Goal: Task Accomplishment & Management: Manage account settings

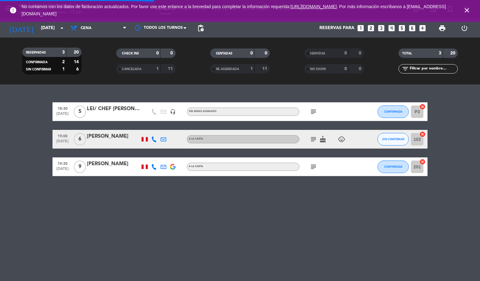
click at [464, 7] on icon "close" at bounding box center [467, 11] width 8 height 8
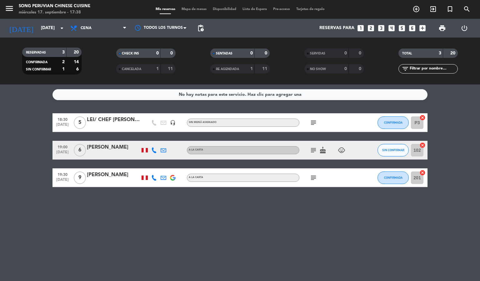
click at [302, 223] on div "No hay notas para este servicio. Haz clic para agregar una 18:30 [DATE] 5 LEI/ …" at bounding box center [240, 182] width 480 height 196
click at [99, 27] on span "Cena" at bounding box center [98, 28] width 63 height 14
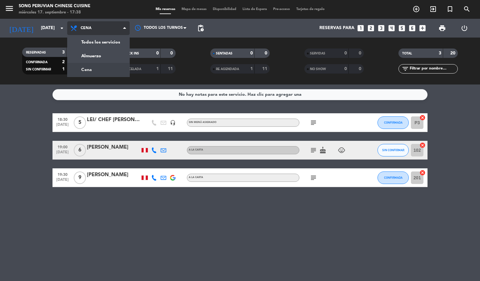
click at [95, 70] on div "menu Song Peruvian Chinese Cuisine [DATE] 17. septiembre - 17:38 Mis reservas M…" at bounding box center [240, 42] width 480 height 84
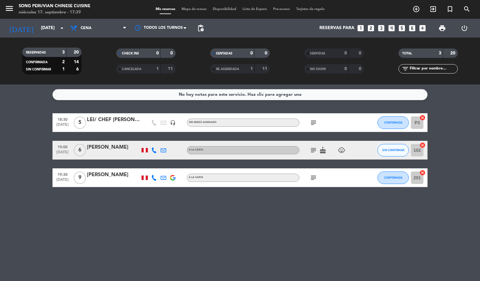
click at [197, 9] on span "Mapa de mesas" at bounding box center [193, 9] width 31 height 3
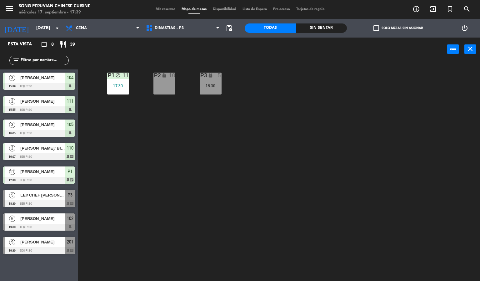
click at [107, 84] on div "17:30" at bounding box center [118, 85] width 22 height 4
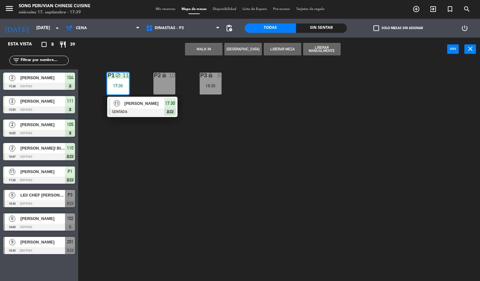
click at [143, 116] on div "11 [PERSON_NAME] SENTADA 17:30 chat" at bounding box center [142, 107] width 70 height 20
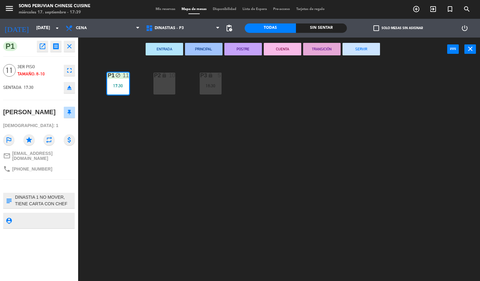
click at [257, 177] on div "P2 lock 10 P3 lock 5 18:30 P1 block 11 17:30" at bounding box center [281, 171] width 397 height 220
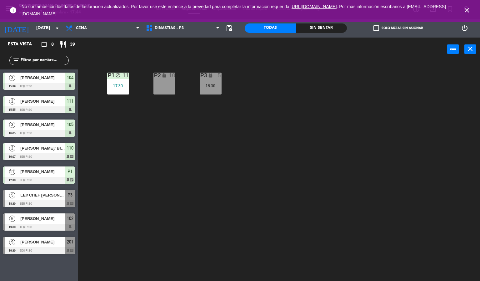
click at [466, 8] on icon "close" at bounding box center [467, 11] width 8 height 8
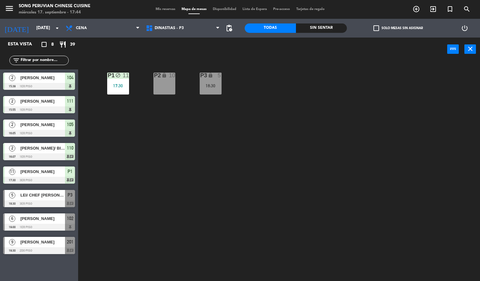
click at [374, 113] on div "P2 lock 10 P3 lock 5 18:30 P1 block 11 17:30" at bounding box center [281, 171] width 397 height 220
click at [188, 169] on div "P2 lock 10 P3 lock 5 18:30 P1 block 11 17:30" at bounding box center [281, 171] width 397 height 220
click at [155, 8] on span "Mis reservas" at bounding box center [166, 9] width 26 height 3
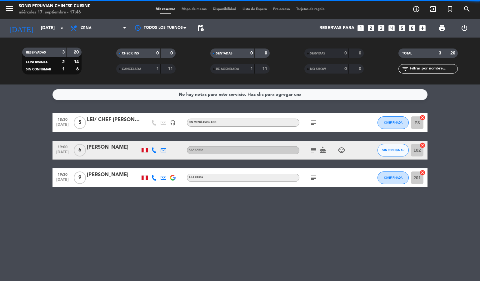
click at [134, 70] on span "CANCELADA" at bounding box center [131, 69] width 19 height 3
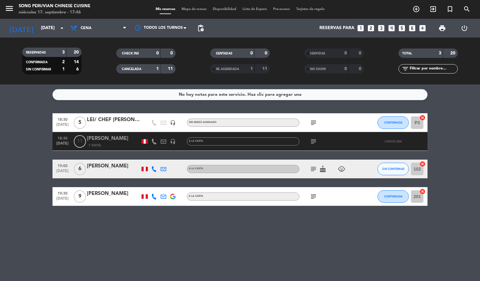
click at [192, 8] on span "Mapa de mesas" at bounding box center [193, 9] width 31 height 3
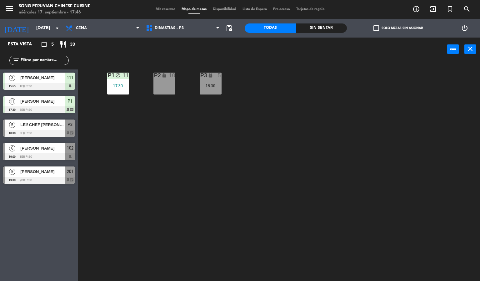
drag, startPoint x: 109, startPoint y: 98, endPoint x: 111, endPoint y: 94, distance: 4.1
click at [110, 98] on div "P2 lock 10 P3 lock 5 18:30 P1 block 11 17:30" at bounding box center [281, 171] width 397 height 220
click at [108, 78] on div "P1" at bounding box center [108, 76] width 0 height 6
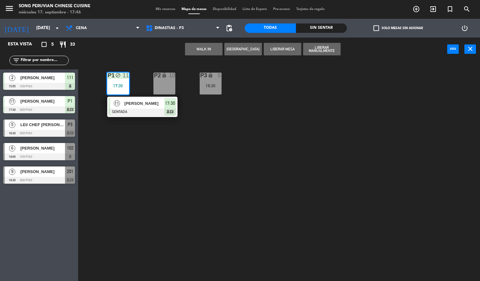
click at [145, 108] on div "[PERSON_NAME]" at bounding box center [144, 103] width 41 height 10
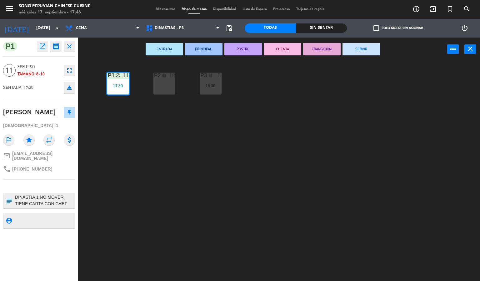
click at [41, 197] on textarea at bounding box center [44, 200] width 60 height 13
click at [266, 177] on div "P2 lock 10 P3 lock 5 18:30 P1 block 11 17:30" at bounding box center [281, 171] width 397 height 220
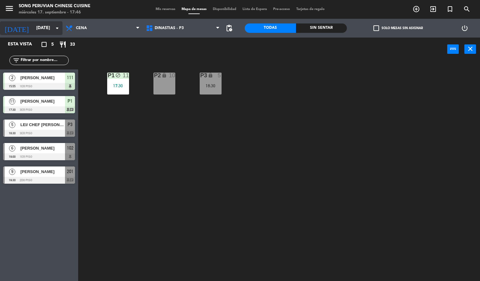
click at [49, 32] on input "[DATE]" at bounding box center [62, 28] width 59 height 11
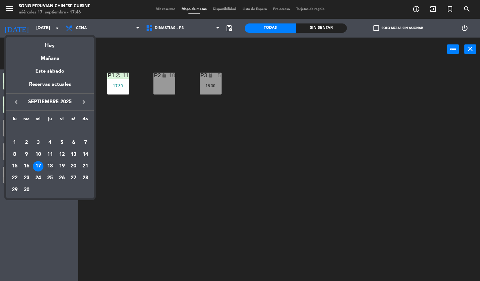
click at [48, 167] on div "18" at bounding box center [50, 166] width 11 height 11
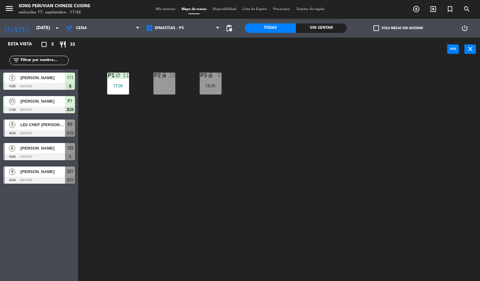
type input "[DEMOGRAPHIC_DATA][DATE]"
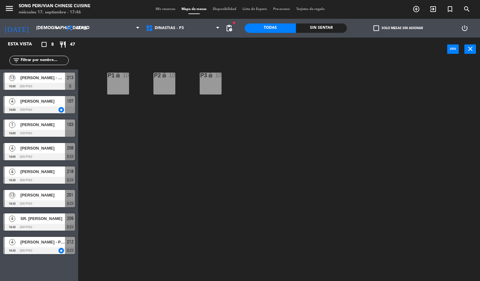
drag, startPoint x: 154, startPoint y: 7, endPoint x: 156, endPoint y: 9, distance: 3.4
click at [156, 9] on div "Mis reservas Mapa de mesas Disponibilidad Lista de Espera Pre-acceso Tarjetas d…" at bounding box center [240, 10] width 175 height 6
click at [156, 9] on span "Mis reservas" at bounding box center [166, 9] width 26 height 3
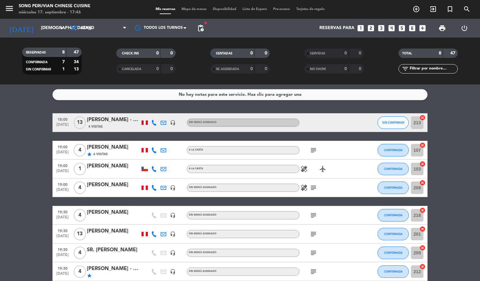
click at [188, 8] on span "Mapa de mesas" at bounding box center [193, 9] width 31 height 3
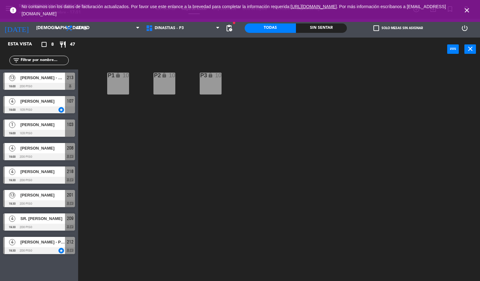
click at [467, 9] on icon "close" at bounding box center [467, 11] width 8 height 8
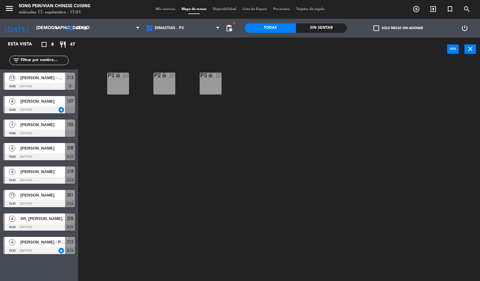
click at [333, 107] on div "P2 lock 10 P3 lock 10 P1 lock 10" at bounding box center [281, 171] width 397 height 220
click at [268, 166] on div "P2 lock 10 P3 lock 10 P1 lock 10" at bounding box center [281, 171] width 397 height 220
click at [39, 28] on input "[DEMOGRAPHIC_DATA][DATE]" at bounding box center [62, 28] width 59 height 11
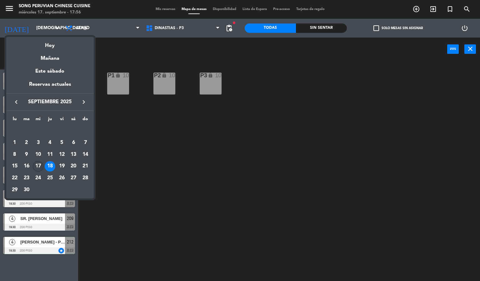
click at [36, 166] on div "17" at bounding box center [38, 166] width 11 height 11
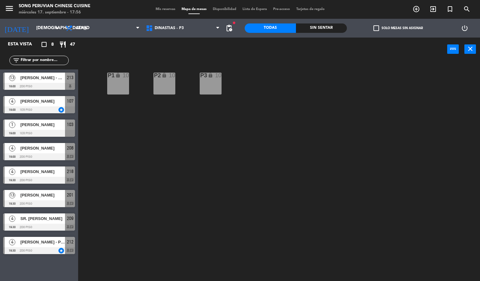
type input "[DATE]"
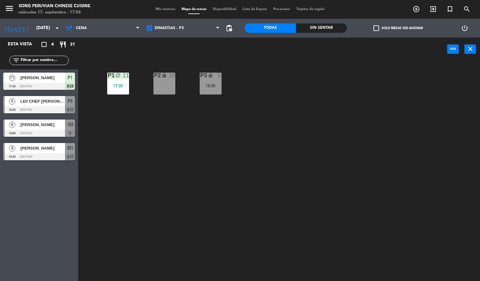
click at [242, 171] on div "P2 lock 10 P3 lock 5 18:30 P1 block 11 17:30" at bounding box center [281, 171] width 397 height 220
click at [103, 23] on span "Cena" at bounding box center [103, 28] width 80 height 14
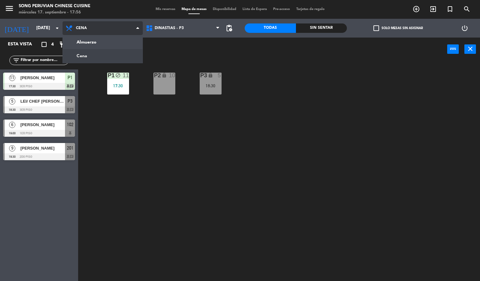
click at [106, 34] on span "Cena" at bounding box center [103, 28] width 80 height 14
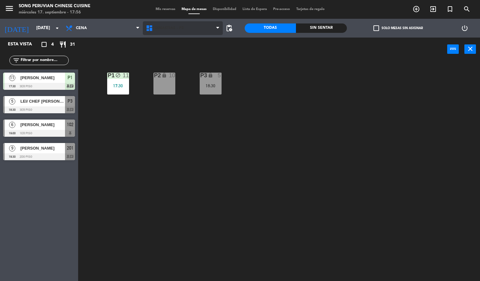
click at [181, 26] on span "DINASTIAS - P3" at bounding box center [169, 28] width 29 height 4
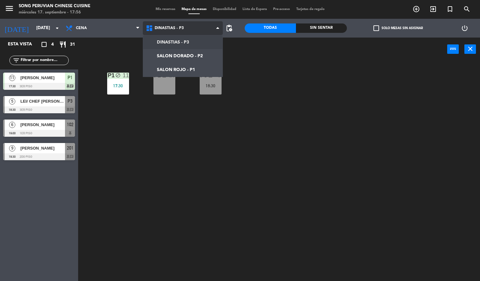
click at [198, 65] on ng-component "menu Song Peruvian Chinese Cuisine [DATE] 17. septiembre - 17:56 Mis reservas M…" at bounding box center [240, 140] width 480 height 281
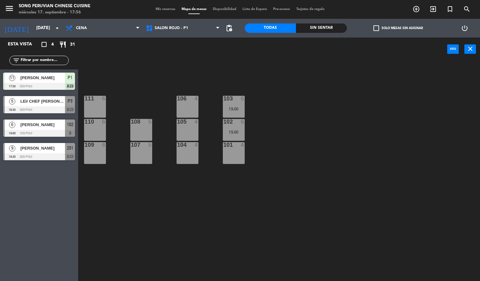
click at [192, 232] on div "103 6 19:00 106 4 111 6 102 6 19:00 105 4 108 5 110 6 101 4 104 4 107 5 109 6" at bounding box center [281, 171] width 397 height 220
click at [302, 140] on div "103 6 19:00 106 4 111 6 102 6 19:00 105 4 108 5 110 6 101 4 104 4 107 5 109 6" at bounding box center [281, 171] width 397 height 220
click at [233, 101] on div at bounding box center [233, 99] width 10 height 6
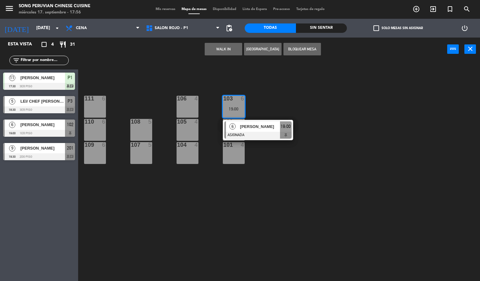
click at [284, 193] on div "103 6 19:00 6 [PERSON_NAME] ASIGNADA 19:00 106 4 111 6 102 6 19:00 105 4 108 5 …" at bounding box center [281, 171] width 397 height 220
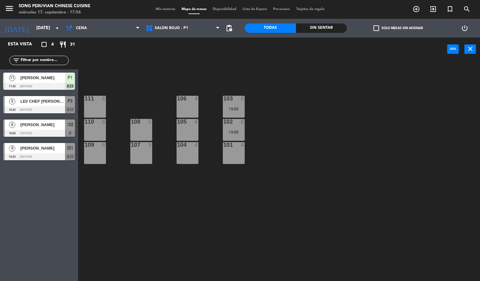
click at [232, 103] on div "103 6 19:00" at bounding box center [234, 107] width 22 height 22
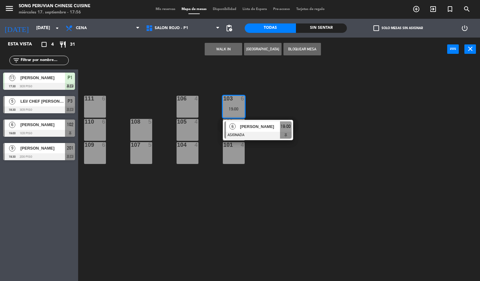
click at [258, 134] on div at bounding box center [257, 135] width 67 height 7
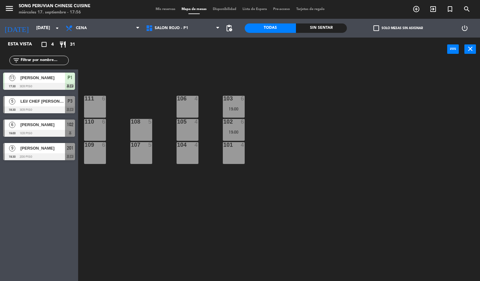
click at [270, 228] on div "103 6 19:00 106 4 111 6 102 6 19:00 105 4 108 5 110 6 101 4 104 4 107 5 109 6" at bounding box center [281, 171] width 397 height 220
click at [235, 108] on div "19:00" at bounding box center [234, 109] width 22 height 4
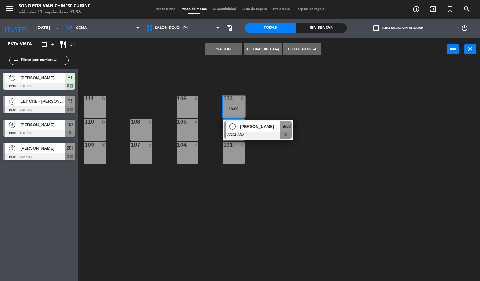
click at [268, 136] on div at bounding box center [257, 135] width 67 height 7
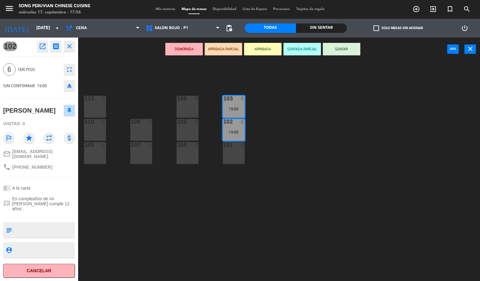
click at [446, 122] on div "103 6 19:00 106 4 111 6 102 6 19:00 105 4 108 5 110 6 101 4 104 4 107 5 109 6" at bounding box center [281, 171] width 397 height 220
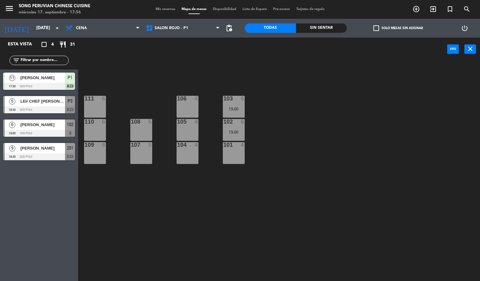
click at [223, 227] on div "103 6 19:00 106 4 111 6 102 6 19:00 105 4 108 5 110 6 101 4 104 4 107 5 109 6" at bounding box center [281, 171] width 397 height 220
click at [178, 28] on span "SALON ROJO - P1" at bounding box center [171, 28] width 33 height 4
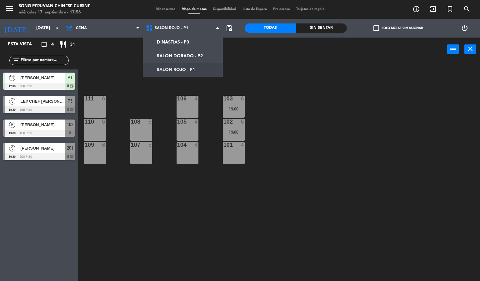
click at [115, 75] on div "103 6 19:00 106 4 111 6 102 6 19:00 105 4 108 5 110 6 101 4 104 4 107 5 109 6" at bounding box center [281, 171] width 397 height 220
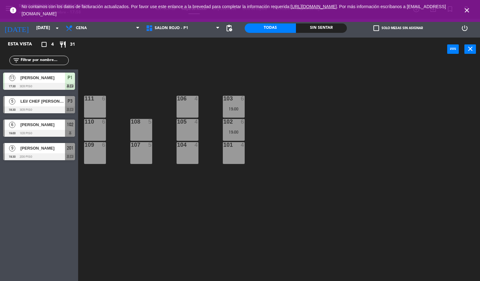
click at [474, 9] on span "close" at bounding box center [467, 10] width 17 height 17
click at [465, 12] on icon "close" at bounding box center [467, 11] width 8 height 8
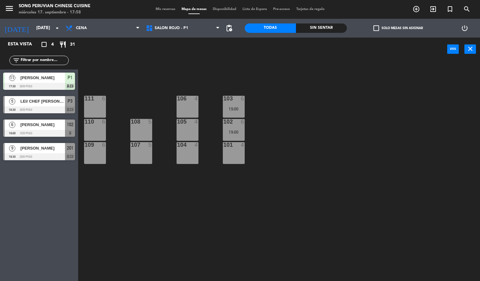
click at [347, 160] on div "103 6 19:00 106 4 111 6 102 6 19:00 105 4 108 5 110 6 101 4 104 4 107 5 109 6" at bounding box center [281, 171] width 397 height 220
click at [138, 233] on div "103 6 19:00 106 4 111 6 102 6 19:00 105 4 108 5 110 6 101 4 104 4 107 5 109 6" at bounding box center [281, 171] width 397 height 220
click at [58, 78] on span "[PERSON_NAME]" at bounding box center [42, 77] width 45 height 7
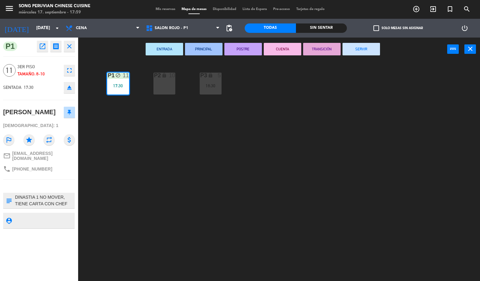
click at [148, 205] on div "P2 lock 10 P3 lock 5 18:30 P1 block 11 17:30" at bounding box center [281, 171] width 397 height 220
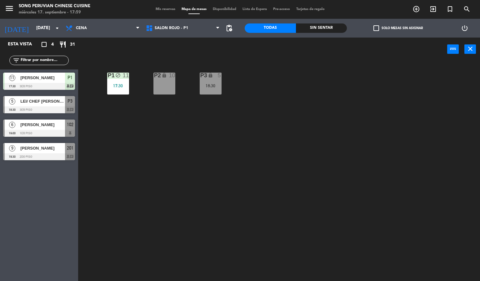
click at [158, 207] on div "P2 lock 10 P3 lock 5 18:30 P1 block 11 17:30" at bounding box center [281, 171] width 397 height 220
click at [208, 85] on div "18:30" at bounding box center [211, 85] width 22 height 4
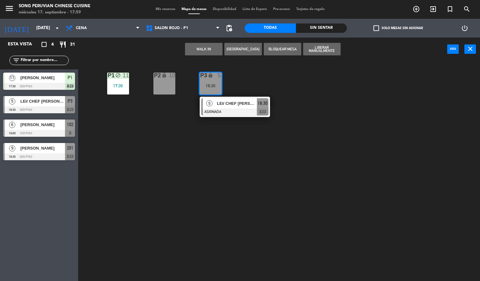
click at [222, 114] on div at bounding box center [234, 111] width 67 height 7
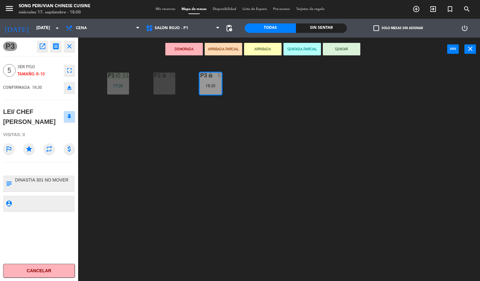
click at [45, 48] on icon "open_in_new" at bounding box center [43, 47] width 8 height 8
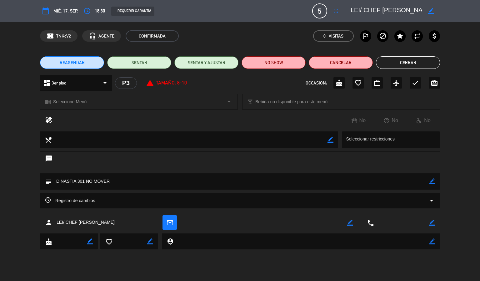
click at [431, 10] on icon "border_color" at bounding box center [431, 11] width 6 height 6
click at [364, 8] on textarea at bounding box center [387, 10] width 72 height 11
click at [431, 10] on icon at bounding box center [431, 11] width 6 height 6
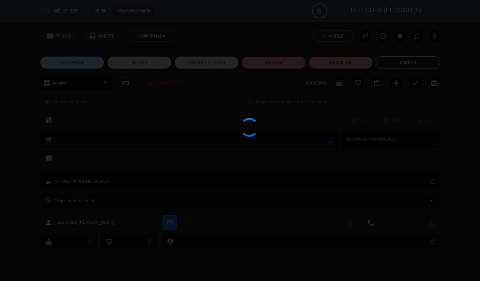
type textarea "LEI / CHEF [PERSON_NAME]"
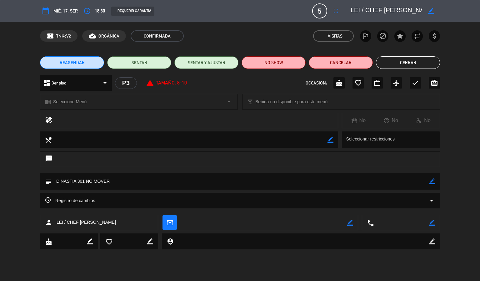
click at [410, 66] on button "Cerrar" at bounding box center [408, 62] width 64 height 13
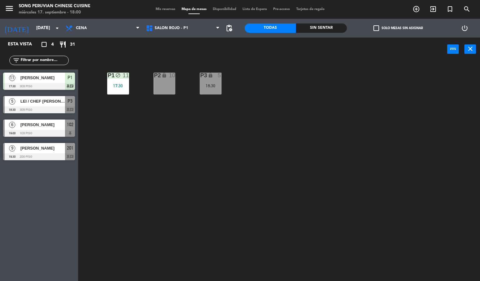
click at [175, 223] on div "P2 lock 10 P3 lock 5 18:30 P1 block 11 17:30" at bounding box center [281, 171] width 397 height 220
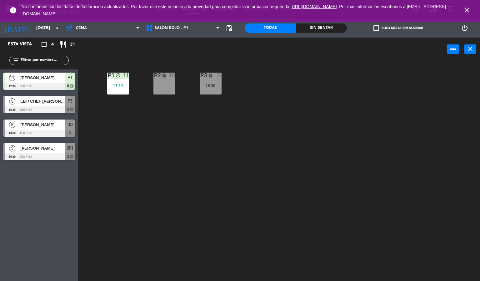
click at [474, 9] on span "close" at bounding box center [467, 10] width 17 height 17
click at [468, 7] on icon "close" at bounding box center [467, 11] width 8 height 8
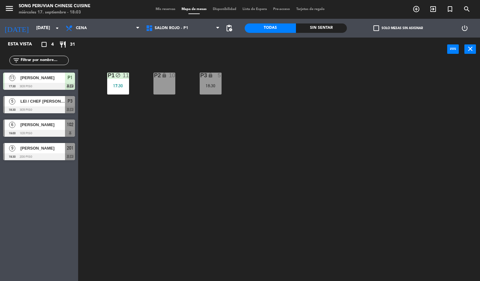
click at [312, 139] on div "P2 lock 10 P3 lock 5 18:30 P1 block 11 17:30" at bounding box center [281, 171] width 397 height 220
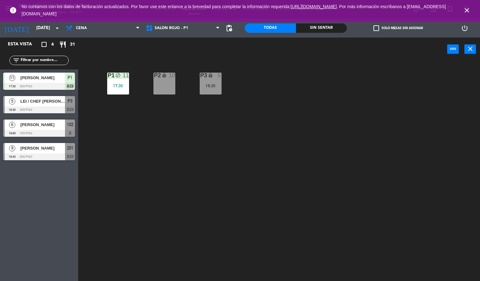
click at [467, 12] on icon "close" at bounding box center [467, 11] width 8 height 8
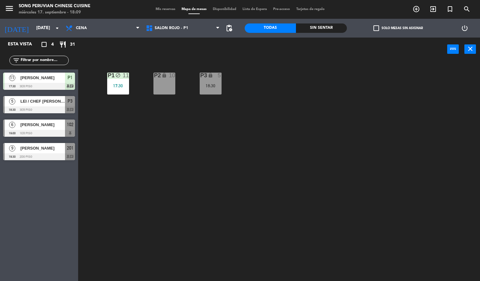
click at [248, 156] on div "P2 lock 10 P3 lock 5 18:30 P1 block 11 17:30" at bounding box center [281, 171] width 397 height 220
click at [294, 200] on div "P2 lock 10 P3 lock 5 18:30 P1 block 11 17:30" at bounding box center [281, 171] width 397 height 220
click at [365, 163] on div "P2 lock 10 P3 lock 5 18:30 P1 block 11 17:30" at bounding box center [281, 171] width 397 height 220
click at [203, 31] on span "SALON ROJO - P1" at bounding box center [183, 28] width 80 height 14
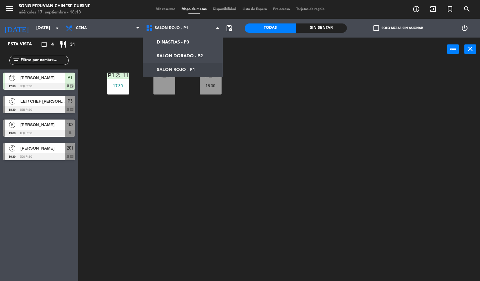
click at [279, 164] on div "P2 lock 10 P3 lock 5 18:30 P1 block 11 17:30" at bounding box center [281, 171] width 397 height 220
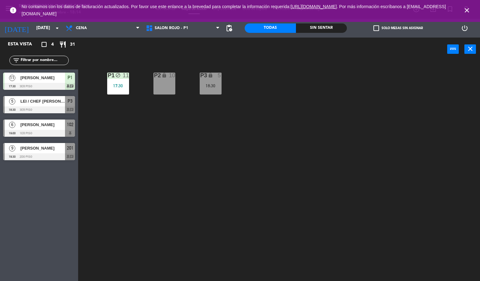
click at [468, 12] on icon "close" at bounding box center [467, 11] width 8 height 8
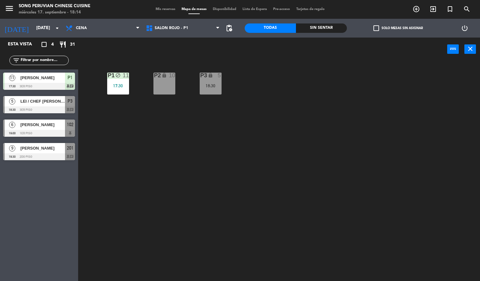
click at [339, 138] on div "P2 lock 10 P3 lock 5 18:30 P1 block 11 17:30" at bounding box center [281, 171] width 397 height 220
click at [171, 35] on span "SALON ROJO - P1" at bounding box center [183, 28] width 80 height 14
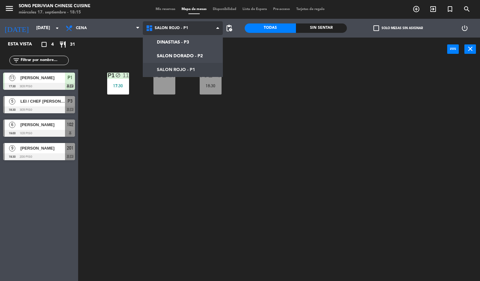
click at [161, 61] on ng-component "menu Song Peruvian Chinese Cuisine [DATE] 17. septiembre - 18:15 Mis reservas M…" at bounding box center [240, 140] width 480 height 281
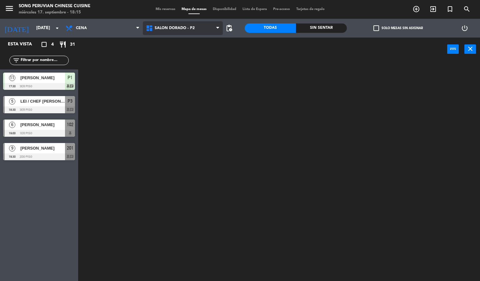
click at [154, 28] on icon at bounding box center [150, 28] width 9 height 8
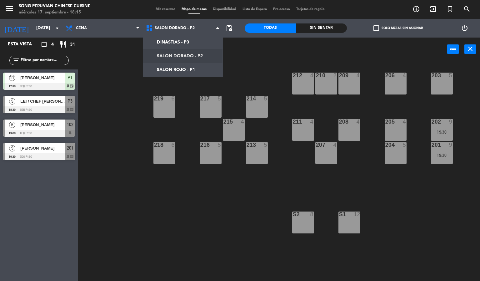
click at [139, 206] on div "203 5 206 4 210 2 212 4 209 4 214 5 217 5 219 6 202 9 19:30 205 4 208 4 211 4 2…" at bounding box center [281, 171] width 397 height 220
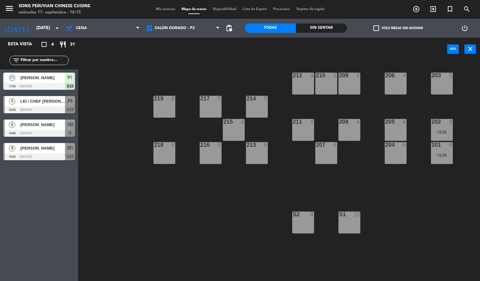
click at [57, 232] on div "Esta vista crop_square 4 restaurant 31 filter_list 11 [PERSON_NAME] 17:30 3er p…" at bounding box center [39, 159] width 78 height 243
click at [124, 232] on div "203 5 206 4 210 2 212 4 209 4 214 5 217 5 219 6 202 9 19:30 205 4 208 4 211 4 2…" at bounding box center [281, 171] width 397 height 220
click at [153, 66] on div "203 5 206 4 210 2 212 4 209 4 214 5 217 5 219 6 202 9 19:30 205 4 208 4 211 4 2…" at bounding box center [281, 171] width 397 height 220
click at [206, 103] on div "217 5" at bounding box center [211, 107] width 22 height 22
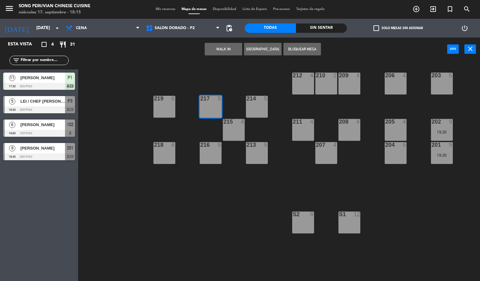
click at [241, 129] on div "215 4" at bounding box center [234, 130] width 22 height 22
click at [203, 215] on div "203 5 206 4 210 2 212 4 209 4 214 5 217 5 219 6 202 9 19:30 205 4 208 4 211 4 2…" at bounding box center [281, 171] width 397 height 220
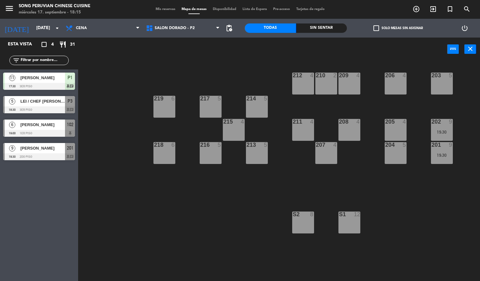
click at [141, 156] on div "203 5 206 4 210 2 212 4 209 4 214 5 217 5 219 6 202 9 19:30 205 4 208 4 211 4 2…" at bounding box center [281, 171] width 397 height 220
click at [165, 28] on span "SALON DORADO - P2" at bounding box center [175, 28] width 40 height 4
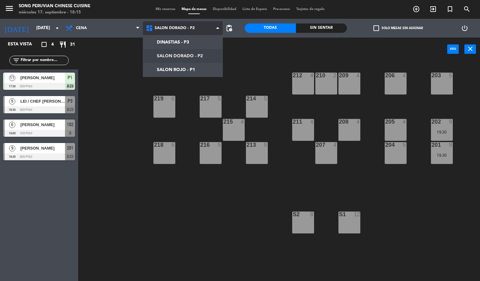
click at [163, 71] on ng-component "menu Song Peruvian Chinese Cuisine [DATE] 17. septiembre - 18:15 Mis reservas M…" at bounding box center [240, 140] width 480 height 281
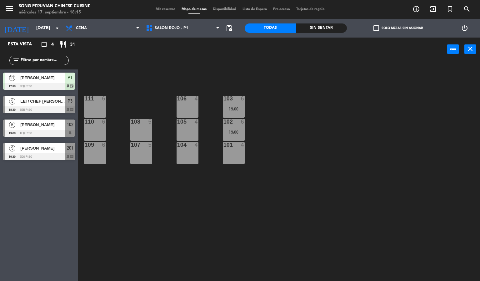
click at [145, 220] on div "103 6 19:00 106 4 111 6 102 6 19:00 105 4 108 5 110 6 101 4 104 4 107 5 109 6" at bounding box center [281, 171] width 397 height 220
click at [101, 22] on span "Cena" at bounding box center [103, 28] width 80 height 14
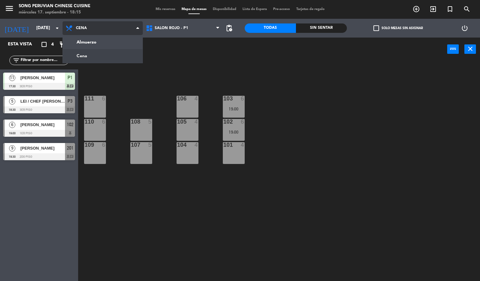
click at [97, 58] on ng-component "menu Song Peruvian Chinese Cuisine [DATE] 17. septiembre - 18:15 Mis reservas M…" at bounding box center [240, 140] width 480 height 281
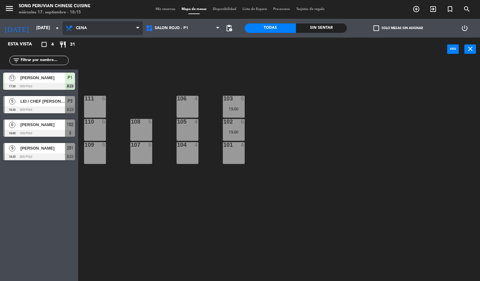
click at [87, 26] on span "Cena" at bounding box center [81, 28] width 11 height 4
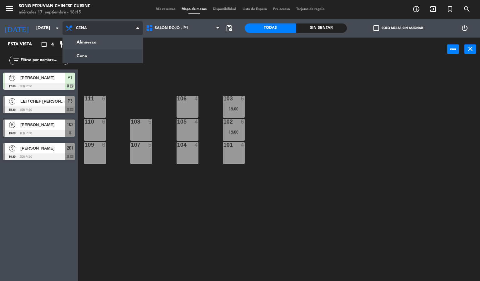
click at [87, 41] on ng-component "menu Song Peruvian Chinese Cuisine [DATE] 17. septiembre - 18:15 Mis reservas M…" at bounding box center [240, 140] width 480 height 281
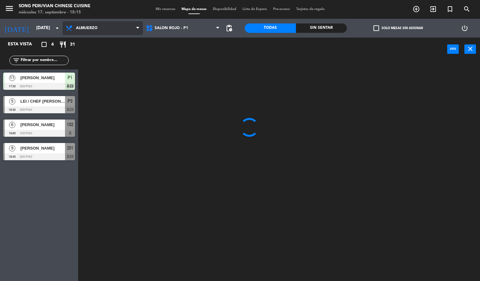
click at [102, 25] on span "Almuerzo" at bounding box center [103, 28] width 80 height 14
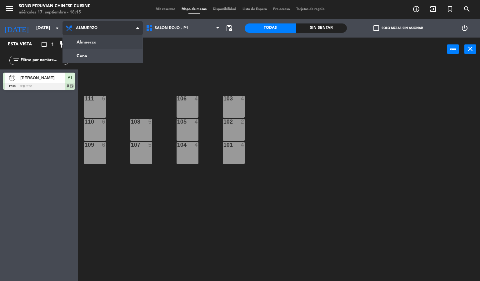
click at [93, 57] on ng-component "menu Song Peruvian Chinese Cuisine [DATE] 17. septiembre - 18:15 Mis reservas M…" at bounding box center [240, 140] width 480 height 281
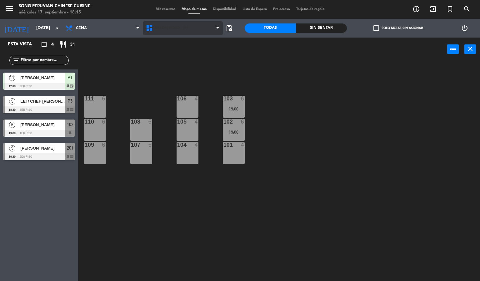
click at [169, 27] on span "SALON ROJO - P1" at bounding box center [171, 28] width 33 height 4
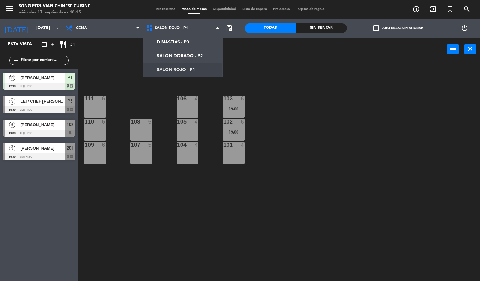
click at [147, 208] on div "103 6 19:00 106 4 111 6 102 6 19:00 105 4 108 5 110 6 101 4 104 4 107 5 109 6" at bounding box center [281, 171] width 397 height 220
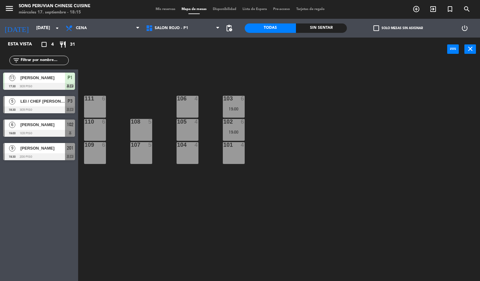
click at [49, 102] on span "LEI / CHEF [PERSON_NAME]" at bounding box center [42, 101] width 45 height 7
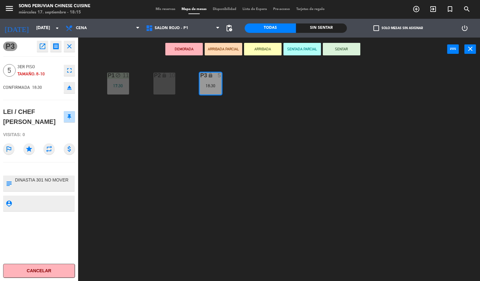
click at [203, 234] on div "P2 lock 10 P3 lock 5 18:30 P1 block 11 17:30" at bounding box center [281, 171] width 397 height 220
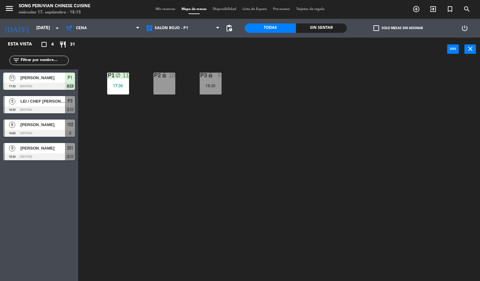
click at [205, 239] on div "P2 lock 10 P3 lock 5 18:30 P1 block 11 17:30" at bounding box center [281, 171] width 397 height 220
click at [172, 28] on span "SALON ROJO - P1" at bounding box center [171, 28] width 33 height 4
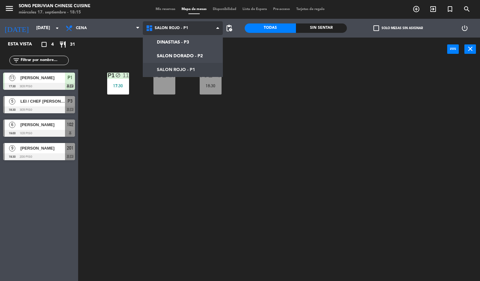
click at [170, 74] on ng-component "menu Song Peruvian Chinese Cuisine [DATE] 17. septiembre - 18:15 Mis reservas M…" at bounding box center [240, 140] width 480 height 281
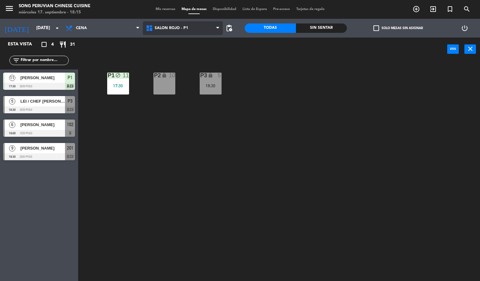
click at [164, 32] on span "SALON ROJO - P1" at bounding box center [183, 28] width 80 height 14
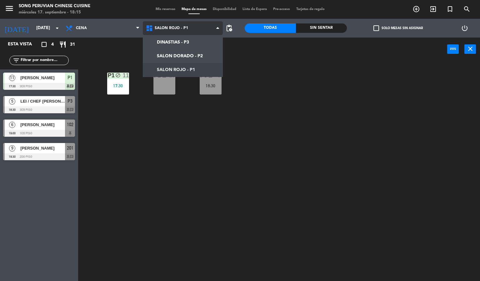
click at [163, 56] on ng-component "menu Song Peruvian Chinese Cuisine [DATE] 17. septiembre - 18:15 Mis reservas M…" at bounding box center [240, 140] width 480 height 281
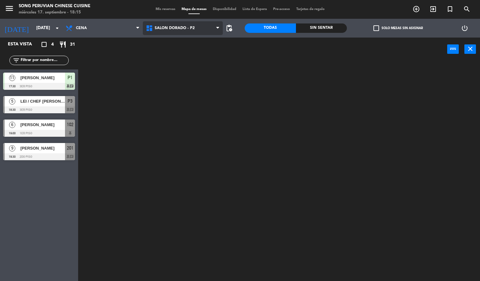
click at [167, 28] on span "SALON DORADO - P2" at bounding box center [175, 28] width 40 height 4
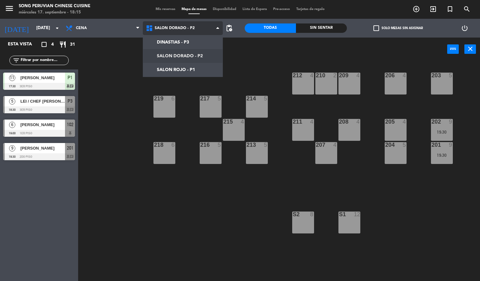
click at [166, 75] on ng-component "menu Song Peruvian Chinese Cuisine [DATE] 17. septiembre - 18:15 Mis reservas M…" at bounding box center [240, 140] width 480 height 281
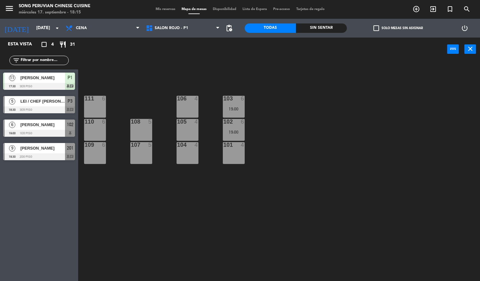
click at [163, 211] on div "103 6 19:00 106 4 111 6 102 6 19:00 105 4 108 5 110 6 101 4 104 4 107 5 109 6" at bounding box center [281, 171] width 397 height 220
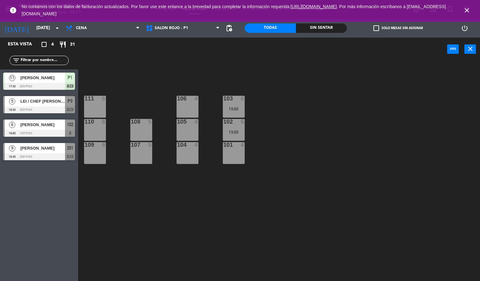
click at [466, 13] on icon "close" at bounding box center [467, 11] width 8 height 8
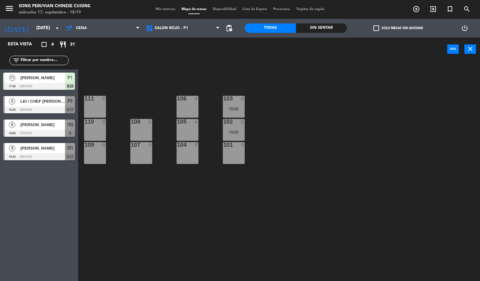
click at [353, 143] on div "103 6 19:00 106 4 111 6 102 6 19:00 105 4 108 5 110 6 101 4 104 4 107 5 109 6" at bounding box center [281, 171] width 397 height 220
click at [37, 148] on span "[PERSON_NAME]" at bounding box center [42, 148] width 45 height 7
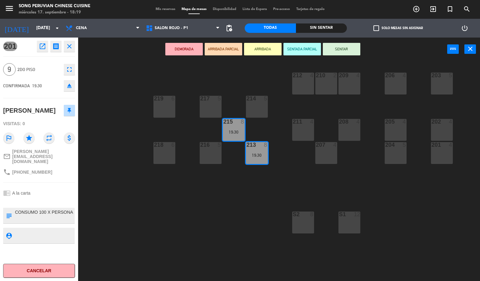
click at [150, 223] on div "203 5 206 4 210 2 212 4 209 4 214 5 217 5 219 6 202 4 205 4 208 4 211 4 215 8 1…" at bounding box center [281, 171] width 397 height 220
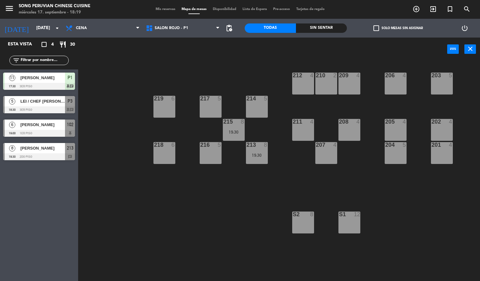
click at [243, 144] on div "213" at bounding box center [246, 145] width 10 height 6
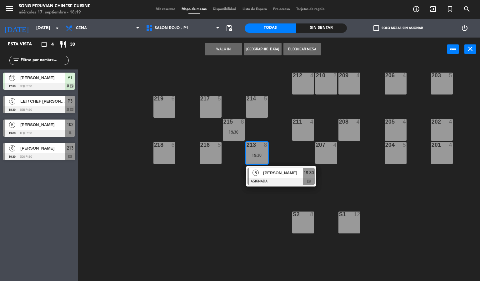
click at [450, 162] on div "201 4" at bounding box center [442, 153] width 22 height 22
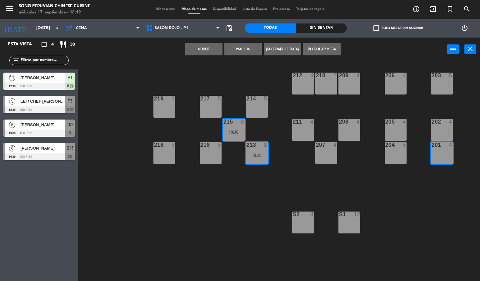
click at [196, 44] on button "Mover" at bounding box center [204, 49] width 38 height 13
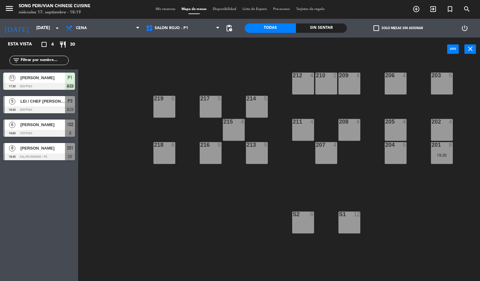
click at [422, 214] on div "203 5 206 4 210 2 212 4 209 4 214 5 217 5 219 6 202 4 205 4 208 4 211 4 215 4 2…" at bounding box center [281, 171] width 397 height 220
click at [138, 26] on icon at bounding box center [137, 28] width 3 height 5
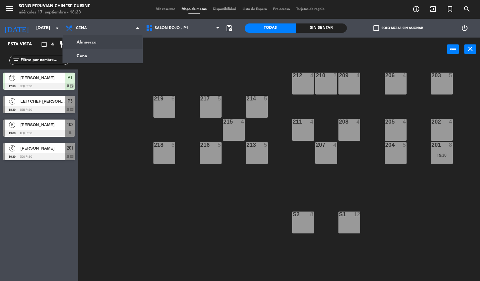
click at [39, 18] on div "menu Song Peruvian Chinese Cuisine [DATE] 17. septiembre - 18:23 Mis reservas M…" at bounding box center [240, 9] width 480 height 19
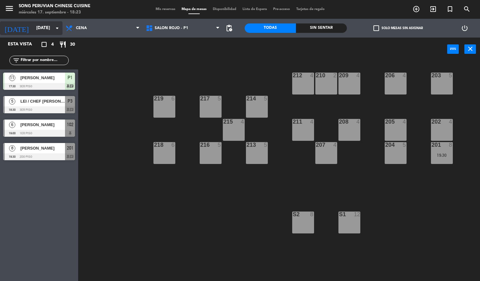
click at [39, 23] on input "[DATE]" at bounding box center [62, 28] width 59 height 11
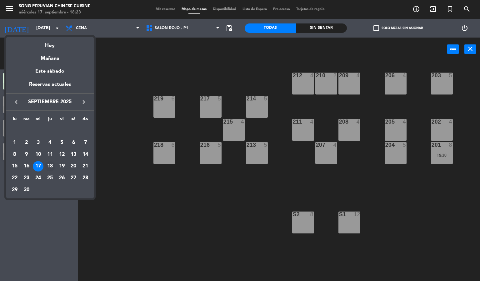
click at [53, 162] on div "18" at bounding box center [50, 166] width 11 height 11
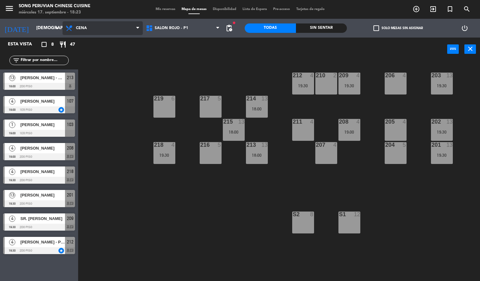
click at [97, 23] on span "Cena" at bounding box center [103, 28] width 80 height 14
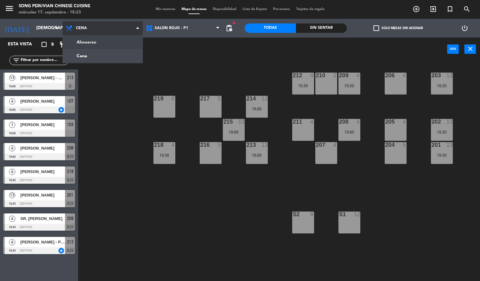
click at [95, 41] on ng-component "menu Song Peruvian Chinese Cuisine [DATE] 17. septiembre - 18:23 Mis reservas M…" at bounding box center [240, 140] width 480 height 281
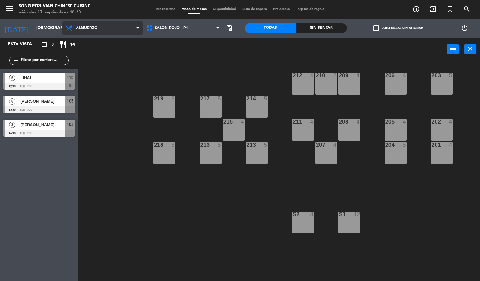
click at [126, 25] on span "Almuerzo" at bounding box center [103, 28] width 80 height 14
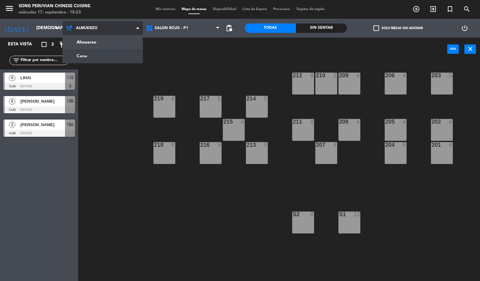
click at [109, 55] on ng-component "menu Song Peruvian Chinese Cuisine [DATE] 17. septiembre - 18:23 Mis reservas M…" at bounding box center [240, 140] width 480 height 281
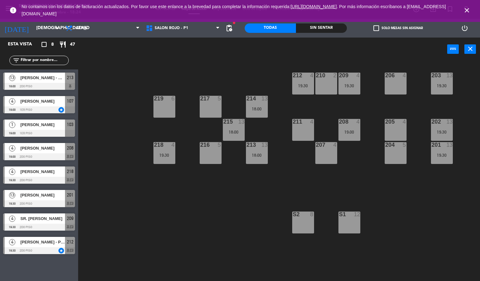
click at [465, 10] on icon "close" at bounding box center [467, 11] width 8 height 8
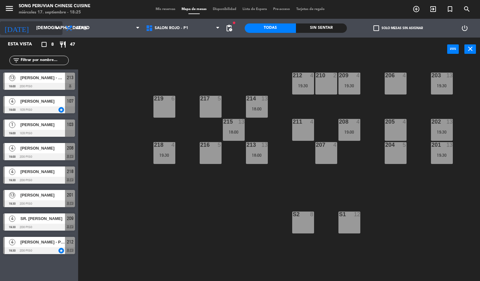
click at [42, 32] on input "[DEMOGRAPHIC_DATA][DATE]" at bounding box center [62, 28] width 59 height 11
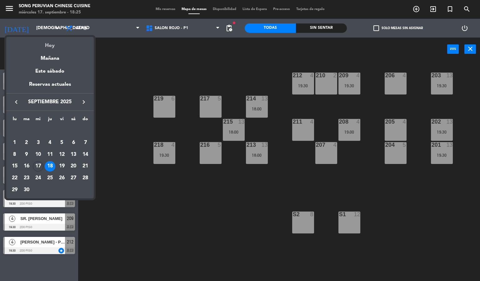
click at [51, 45] on div "Hoy" at bounding box center [50, 43] width 88 height 13
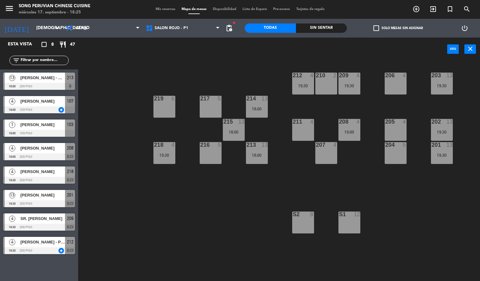
type input "[DATE]"
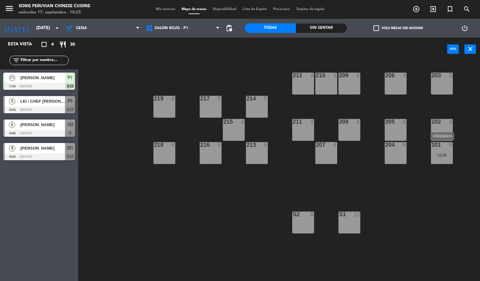
click at [440, 149] on div "201 8 19:30" at bounding box center [442, 153] width 22 height 22
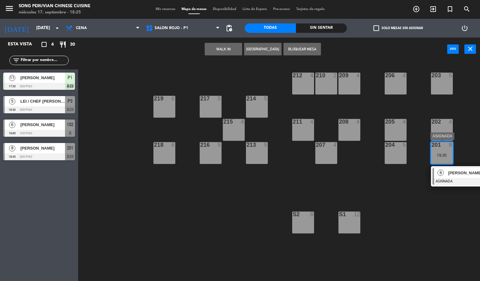
drag, startPoint x: 446, startPoint y: 177, endPoint x: 444, endPoint y: 173, distance: 5.2
click at [445, 176] on div "8 [PERSON_NAME] ASIGNADA 19:30 chat" at bounding box center [466, 176] width 80 height 20
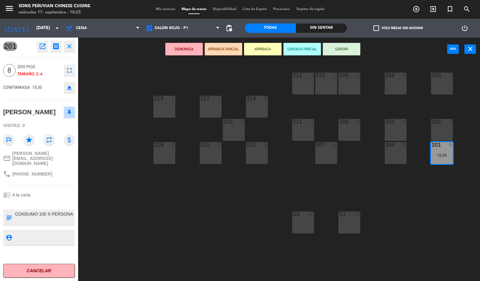
click at [432, 124] on div "202" at bounding box center [432, 122] width 0 height 6
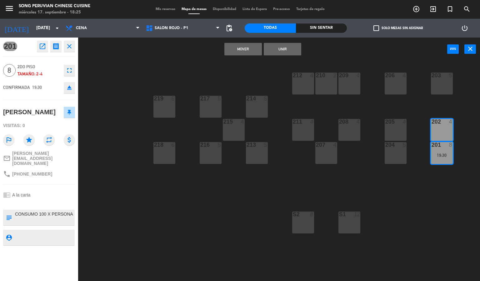
click at [293, 51] on button "Unir" at bounding box center [283, 49] width 38 height 13
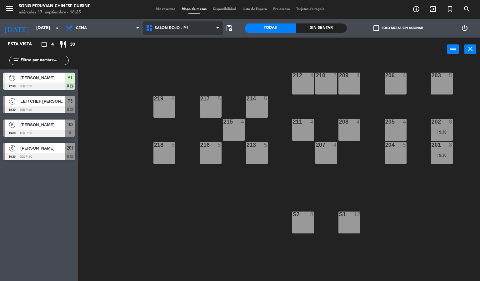
click at [181, 28] on span "SALON ROJO - P1" at bounding box center [171, 28] width 33 height 4
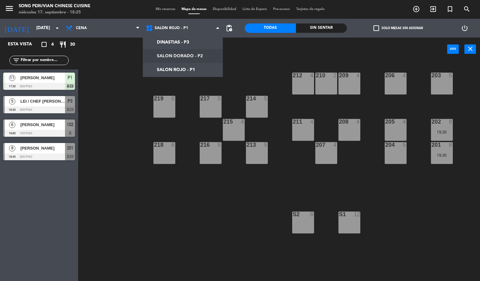
click at [252, 50] on div "power_input close" at bounding box center [262, 50] width 369 height 24
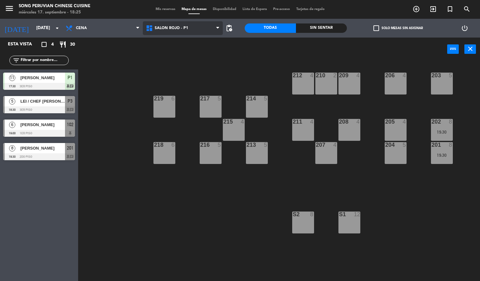
click at [180, 31] on span "SALON ROJO - P1" at bounding box center [183, 28] width 80 height 14
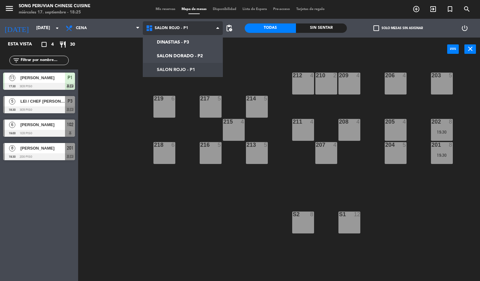
click at [184, 68] on ng-component "menu Song Peruvian Chinese Cuisine [DATE] 17. septiembre - 18:25 Mis reservas M…" at bounding box center [240, 140] width 480 height 281
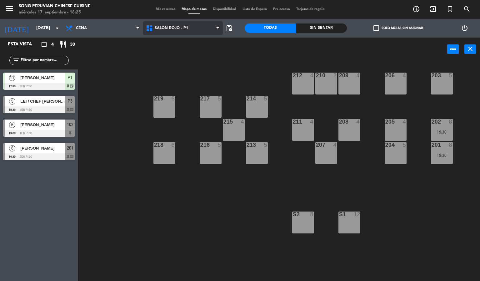
click at [183, 32] on span "SALON ROJO - P1" at bounding box center [183, 28] width 80 height 14
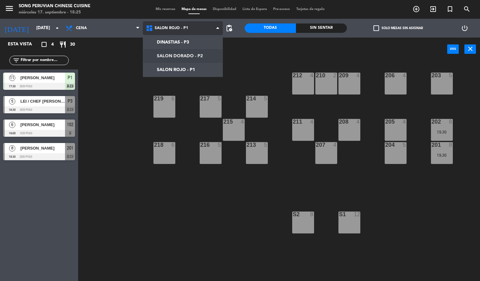
click at [183, 57] on ng-component "menu Song Peruvian Chinese Cuisine [DATE] 17. septiembre - 18:25 Mis reservas M…" at bounding box center [240, 140] width 480 height 281
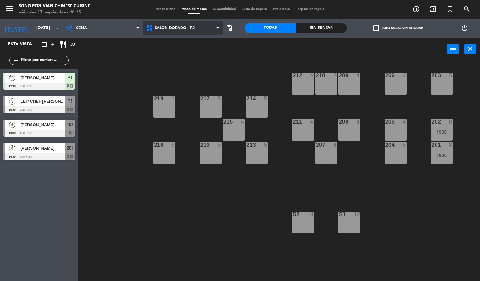
click at [178, 29] on span "SALON DORADO - P2" at bounding box center [175, 28] width 40 height 4
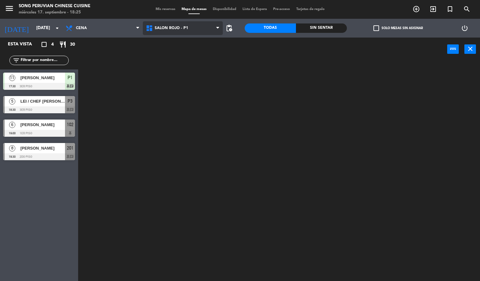
click at [182, 65] on ng-component "menu Song Peruvian Chinese Cuisine [DATE] 17. septiembre - 18:25 Mis reservas M…" at bounding box center [240, 140] width 480 height 281
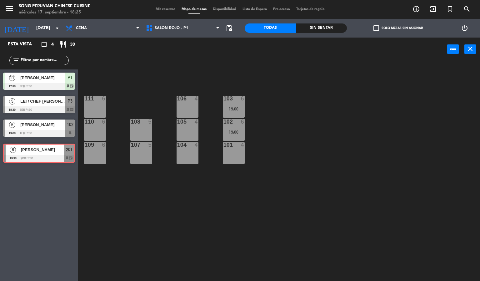
click at [47, 152] on div "8 [PERSON_NAME] 19:30 2do piso 201 chat 8 [PERSON_NAME] 19:30 2do piso 201 chat" at bounding box center [39, 152] width 78 height 25
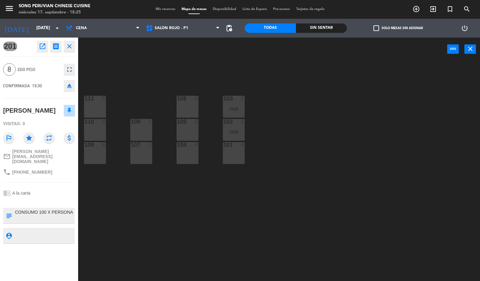
click at [162, 76] on div "103 6 19:00 106 4 111 6 102 6 19:00 105 4 108 5 110 6 101 4 104 4 107 5 109 6" at bounding box center [281, 171] width 397 height 220
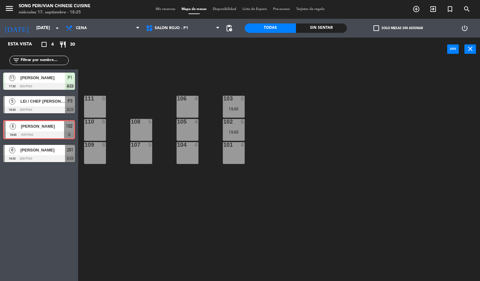
click at [43, 130] on div "6 [PERSON_NAME] 19:00 1er piso 102 6 [PERSON_NAME] 19:00 1er piso 102" at bounding box center [39, 128] width 78 height 25
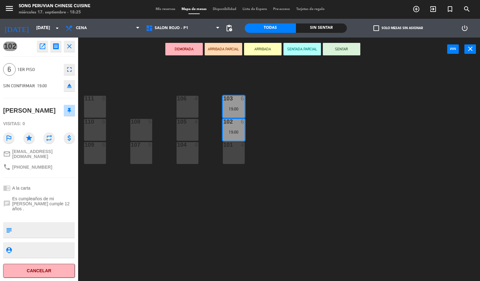
click at [150, 81] on div "103 6 19:00 106 4 111 6 102 6 19:00 105 4 108 5 110 6 101 4 104 4 107 5 109 6" at bounding box center [281, 171] width 397 height 220
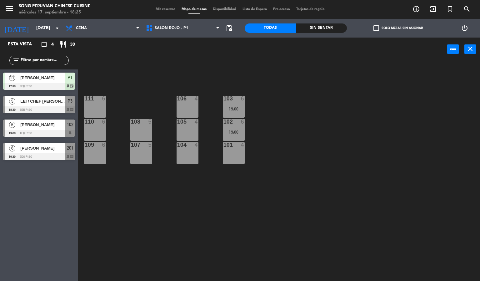
click at [302, 113] on div "103 6 19:00 106 4 111 6 102 6 19:00 105 4 108 5 110 6 101 4 104 4 107 5 109 6" at bounding box center [281, 171] width 397 height 220
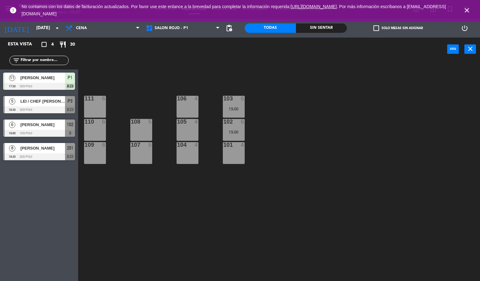
click at [467, 10] on icon "close" at bounding box center [467, 11] width 8 height 8
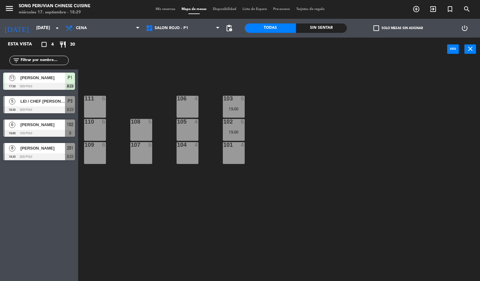
click at [301, 184] on div "103 6 19:00 106 4 111 6 102 6 19:00 105 4 108 5 110 6 101 4 104 4 107 5 109 6" at bounding box center [281, 171] width 397 height 220
click at [240, 130] on div "19:00" at bounding box center [234, 132] width 22 height 4
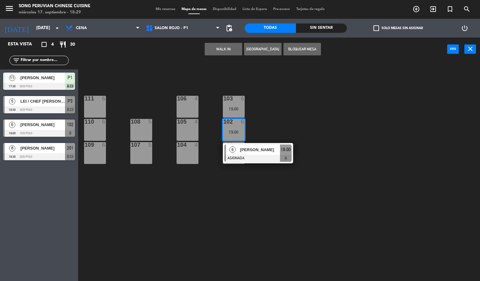
click at [276, 147] on span "[PERSON_NAME]" at bounding box center [260, 149] width 40 height 7
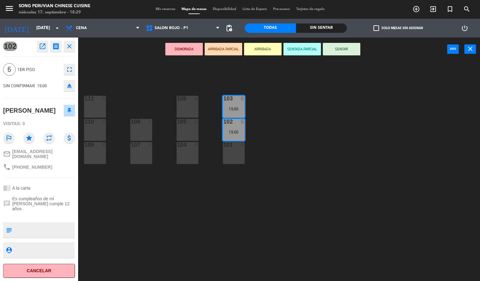
click at [299, 202] on div "103 6 19:00 106 4 111 6 102 6 19:00 105 4 108 5 110 6 101 4 104 4 107 5 109 6" at bounding box center [281, 171] width 397 height 220
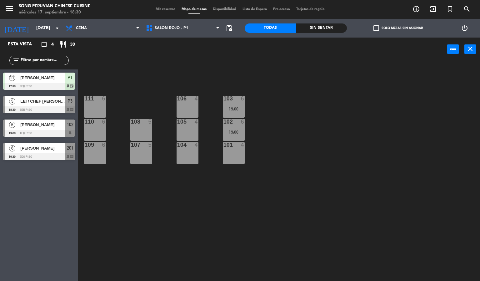
click at [308, 187] on div "103 6 19:00 106 4 111 6 102 6 19:00 105 4 108 5 110 6 101 4 104 4 107 5 109 6" at bounding box center [281, 171] width 397 height 220
click at [192, 30] on span "SALON ROJO - P1" at bounding box center [183, 28] width 80 height 14
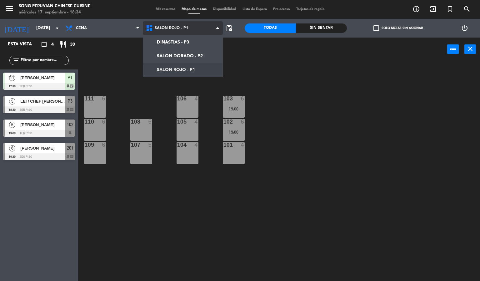
click at [186, 56] on ng-component "menu Song Peruvian Chinese Cuisine [DATE] 17. septiembre - 18:34 Mis reservas M…" at bounding box center [240, 140] width 480 height 281
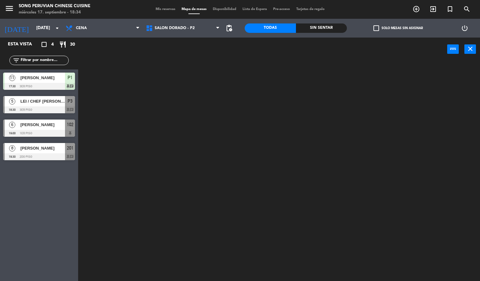
click at [190, 14] on span at bounding box center [193, 13] width 11 height 1
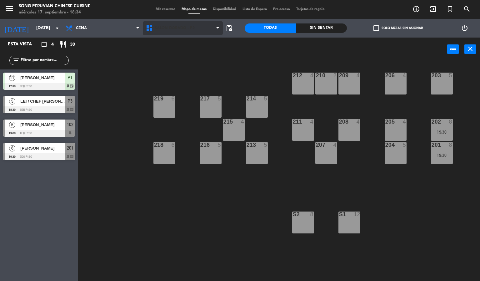
click at [185, 34] on span "SALON DORADO - P2" at bounding box center [183, 28] width 80 height 14
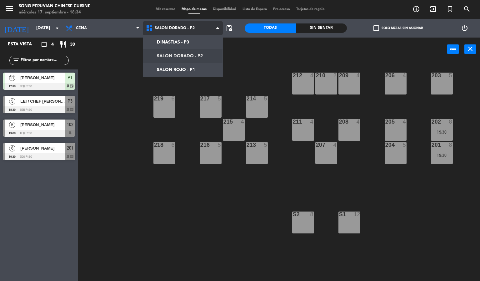
click at [191, 28] on span "SALON DORADO - P2" at bounding box center [175, 28] width 40 height 4
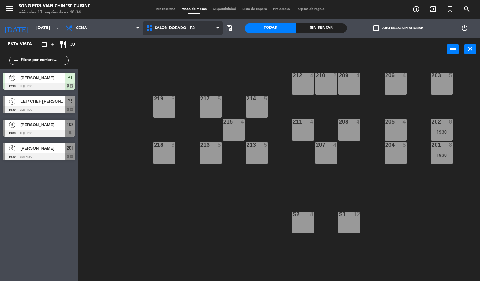
click at [178, 29] on span "SALON DORADO - P2" at bounding box center [175, 28] width 40 height 4
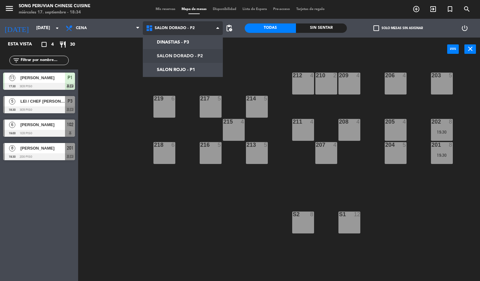
click at [172, 42] on ng-component "menu Song Peruvian Chinese Cuisine [DATE] 17. septiembre - 18:34 Mis reservas M…" at bounding box center [240, 140] width 480 height 281
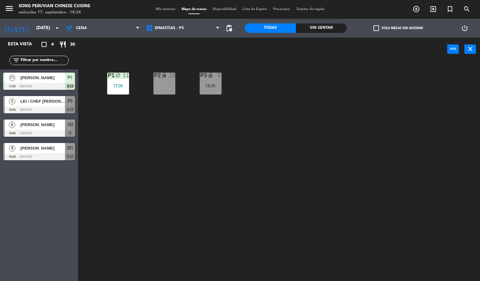
click at [108, 77] on div "P1" at bounding box center [108, 76] width 0 height 6
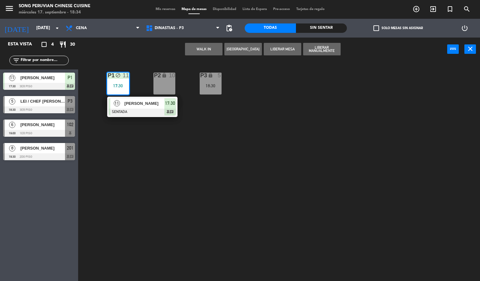
click at [148, 113] on div at bounding box center [142, 111] width 67 height 7
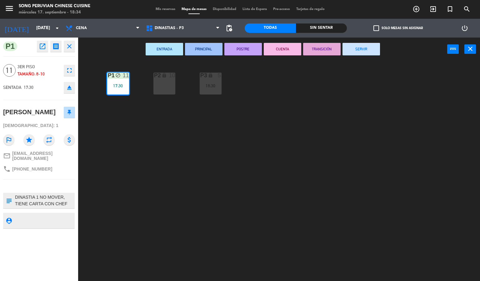
click at [273, 53] on button "CUENTA" at bounding box center [283, 49] width 38 height 13
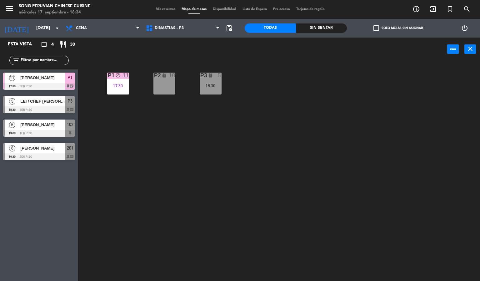
click at [254, 113] on div "P2 lock 10 P3 lock 5 18:30 P1 block 11 17:30" at bounding box center [281, 171] width 397 height 220
click at [111, 85] on div "17:30" at bounding box center [118, 85] width 22 height 4
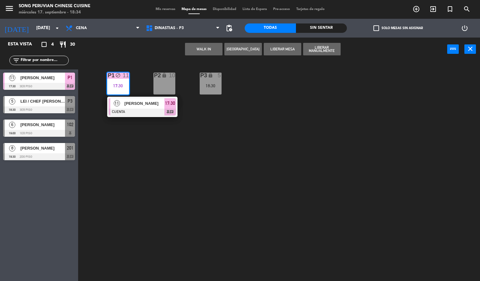
click at [139, 114] on div at bounding box center [142, 111] width 67 height 7
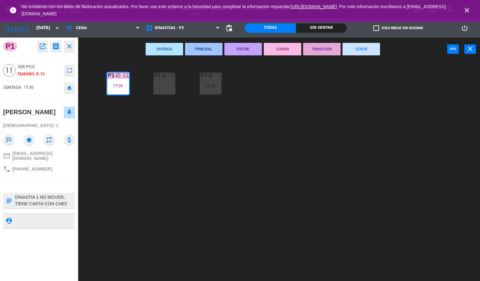
click at [466, 9] on icon "close" at bounding box center [467, 11] width 8 height 8
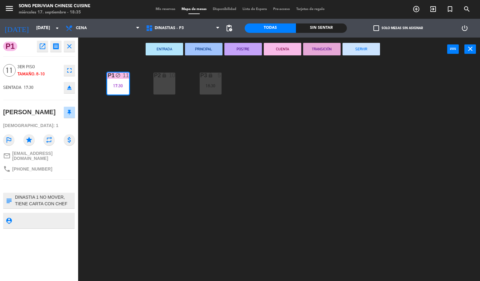
click at [381, 135] on div "P2 lock 10 P3 lock 5 18:30 P1 block 11 17:30" at bounding box center [281, 171] width 397 height 220
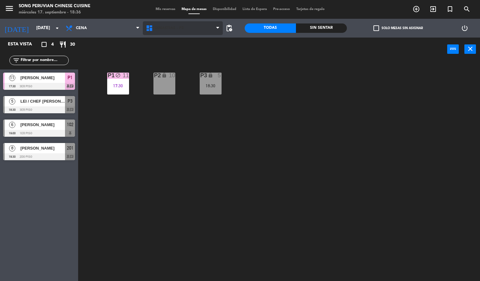
click at [177, 31] on span "DINASTIAS - P3" at bounding box center [183, 28] width 80 height 14
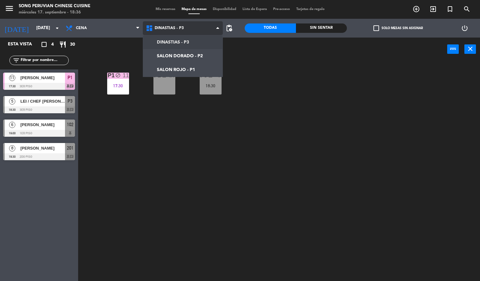
click at [178, 72] on ng-component "menu Song Peruvian Chinese Cuisine [DATE] 17. septiembre - 18:36 Mis reservas M…" at bounding box center [240, 140] width 480 height 281
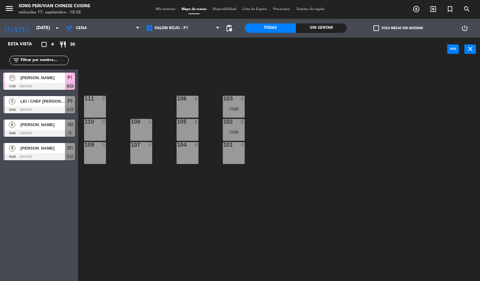
click at [51, 103] on span "LEI / CHEF [PERSON_NAME]" at bounding box center [42, 101] width 45 height 7
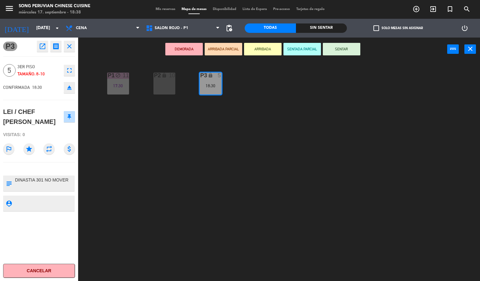
click at [212, 125] on div "P2 lock 10 P3 lock 5 18:30 P1 block 11 17:30" at bounding box center [281, 171] width 397 height 220
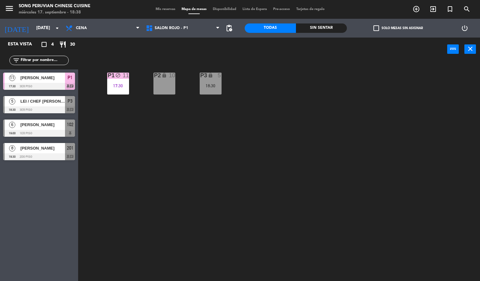
click at [216, 92] on div "P3 lock 5 18:30" at bounding box center [211, 84] width 22 height 22
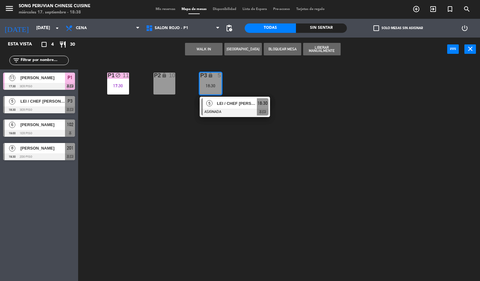
click at [243, 112] on div at bounding box center [234, 111] width 67 height 7
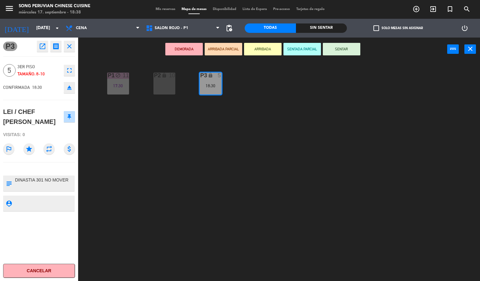
click at [346, 46] on button "SENTAR" at bounding box center [342, 49] width 38 height 13
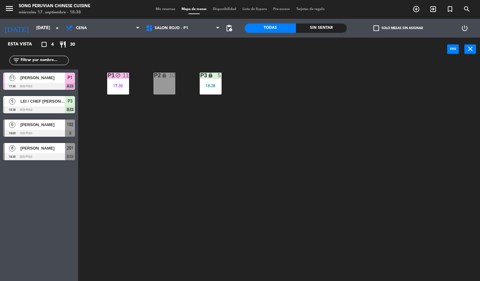
click at [308, 156] on div "P2 lock 10 P3 lock 5 18:38 P1 block 11 17:30" at bounding box center [281, 171] width 397 height 220
click at [301, 212] on div "P2 lock 10 P3 lock 5 18:30 P1 block 11 17:30" at bounding box center [281, 171] width 397 height 220
click at [287, 186] on div "P2 lock 10 P3 lock 5 18:30 P1 block 11 17:30" at bounding box center [281, 171] width 397 height 220
click at [157, 152] on div "P2 lock 10 P3 lock 5 18:30 P1 block 11 17:30" at bounding box center [281, 171] width 397 height 220
click at [223, 158] on div "P2 lock 10 P3 lock 5 18:30 P1 block 11 17:30" at bounding box center [281, 171] width 397 height 220
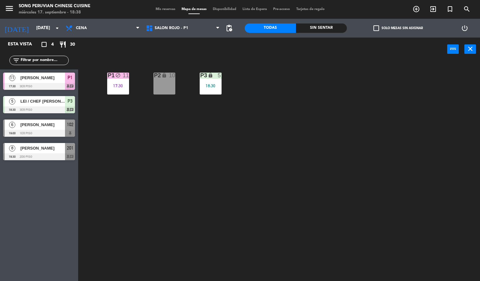
click at [318, 190] on div "P2 lock 10 P3 lock 5 18:30 P1 block 11 17:30" at bounding box center [281, 171] width 397 height 220
click at [324, 191] on div "P2 lock 10 P3 lock 5 18:30 P1 block 11 17:30" at bounding box center [281, 171] width 397 height 220
click at [367, 217] on div "P2 lock 10 P3 lock 5 18:30 P1 block 11 17:30" at bounding box center [281, 171] width 397 height 220
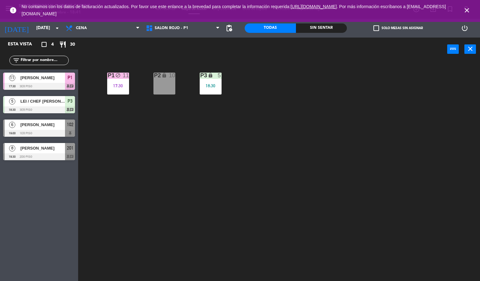
click at [186, 171] on div "P2 lock 10 P3 lock 5 18:30 P1 block 11 17:30" at bounding box center [281, 171] width 397 height 220
click at [470, 10] on icon "close" at bounding box center [467, 11] width 8 height 8
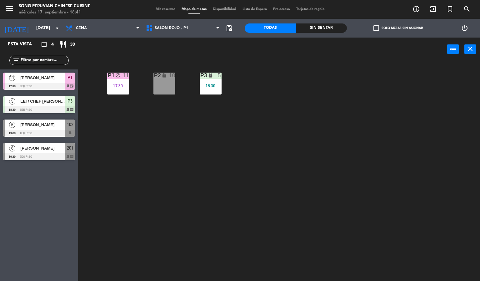
click at [359, 76] on div "P2 lock 10 P3 lock 5 18:30 P1 block 11 17:30" at bounding box center [281, 171] width 397 height 220
click at [166, 134] on div "P2 lock 10 P3 lock 5 18:30 P1 block 11 17:30" at bounding box center [281, 171] width 397 height 220
click at [162, 29] on span "SALON ROJO - P1" at bounding box center [171, 28] width 33 height 4
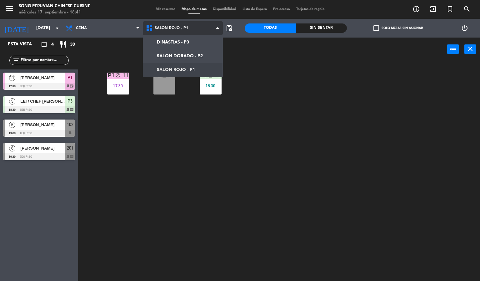
click at [188, 69] on ng-component "menu Song Peruvian Chinese Cuisine [DATE] 17. septiembre - 18:41 Mis reservas M…" at bounding box center [240, 140] width 480 height 281
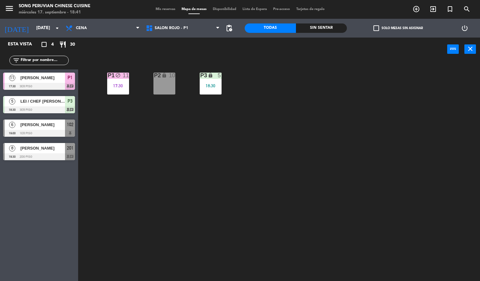
click at [120, 182] on div "P2 lock 10 P3 lock 5 18:30 P1 block 11 17:30" at bounding box center [281, 171] width 397 height 220
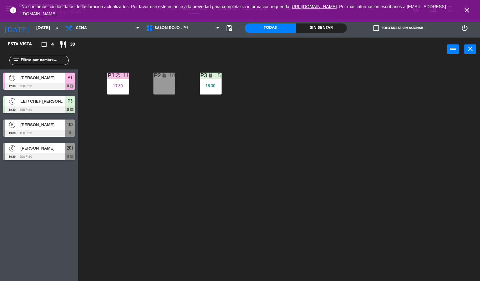
drag, startPoint x: 468, startPoint y: 10, endPoint x: 349, endPoint y: 20, distance: 119.8
click at [434, 13] on div "error No contamos con los datos de facturación actualizados. Por favor use este…" at bounding box center [240, 10] width 480 height 21
click at [112, 30] on span "Cena" at bounding box center [103, 28] width 80 height 14
click at [196, 20] on span "No contamos con los datos de facturación actualizados. Por favor use este enlan…" at bounding box center [240, 10] width 437 height 21
click at [193, 32] on span "SALON ROJO - P1" at bounding box center [183, 28] width 80 height 14
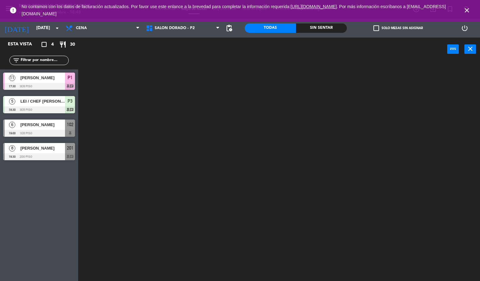
drag, startPoint x: 185, startPoint y: 62, endPoint x: 180, endPoint y: 44, distance: 18.3
click at [184, 62] on ng-component "menu Song Peruvian Chinese Cuisine [DATE] 17. septiembre - 18:48 Mis reservas M…" at bounding box center [240, 140] width 480 height 281
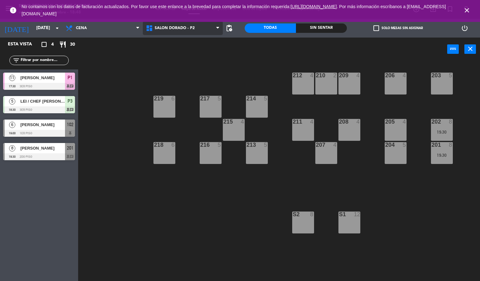
click at [180, 31] on span "SALON DORADO - P2" at bounding box center [183, 28] width 80 height 14
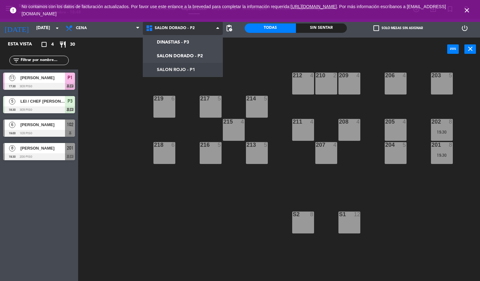
click at [175, 75] on ng-component "menu Song Peruvian Chinese Cuisine [DATE] 17. septiembre - 18:48 Mis reservas M…" at bounding box center [240, 140] width 480 height 281
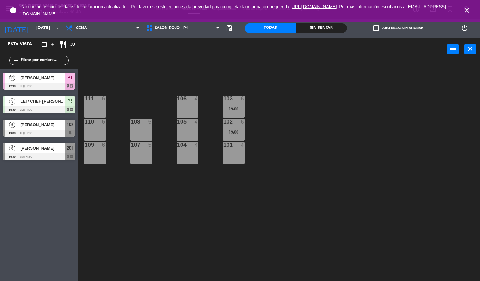
click at [466, 10] on icon "close" at bounding box center [467, 11] width 8 height 8
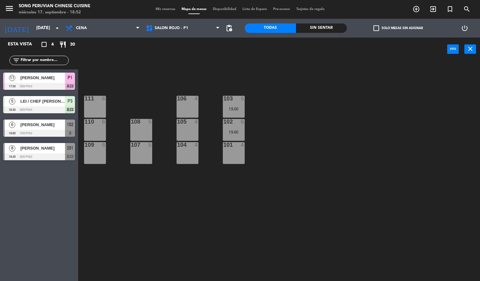
click at [125, 237] on div "103 6 19:00 106 4 111 6 102 6 19:00 105 4 108 5 110 6 101 4 104 4 107 5 109 6" at bounding box center [281, 171] width 397 height 220
click at [465, 7] on icon "search" at bounding box center [467, 9] width 8 height 8
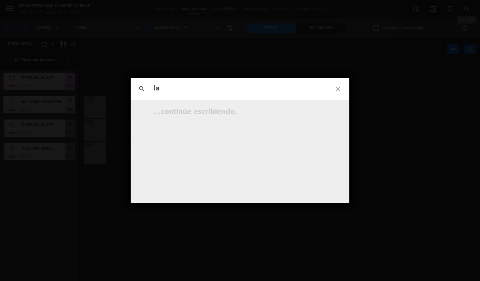
type input "l"
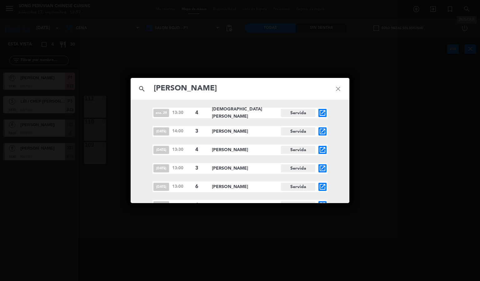
type input "[PERSON_NAME]"
click at [325, 113] on icon "open_in_new" at bounding box center [323, 113] width 8 height 8
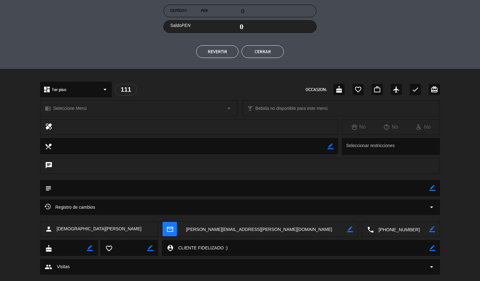
scroll to position [128, 0]
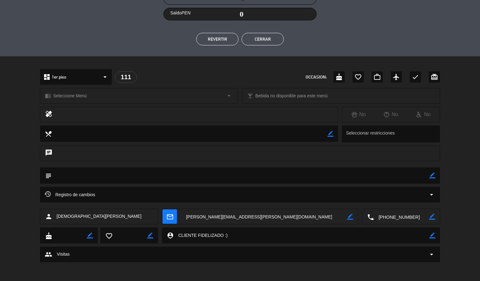
click at [274, 38] on button "Cerrar" at bounding box center [263, 39] width 42 height 13
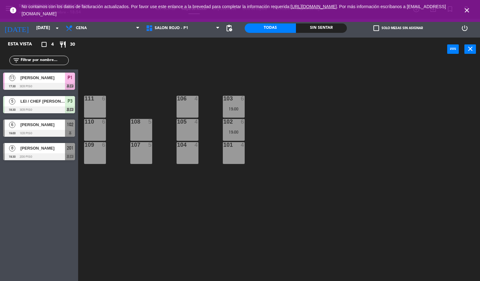
click at [470, 11] on icon "close" at bounding box center [467, 11] width 8 height 8
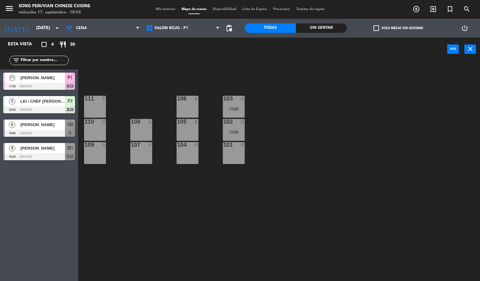
click at [419, 160] on div "103 6 19:00 106 4 111 6 102 6 19:00 105 4 108 5 110 6 101 4 104 4 107 5 109 6" at bounding box center [281, 171] width 397 height 220
click at [230, 207] on div "103 6 19:00 106 4 111 6 102 6 19:00 105 4 108 5 110 6 101 4 104 4 107 5 109 6" at bounding box center [281, 171] width 397 height 220
click at [233, 209] on div "103 6 19:00 106 4 111 6 102 6 19:00 105 4 108 5 110 6 101 4 104 4 107 5 109 6" at bounding box center [281, 171] width 397 height 220
click at [278, 181] on div "103 6 19:00 106 4 111 6 102 6 19:00 105 4 108 5 110 6 101 4 104 4 107 5 109 6" at bounding box center [281, 171] width 397 height 220
click at [278, 168] on div "103 6 19:00 106 4 111 6 102 6 19:00 105 4 108 5 110 6 101 4 104 4 107 5 109 6" at bounding box center [281, 171] width 397 height 220
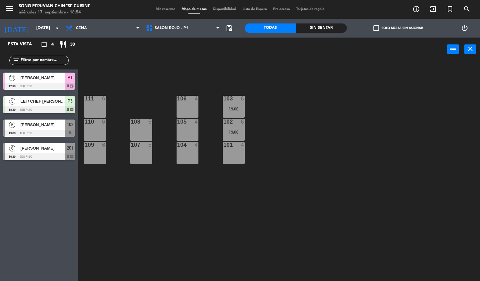
click at [186, 222] on div "103 6 19:00 106 4 111 6 102 6 19:00 105 4 108 5 110 6 101 4 104 4 107 5 109 6" at bounding box center [281, 171] width 397 height 220
click at [470, 10] on icon "search" at bounding box center [467, 9] width 8 height 8
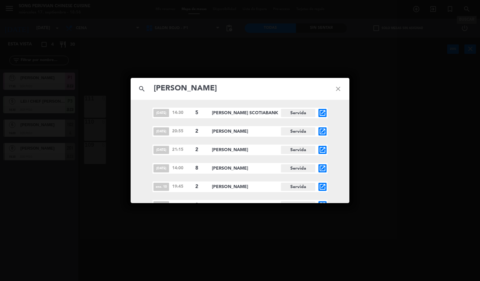
type input "[PERSON_NAME]"
click at [326, 112] on icon "open_in_new" at bounding box center [323, 113] width 8 height 8
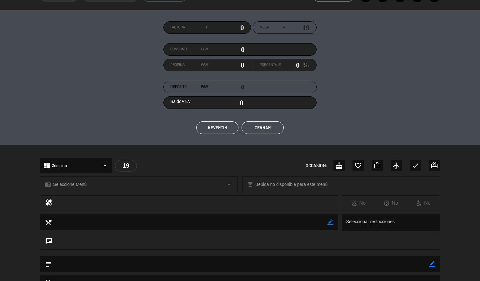
scroll to position [0, 0]
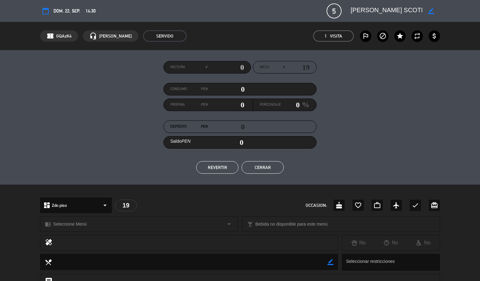
click at [265, 168] on button "Cerrar" at bounding box center [263, 167] width 42 height 13
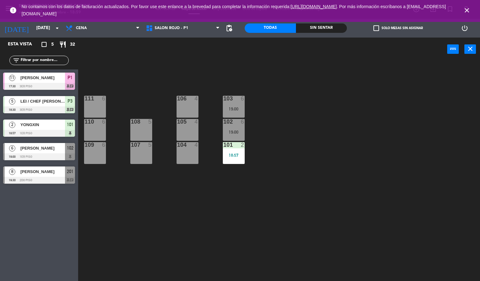
click at [189, 124] on div at bounding box center [187, 122] width 10 height 6
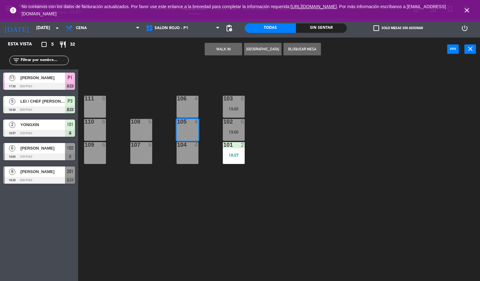
click at [407, 117] on div "103 6 19:00 106 4 111 6 102 6 19:00 105 4 108 5 110 6 101 2 18:57 104 4 107 5 1…" at bounding box center [281, 171] width 397 height 220
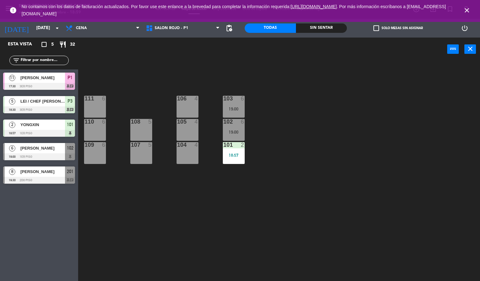
click at [467, 7] on icon "close" at bounding box center [467, 11] width 8 height 8
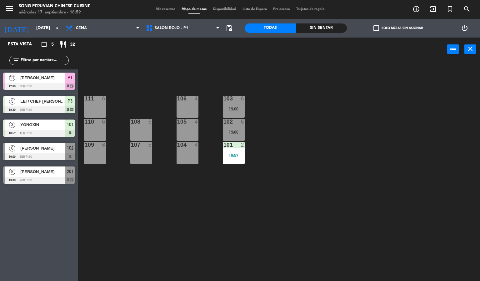
click at [474, 6] on span "search" at bounding box center [467, 9] width 17 height 11
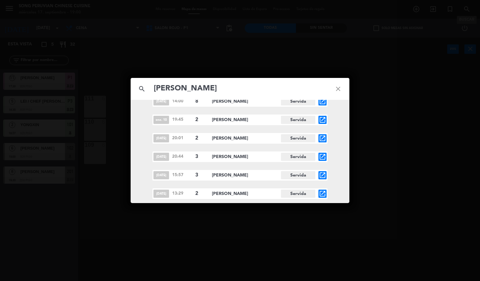
scroll to position [136, 0]
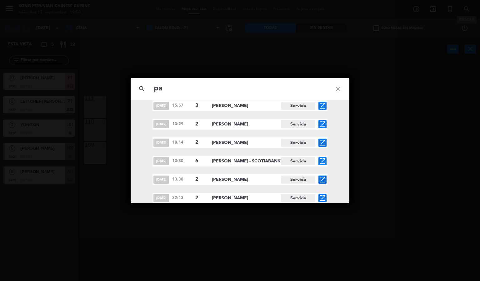
type input "p"
type input "[PERSON_NAME]"
click at [340, 83] on icon "close" at bounding box center [338, 89] width 23 height 23
click at [333, 87] on icon "close" at bounding box center [338, 89] width 23 height 23
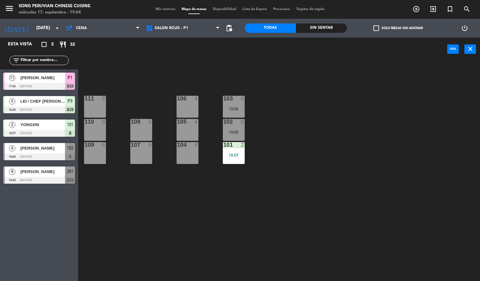
click at [349, 218] on div "103 6 19:00 106 4 111 6 102 6 19:00 105 4 108 5 110 6 101 2 18:57 104 4 107 5 1…" at bounding box center [281, 171] width 397 height 220
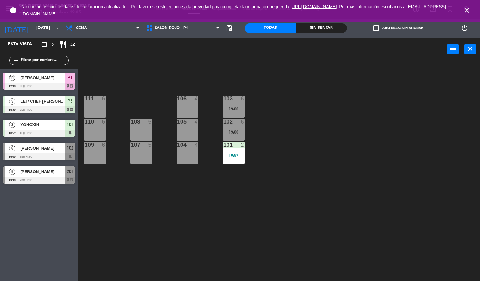
click at [463, 4] on span "close" at bounding box center [467, 10] width 17 height 17
click at [465, 7] on icon "close" at bounding box center [467, 11] width 8 height 8
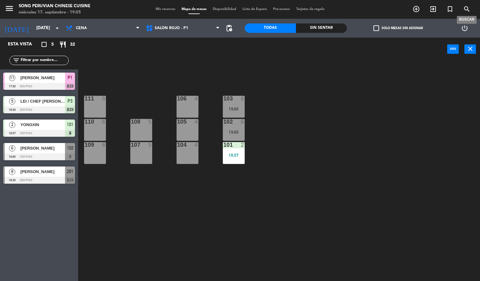
click at [468, 8] on icon "search" at bounding box center [467, 9] width 8 height 8
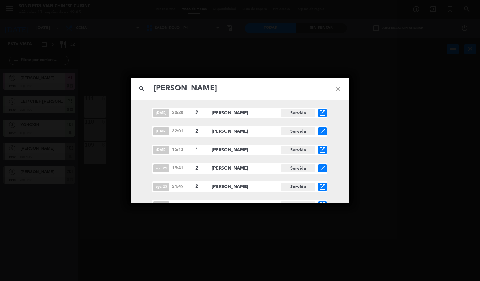
type input "[PERSON_NAME]"
click at [322, 112] on icon "open_in_new" at bounding box center [323, 113] width 8 height 8
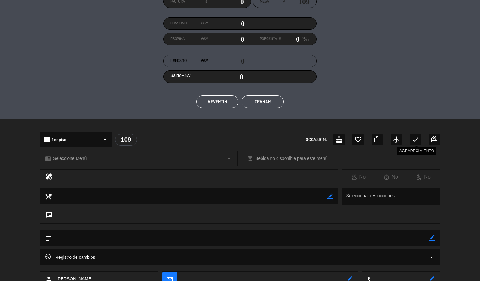
scroll to position [16, 0]
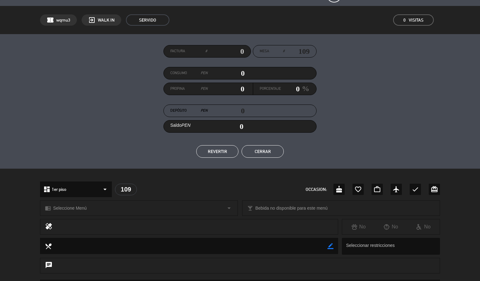
click at [277, 148] on button "Cerrar" at bounding box center [263, 151] width 42 height 13
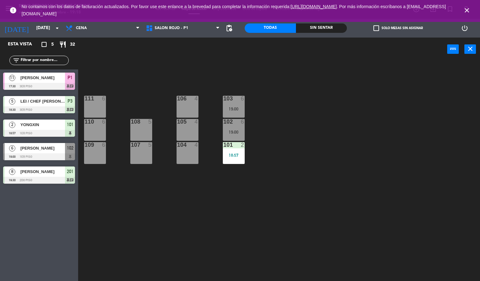
click at [467, 8] on icon "close" at bounding box center [467, 11] width 8 height 8
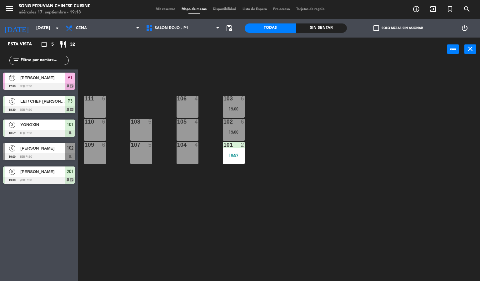
click at [421, 123] on div "103 6 19:00 106 4 111 6 102 6 19:00 105 4 108 5 110 6 101 2 18:57 104 4 107 5 1…" at bounding box center [281, 171] width 397 height 220
click at [394, 139] on div "103 6 19:00 106 4 111 6 102 6 19:00 105 4 108 5 110 6 101 2 18:57 104 4 107 5 1…" at bounding box center [281, 171] width 397 height 220
click at [282, 114] on div "103 6 19:00 106 4 111 6 102 6 19:00 105 4 108 5 110 6 101 2 18:57 104 4 107 5 1…" at bounding box center [281, 171] width 397 height 220
click at [227, 133] on div "19:00" at bounding box center [234, 132] width 22 height 4
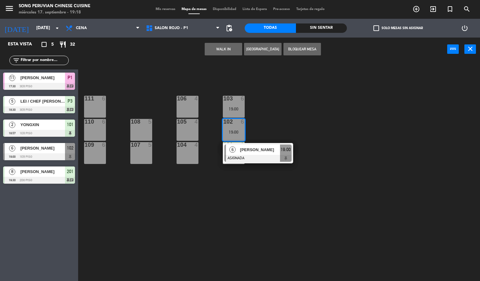
click at [310, 203] on div "103 6 19:00 106 4 111 6 102 6 19:00 6 [PERSON_NAME] ASIGNADA 19:00 105 4 108 5 …" at bounding box center [281, 171] width 397 height 220
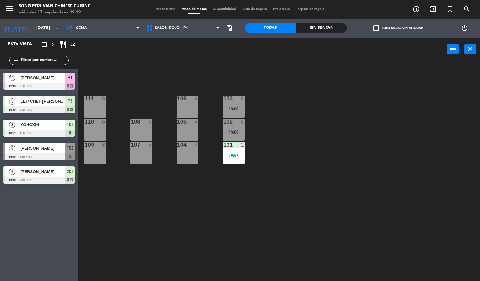
click at [242, 121] on div "6" at bounding box center [243, 122] width 4 height 6
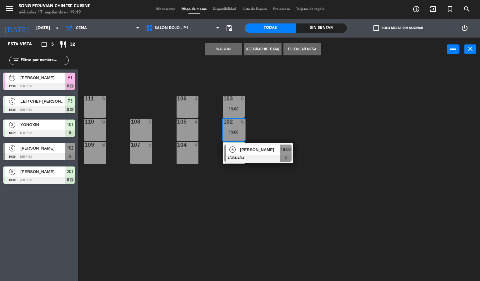
click at [195, 237] on div "103 6 19:00 106 4 111 6 102 6 19:00 6 [PERSON_NAME] ASIGNADA 19:00 105 4 108 5 …" at bounding box center [281, 171] width 397 height 220
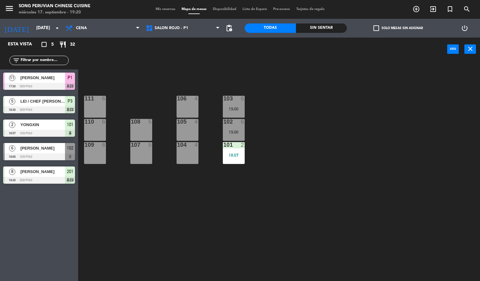
click at [41, 153] on div at bounding box center [39, 156] width 72 height 7
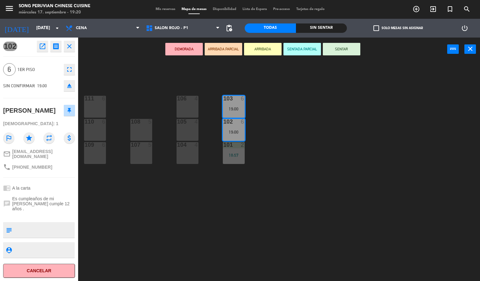
click at [37, 272] on button "Cancelar" at bounding box center [39, 270] width 72 height 14
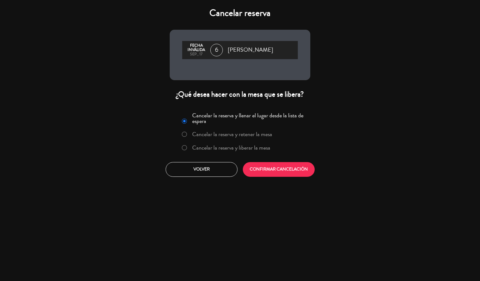
click at [183, 147] on input "Cancelar la reserva y liberar la mesa" at bounding box center [184, 147] width 4 height 4
radio input "true"
click at [197, 172] on button "Volver" at bounding box center [202, 169] width 72 height 15
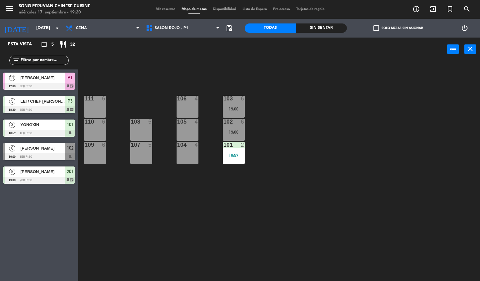
click at [187, 266] on div "103 6 19:00 106 4 111 6 102 6 19:00 105 4 108 5 110 6 101 2 18:57 104 4 107 5 1…" at bounding box center [281, 171] width 397 height 220
click at [237, 121] on div at bounding box center [233, 122] width 10 height 6
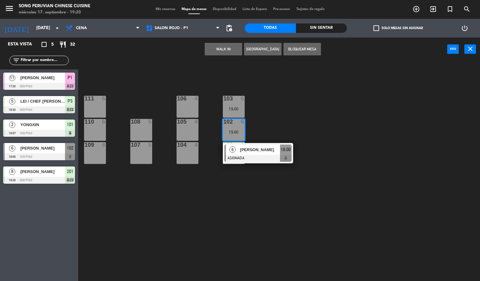
click at [215, 236] on div "103 6 19:00 106 4 111 6 102 6 19:00 6 [PERSON_NAME] ASIGNADA 19:00 105 4 108 5 …" at bounding box center [281, 171] width 397 height 220
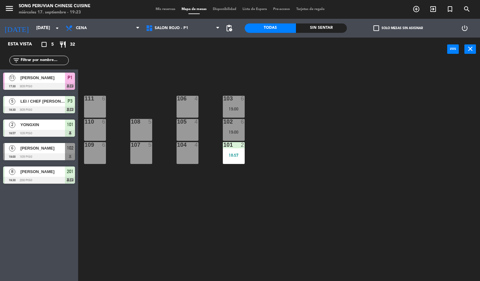
click at [160, 200] on div "103 6 19:00 106 4 111 6 102 6 19:00 105 4 108 5 110 6 101 2 18:57 104 4 107 5 1…" at bounding box center [281, 171] width 397 height 220
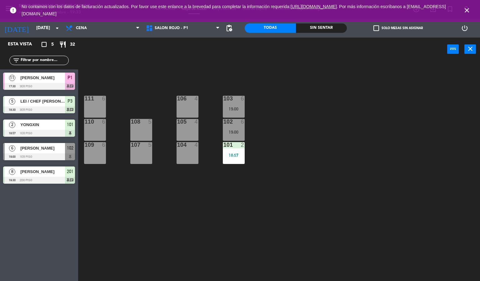
click at [210, 230] on div "103 6 19:00 106 4 111 6 102 6 19:00 105 4 108 5 110 6 101 2 18:57 104 4 107 5 1…" at bounding box center [281, 171] width 397 height 220
click at [446, 6] on link ". Por más información escríbanos a [EMAIL_ADDRESS][DOMAIN_NAME]" at bounding box center [234, 10] width 424 height 12
click at [467, 13] on icon "close" at bounding box center [467, 11] width 8 height 8
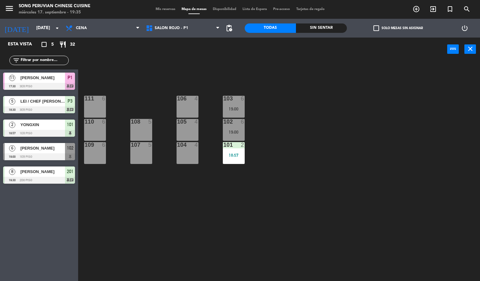
click at [369, 140] on div "103 6 19:00 106 4 111 6 102 6 19:00 105 4 108 5 110 6 101 2 18:57 104 4 107 5 1…" at bounding box center [281, 171] width 397 height 220
click at [44, 145] on span "[PERSON_NAME]" at bounding box center [42, 148] width 45 height 7
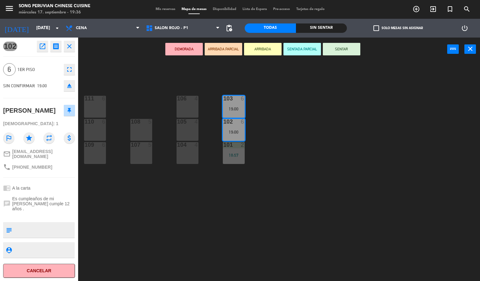
click at [81, 265] on div "102 open_in_new receipt 7:00 PM [DATE] 6 personas birthday [PERSON_NAME] 102+10…" at bounding box center [39, 159] width 88 height 243
click at [85, 246] on div "103 6 19:00 106 4 111 6 102 6 19:00 105 4 108 5 110 6 101 2 18:57 104 4 107 5 1…" at bounding box center [281, 171] width 397 height 220
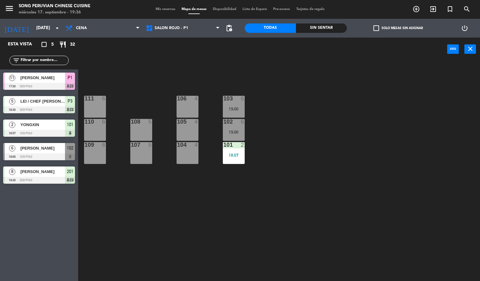
click at [35, 134] on div at bounding box center [39, 133] width 72 height 7
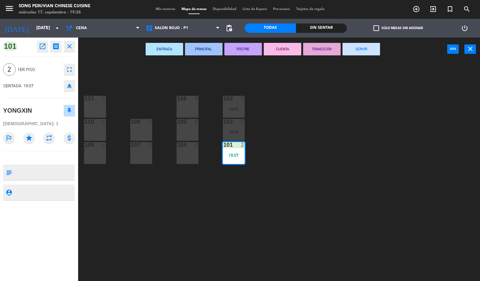
click at [119, 236] on div "103 6 19:00 106 4 111 6 102 6 19:00 105 4 108 5 110 6 101 2 18:57 104 4 107 5 1…" at bounding box center [281, 171] width 397 height 220
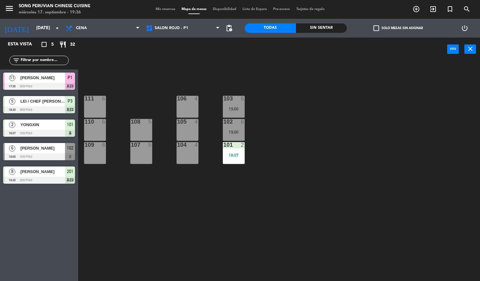
click at [53, 147] on span "[PERSON_NAME]" at bounding box center [42, 148] width 45 height 7
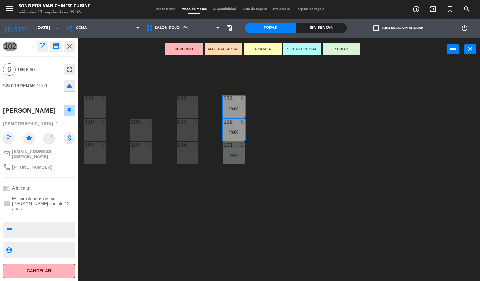
click at [129, 63] on div "103 6 19:00 106 4 111 6 102 6 19:00 105 4 108 5 110 6 101 2 18:57 104 4 107 5 1…" at bounding box center [281, 171] width 397 height 220
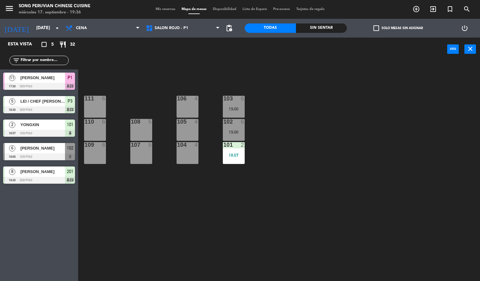
click at [43, 80] on span "[PERSON_NAME]" at bounding box center [42, 77] width 45 height 7
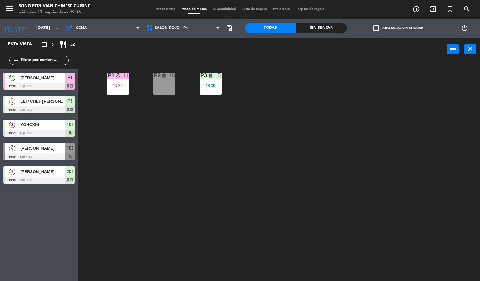
click at [148, 167] on div "P2 lock 10 P3 lock 5 18:30 P1 block 11 17:30" at bounding box center [281, 171] width 397 height 220
click at [104, 78] on div "P1" at bounding box center [108, 76] width 10 height 6
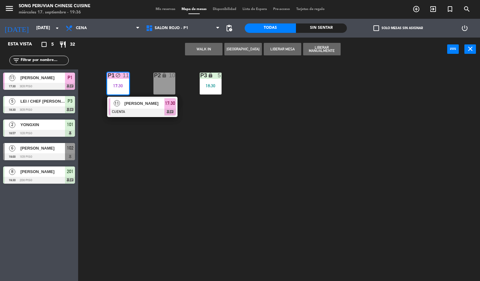
click at [119, 108] on div "11" at bounding box center [116, 103] width 13 height 10
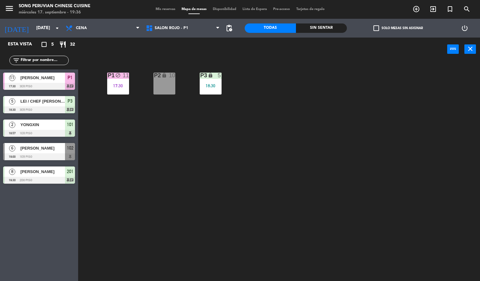
click at [141, 125] on div "P2 lock 10 P3 lock 5 18:30 P1 block 11 17:30" at bounding box center [281, 171] width 397 height 220
click at [118, 82] on div "P1 block 11 17:30" at bounding box center [118, 84] width 22 height 22
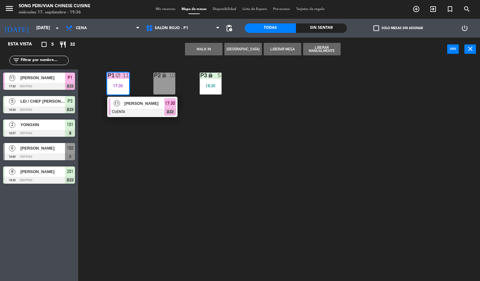
click at [130, 106] on span "[PERSON_NAME]" at bounding box center [144, 103] width 40 height 7
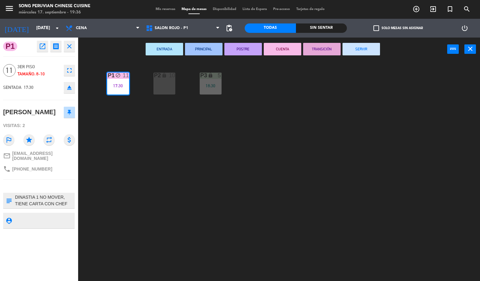
click at [353, 46] on button "SERVIR" at bounding box center [362, 49] width 38 height 13
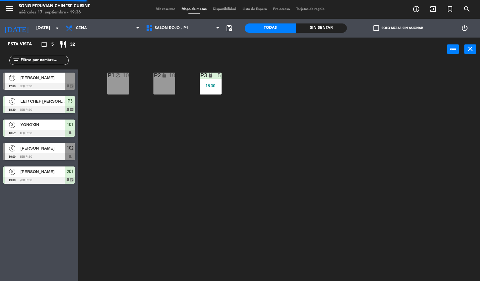
click at [337, 118] on div "P2 lock 10 P3 lock 5 18:30 P1 block 10" at bounding box center [281, 171] width 397 height 220
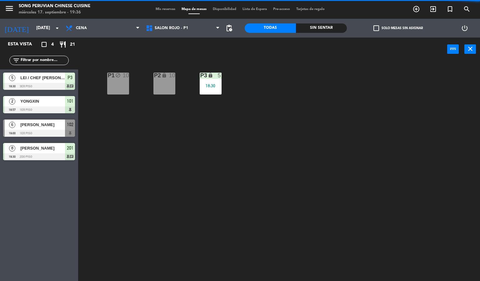
click at [142, 182] on div "P2 lock 10 P3 lock 5 18:30 P1 block 10" at bounding box center [281, 171] width 397 height 220
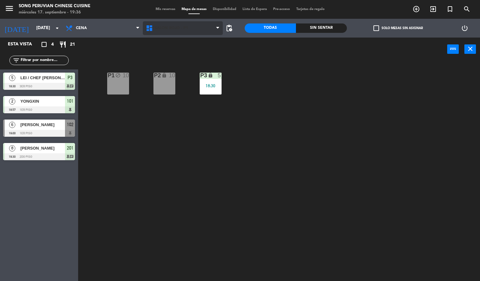
click at [170, 28] on span "SALON ROJO - P1" at bounding box center [171, 28] width 33 height 4
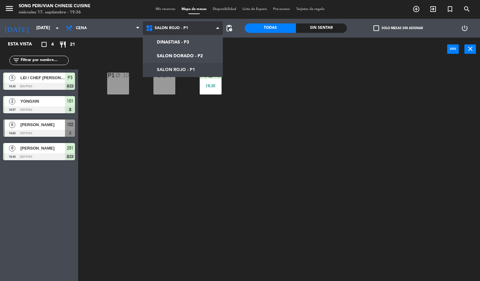
click at [174, 48] on ng-component "menu Song Peruvian Chinese Cuisine [DATE] 17. septiembre - 19:36 Mis reservas M…" at bounding box center [240, 140] width 480 height 281
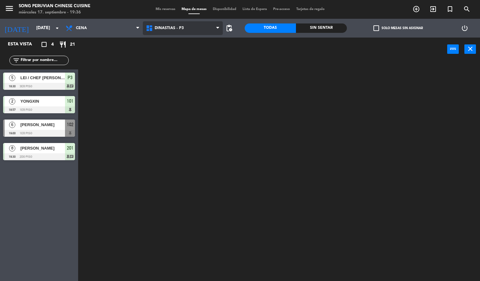
click at [190, 29] on span "DINASTIAS - P3" at bounding box center [183, 28] width 80 height 14
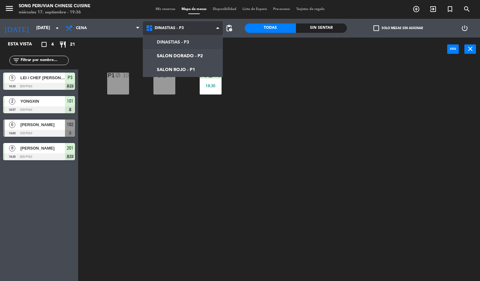
click at [186, 67] on ng-component "menu Song Peruvian Chinese Cuisine [DATE] 17. septiembre - 19:36 Mis reservas M…" at bounding box center [240, 140] width 480 height 281
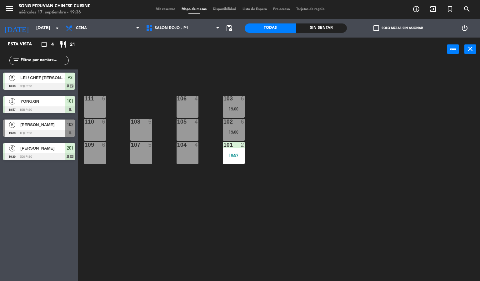
click at [92, 143] on div at bounding box center [95, 145] width 10 height 6
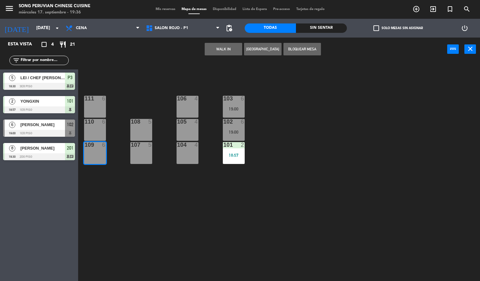
click at [229, 43] on button "WALK IN" at bounding box center [224, 49] width 38 height 13
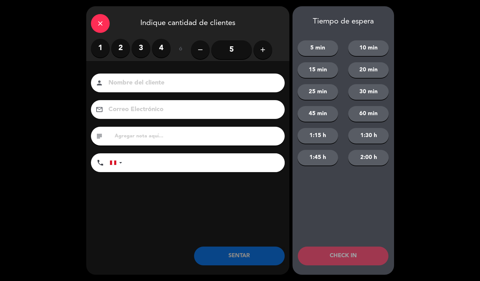
click at [139, 42] on label "3" at bounding box center [141, 48] width 19 height 19
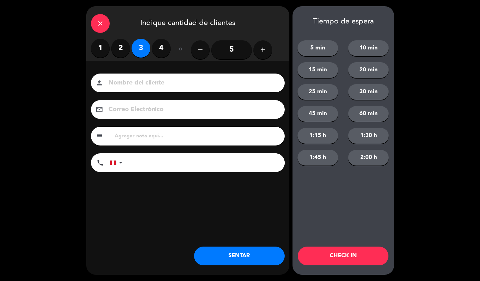
click at [174, 84] on input at bounding box center [192, 83] width 169 height 11
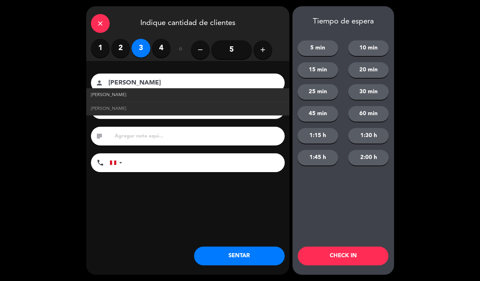
type input "[PERSON_NAME]"
click at [119, 95] on span "[PERSON_NAME]" at bounding box center [108, 94] width 35 height 7
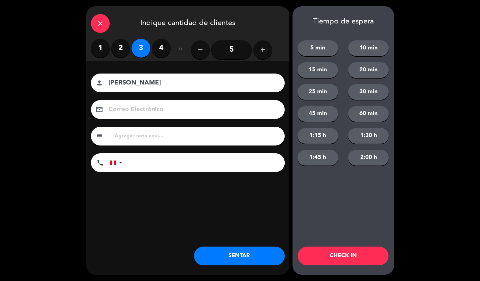
click at [341, 258] on button "CHECK IN" at bounding box center [343, 255] width 91 height 19
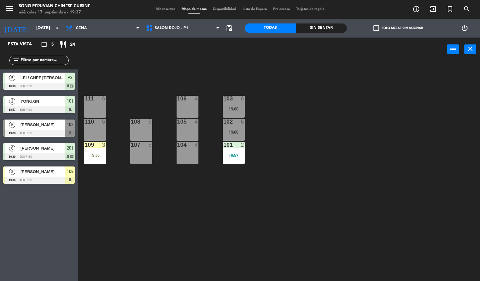
click at [197, 220] on div "103 6 19:00 106 4 111 6 102 6 19:00 105 4 108 5 110 6 101 2 18:57 104 4 107 5 1…" at bounding box center [281, 171] width 397 height 220
click at [98, 142] on div at bounding box center [95, 145] width 10 height 6
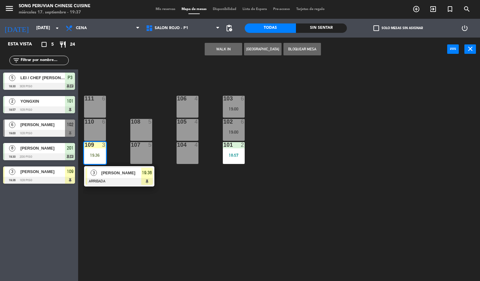
click at [149, 170] on span "19:36" at bounding box center [147, 173] width 10 height 8
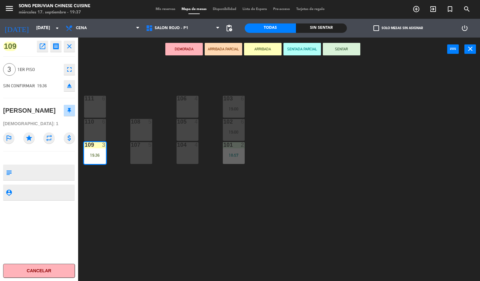
click at [351, 53] on button "SENTAR" at bounding box center [342, 49] width 38 height 13
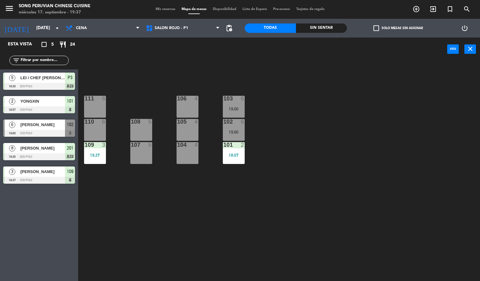
click at [257, 222] on div "103 6 19:00 106 4 111 6 102 6 19:00 105 4 108 5 110 6 101 2 18:57 104 4 107 5 1…" at bounding box center [281, 171] width 397 height 220
click at [96, 119] on div at bounding box center [95, 122] width 10 height 6
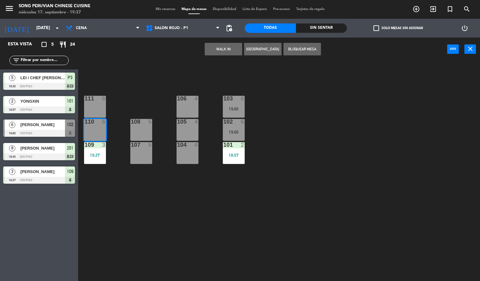
click at [226, 49] on button "WALK IN" at bounding box center [224, 49] width 38 height 13
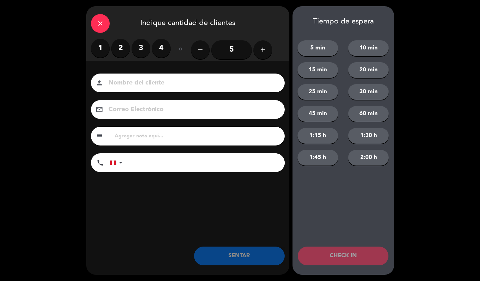
click at [168, 50] on label "4" at bounding box center [161, 48] width 19 height 19
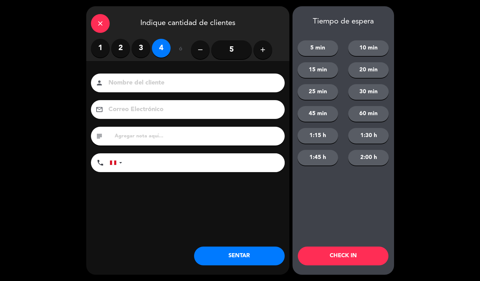
click at [198, 82] on input at bounding box center [192, 83] width 169 height 11
type input "[PERSON_NAME]"
click at [323, 254] on button "CHECK IN" at bounding box center [343, 255] width 91 height 19
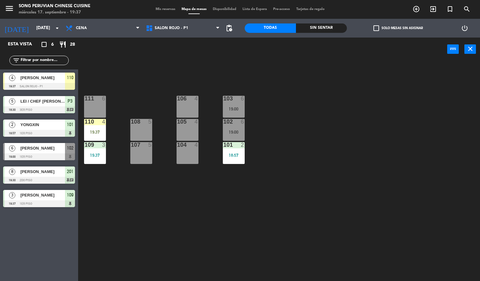
click at [258, 237] on div "103 6 19:00 106 4 111 6 102 6 19:00 105 4 108 5 110 4 19:37 101 2 18:57 104 4 1…" at bounding box center [281, 171] width 397 height 220
click at [99, 121] on div at bounding box center [95, 122] width 10 height 6
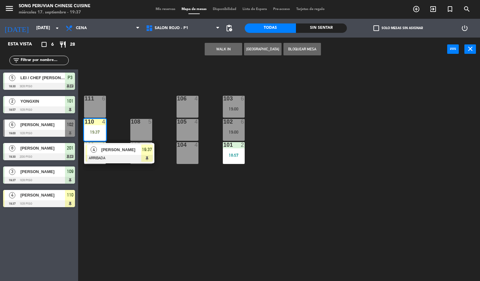
click at [127, 149] on span "[PERSON_NAME]" at bounding box center [121, 149] width 40 height 7
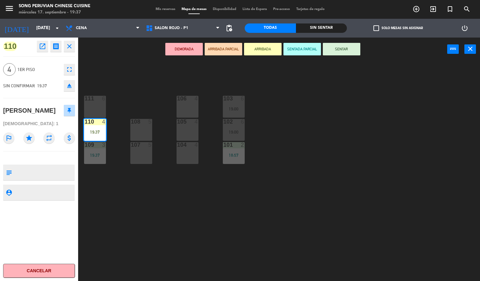
click at [301, 146] on div "103 6 19:00 106 4 111 6 102 6 19:00 105 4 108 5 110 4 19:37 101 2 18:57 104 4 1…" at bounding box center [281, 171] width 397 height 220
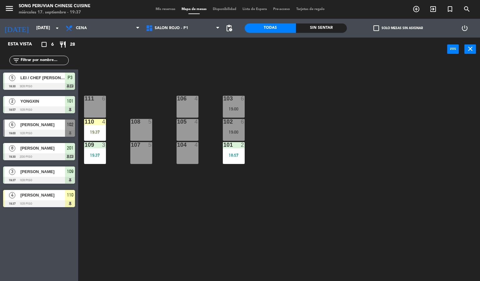
click at [309, 133] on div "103 6 19:00 106 4 111 6 102 6 19:00 105 4 108 5 110 4 19:37 101 2 18:57 104 4 1…" at bounding box center [281, 171] width 397 height 220
click at [95, 133] on div "19:37" at bounding box center [95, 132] width 22 height 4
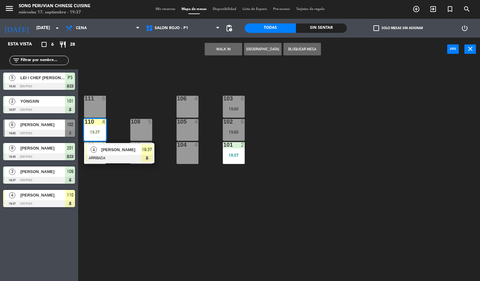
click at [129, 146] on span "[PERSON_NAME]" at bounding box center [121, 149] width 40 height 7
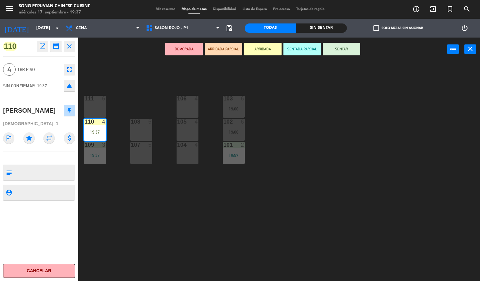
click at [308, 50] on button "SENTADA PARCIAL" at bounding box center [302, 49] width 38 height 13
click at [326, 143] on div "103 6 19:00 106 4 111 6 102 6 19:00 105 4 108 5 110 4 19:37 101 2 18:57 104 4 1…" at bounding box center [281, 171] width 397 height 220
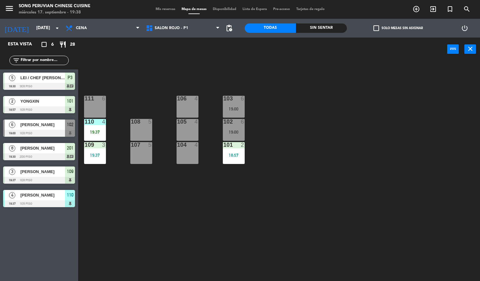
click at [100, 144] on div "3" at bounding box center [105, 145] width 10 height 6
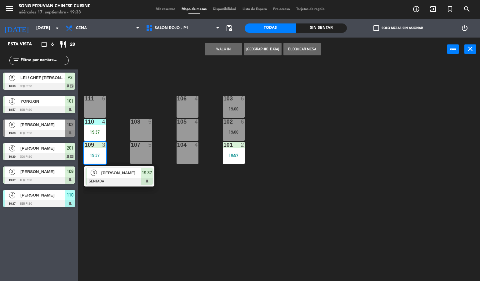
click at [174, 205] on div "103 6 19:00 106 4 111 6 102 6 19:00 105 4 108 5 110 4 19:37 101 2 18:57 104 4 1…" at bounding box center [281, 171] width 397 height 220
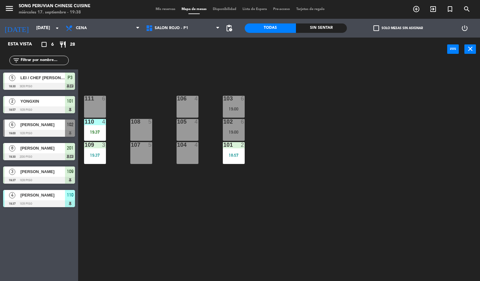
click at [96, 115] on div "111 6" at bounding box center [95, 107] width 22 height 22
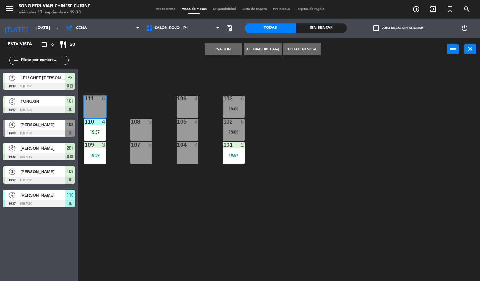
click at [141, 194] on div "103 6 19:00 106 4 111 6 102 6 19:00 105 4 108 5 110 4 19:37 101 2 18:57 104 4 1…" at bounding box center [281, 171] width 397 height 220
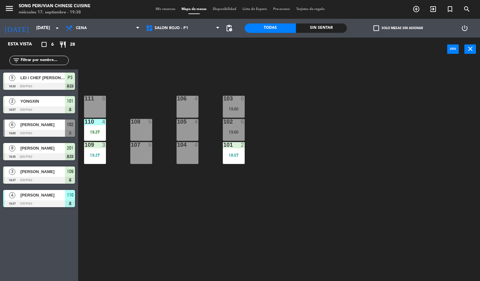
click at [99, 121] on div at bounding box center [95, 122] width 10 height 6
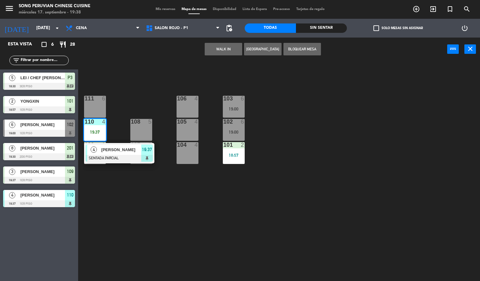
click at [121, 154] on div "[PERSON_NAME]" at bounding box center [121, 149] width 41 height 10
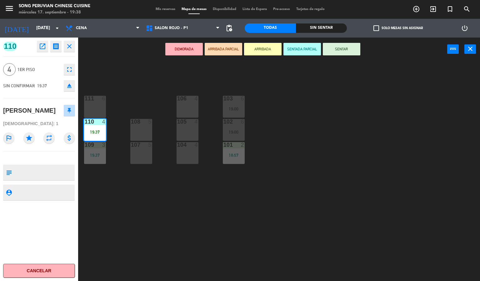
click at [352, 52] on button "SENTAR" at bounding box center [342, 49] width 38 height 13
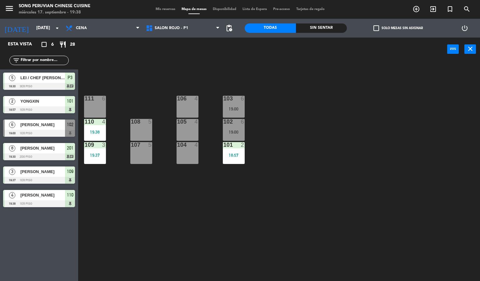
click at [321, 171] on div "103 6 19:00 106 4 111 6 102 6 19:00 105 4 108 5 110 4 19:38 101 2 18:57 104 4 1…" at bounding box center [281, 171] width 397 height 220
click at [236, 119] on div at bounding box center [233, 122] width 10 height 6
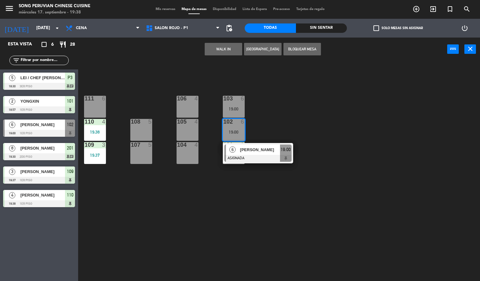
click at [272, 210] on div "103 6 19:00 106 4 111 6 102 6 19:00 6 [PERSON_NAME] ASIGNADA 19:00 105 4 108 5 …" at bounding box center [281, 171] width 397 height 220
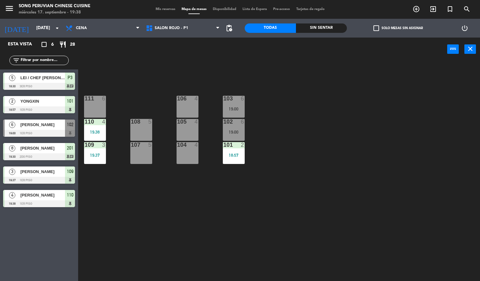
click at [264, 155] on div "103 6 19:00 106 4 111 6 102 6 19:00 105 4 108 5 110 4 19:38 101 2 18:57 104 4 1…" at bounding box center [281, 171] width 397 height 220
click at [235, 130] on div "19:00" at bounding box center [234, 132] width 22 height 4
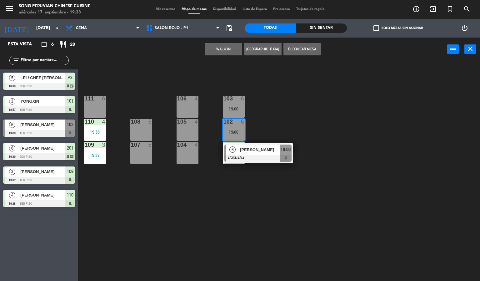
click at [263, 159] on div at bounding box center [257, 158] width 67 height 7
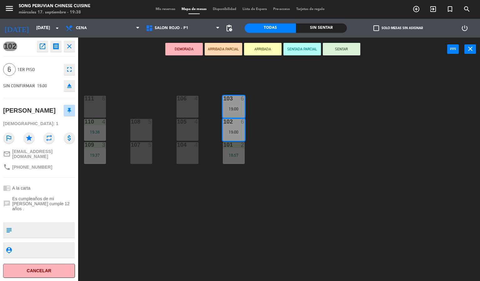
click at [265, 221] on div "103 6 19:00 106 4 111 6 102 6 19:00 105 4 108 5 110 4 19:38 101 2 18:57 104 4 1…" at bounding box center [281, 171] width 397 height 220
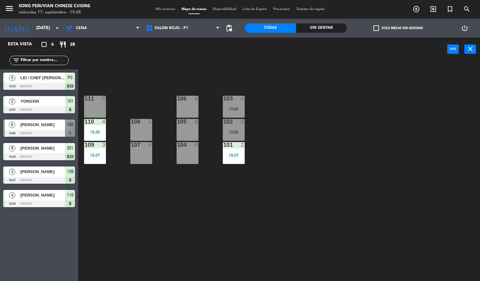
click at [212, 238] on div "103 6 19:00 106 4 111 6 102 6 19:00 105 4 108 5 110 4 19:38 101 2 18:57 104 4 1…" at bounding box center [281, 171] width 397 height 220
click at [215, 244] on div "103 6 19:00 106 4 111 6 102 6 19:00 105 4 108 5 110 4 19:38 101 2 18:57 104 4 1…" at bounding box center [281, 171] width 397 height 220
click at [224, 241] on div "103 6 19:00 106 4 111 6 102 6 19:00 105 4 108 5 110 4 19:38 101 2 18:57 104 4 1…" at bounding box center [281, 171] width 397 height 220
click at [219, 243] on div "103 6 19:00 106 4 111 6 102 6 19:00 105 4 108 5 110 4 19:38 101 2 18:57 104 4 1…" at bounding box center [281, 171] width 397 height 220
click at [299, 203] on div "103 6 19:00 106 4 111 6 102 6 19:00 105 4 108 5 110 4 19:38 101 2 18:57 104 4 1…" at bounding box center [281, 171] width 397 height 220
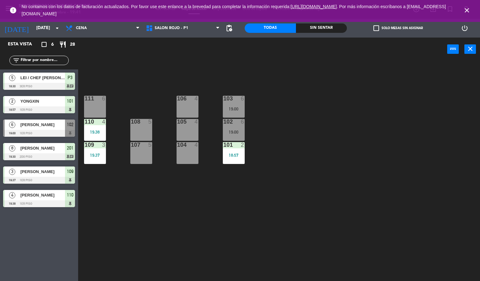
click at [264, 214] on div "103 6 19:00 106 4 111 6 102 6 19:00 105 4 108 5 110 4 19:38 101 2 18:57 104 4 1…" at bounding box center [281, 171] width 397 height 220
click at [467, 10] on icon "close" at bounding box center [467, 11] width 8 height 8
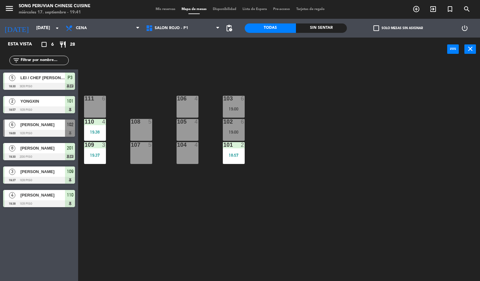
click at [421, 131] on div "103 6 19:00 106 4 111 6 102 6 19:00 105 4 108 5 110 4 19:38 101 2 18:57 104 4 1…" at bounding box center [281, 171] width 397 height 220
click at [414, 143] on div "103 6 19:00 106 4 111 6 102 6 19:00 105 4 108 5 110 4 19:38 101 2 18:57 104 4 1…" at bounding box center [281, 171] width 397 height 220
click at [414, 146] on div "103 6 19:00 106 4 111 6 102 6 19:00 105 4 108 5 110 4 19:38 101 2 18:57 104 4 1…" at bounding box center [281, 171] width 397 height 220
click at [339, 211] on div "103 6 19:00 106 4 111 6 102 6 19:00 105 4 108 5 110 4 19:38 101 2 18:57 104 4 1…" at bounding box center [281, 171] width 397 height 220
click at [178, 119] on div "105" at bounding box center [177, 122] width 0 height 6
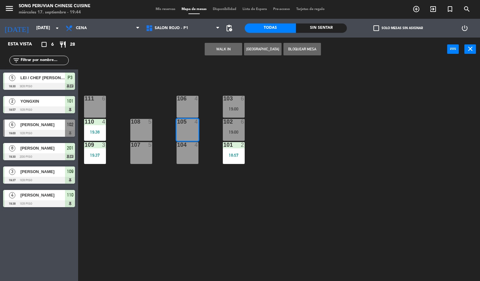
click at [223, 46] on button "WALK IN" at bounding box center [224, 49] width 38 height 13
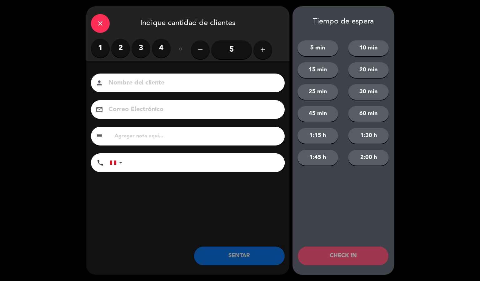
click at [120, 40] on label "2" at bounding box center [120, 48] width 19 height 19
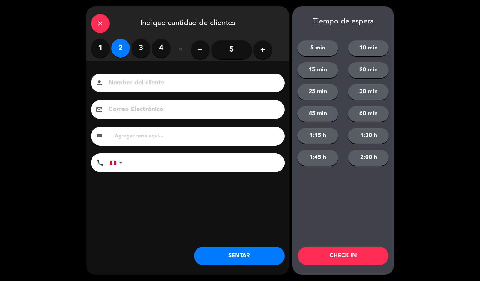
click at [158, 83] on input at bounding box center [192, 83] width 169 height 11
type input "[PERSON_NAME]"
click at [333, 248] on button "CHECK IN" at bounding box center [343, 255] width 91 height 19
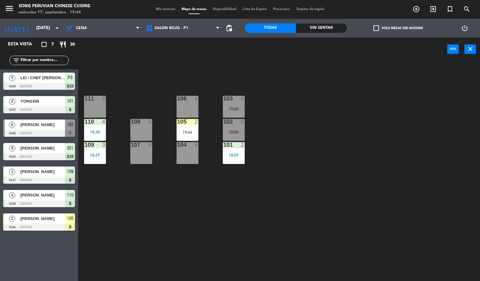
click at [196, 122] on div "2" at bounding box center [197, 122] width 4 height 6
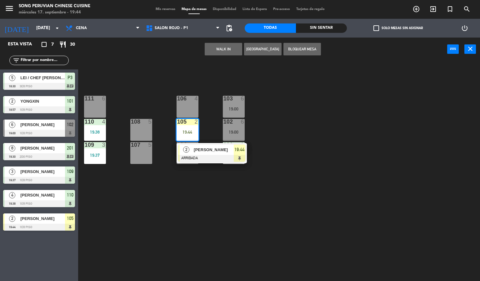
click at [240, 143] on div "2 [PERSON_NAME] ARRIBADA 19:44" at bounding box center [212, 153] width 70 height 20
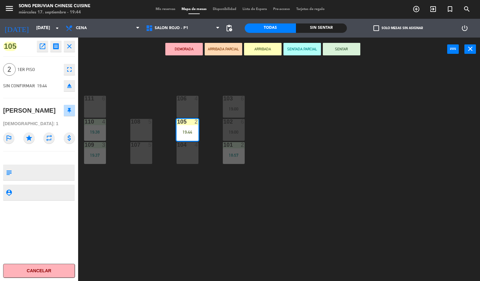
click at [349, 43] on button "SENTAR" at bounding box center [342, 49] width 38 height 13
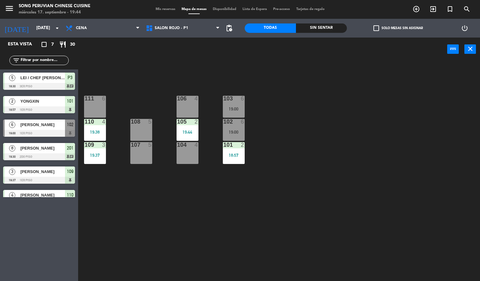
scroll to position [0, 0]
click at [340, 138] on div "103 6 19:00 106 4 111 6 102 6 19:00 105 2 19:44 108 5 110 4 19:38 101 2 18:57 1…" at bounding box center [281, 171] width 397 height 220
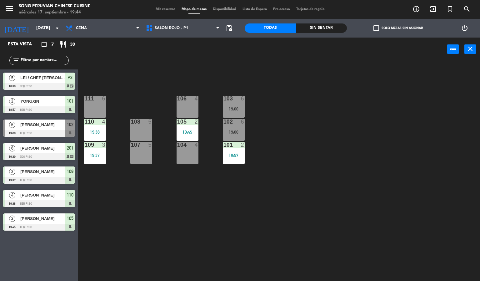
click at [233, 121] on div at bounding box center [233, 122] width 10 height 6
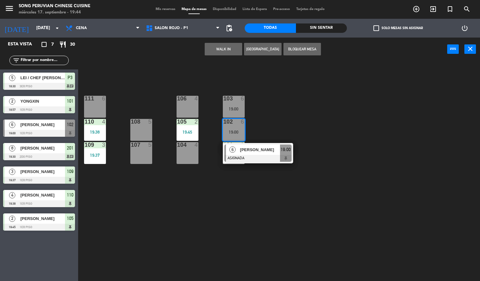
click at [373, 123] on div "103 6 19:00 106 4 111 6 102 6 19:00 6 [PERSON_NAME] ASIGNADA 19:00 105 2 19:45 …" at bounding box center [281, 171] width 397 height 220
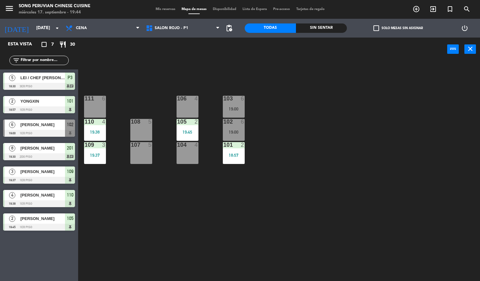
click at [265, 215] on div "103 6 19:00 106 4 111 6 102 6 19:00 105 2 19:45 108 5 110 4 19:38 101 2 18:57 1…" at bounding box center [281, 171] width 397 height 220
click at [181, 88] on div "103 6 19:00 106 4 111 6 102 6 19:00 105 2 19:45 108 5 110 4 19:38 101 2 18:57 1…" at bounding box center [281, 171] width 397 height 220
click at [215, 61] on div "103 6 19:00 106 4 111 6 102 6 19:00 105 2 19:45 108 5 110 4 19:38 101 2 18:57 1…" at bounding box center [281, 171] width 397 height 220
click at [182, 103] on div "106 4" at bounding box center [188, 107] width 22 height 22
click at [206, 227] on div "103 6 19:00 106 4 111 6 102 6 19:00 105 2 19:45 108 5 110 4 19:38 101 2 18:57 1…" at bounding box center [281, 171] width 397 height 220
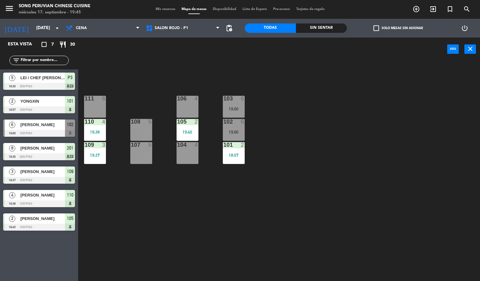
click at [223, 214] on div "103 6 19:00 106 4 111 6 102 6 19:00 105 2 19:45 108 5 110 4 19:38 101 2 18:57 1…" at bounding box center [281, 171] width 397 height 220
click at [225, 220] on div "103 6 19:00 106 4 111 6 102 6 19:00 105 2 19:45 108 5 110 4 19:38 101 2 18:57 1…" at bounding box center [281, 171] width 397 height 220
click at [231, 233] on div "103 6 19:00 106 4 111 6 102 6 19:00 105 2 19:45 108 5 110 4 19:38 101 2 18:57 1…" at bounding box center [281, 171] width 397 height 220
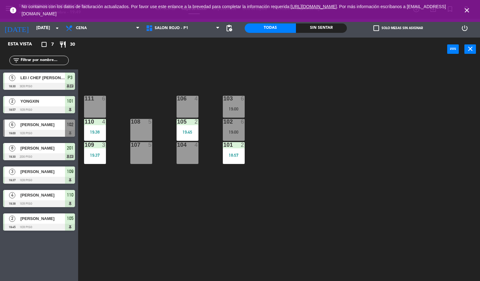
click at [464, 12] on icon "close" at bounding box center [467, 11] width 8 height 8
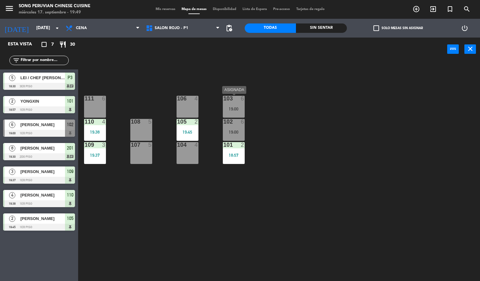
click at [236, 107] on div "19:00" at bounding box center [234, 109] width 22 height 4
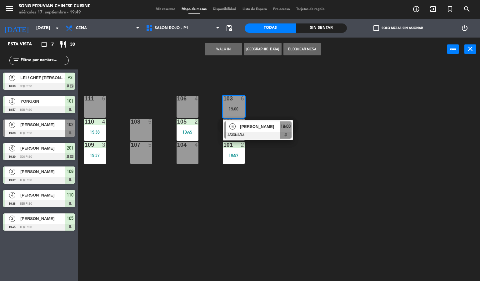
drag, startPoint x: 252, startPoint y: 68, endPoint x: 248, endPoint y: 79, distance: 11.0
click at [253, 73] on div "103 6 19:00 6 [PERSON_NAME] ASIGNADA 19:00 106 4 111 6 102 6 19:00 105 2 19:45 …" at bounding box center [281, 171] width 397 height 220
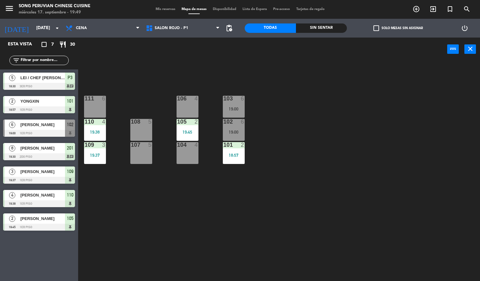
click at [192, 103] on div "106 4" at bounding box center [188, 107] width 22 height 22
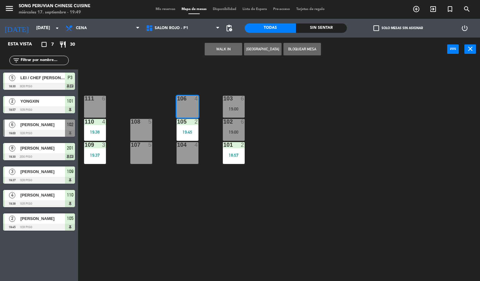
click at [194, 92] on div "103 6 19:00 106 4 111 6 102 6 19:00 105 2 19:45 108 5 110 4 19:38 101 2 18:57 1…" at bounding box center [281, 171] width 397 height 220
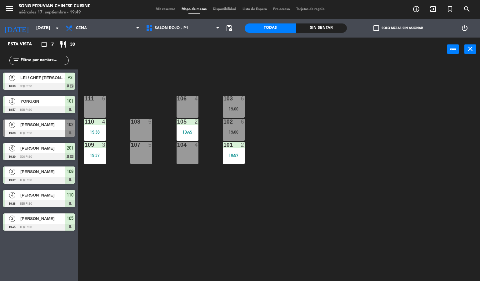
click at [160, 104] on div "103 6 19:00 106 4 111 6 102 6 19:00 105 2 19:45 108 5 110 4 19:38 101 2 18:57 1…" at bounding box center [281, 171] width 397 height 220
click at [149, 128] on div "108 5" at bounding box center [141, 130] width 22 height 22
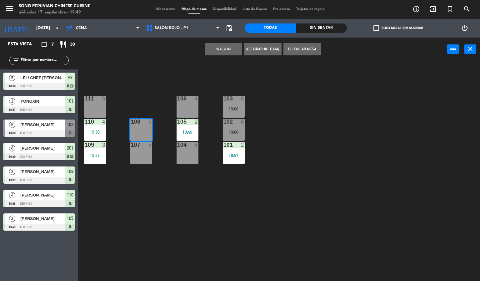
click at [154, 109] on div "103 6 19:00 106 4 111 6 102 6 19:00 105 2 19:45 108 5 110 4 19:38 101 2 18:57 1…" at bounding box center [281, 171] width 397 height 220
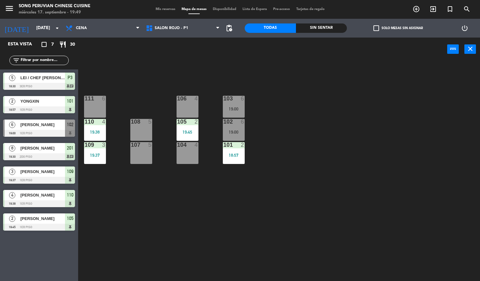
click at [145, 143] on div at bounding box center [141, 145] width 10 height 6
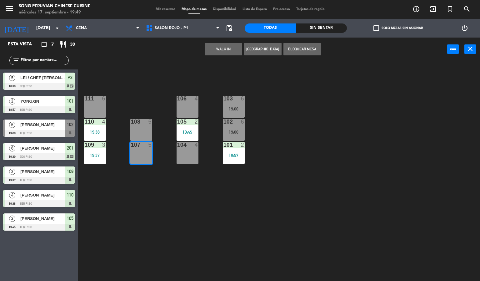
click at [142, 132] on div "108 5" at bounding box center [141, 130] width 22 height 22
click at [152, 100] on div "103 6 19:00 106 4 111 6 102 6 19:00 105 2 19:45 108 5 110 4 19:38 101 2 18:57 1…" at bounding box center [281, 171] width 397 height 220
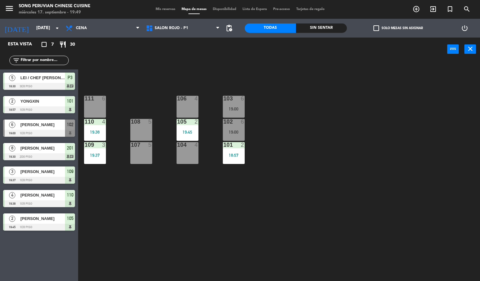
click at [98, 106] on div "111 6" at bounding box center [95, 107] width 22 height 22
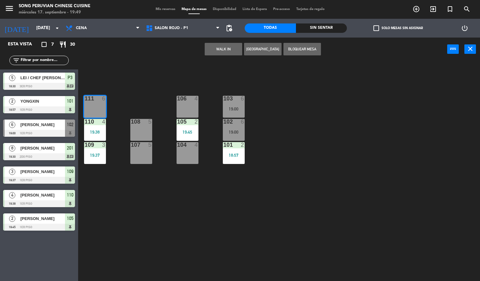
click at [134, 130] on div "108 5" at bounding box center [141, 130] width 22 height 22
click at [187, 102] on div "106 4" at bounding box center [188, 99] width 22 height 6
drag, startPoint x: 211, startPoint y: 104, endPoint x: 171, endPoint y: 170, distance: 76.8
click at [211, 105] on div "103 6 19:00 106 4 111 6 102 6 19:00 105 2 19:45 108 5 110 4 19:38 101 2 18:57 1…" at bounding box center [281, 171] width 397 height 220
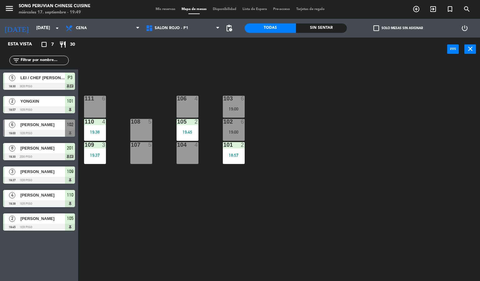
click at [178, 153] on div "104 4" at bounding box center [188, 153] width 22 height 22
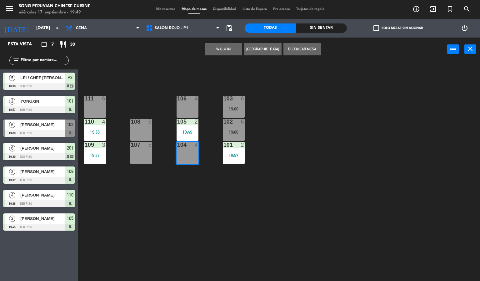
click at [187, 128] on div "105 2 19:45" at bounding box center [188, 130] width 22 height 22
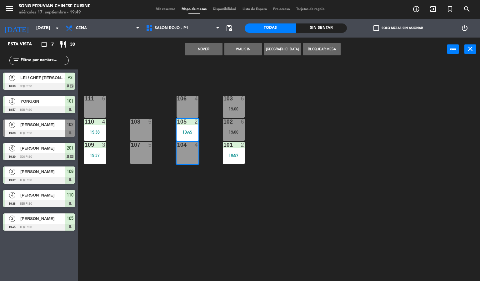
click at [190, 98] on div at bounding box center [187, 99] width 10 height 6
click at [157, 96] on div "103 6 19:00 106 4 111 6 102 6 19:00 105 2 19:45 108 5 110 4 19:38 101 2 18:57 1…" at bounding box center [281, 171] width 397 height 220
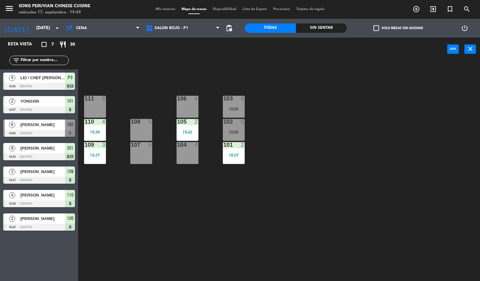
click at [146, 145] on div at bounding box center [141, 145] width 10 height 6
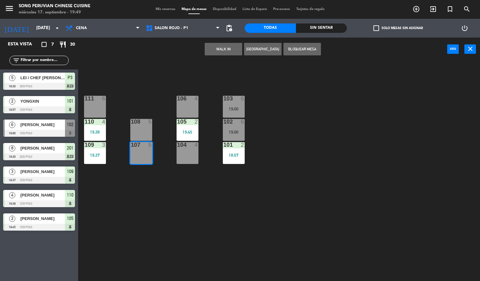
click at [146, 134] on div "108 5" at bounding box center [141, 130] width 22 height 22
click at [160, 108] on div "103 6 19:00 106 4 111 6 102 6 19:00 105 2 19:45 108 5 110 4 19:38 101 2 18:57 1…" at bounding box center [281, 171] width 397 height 220
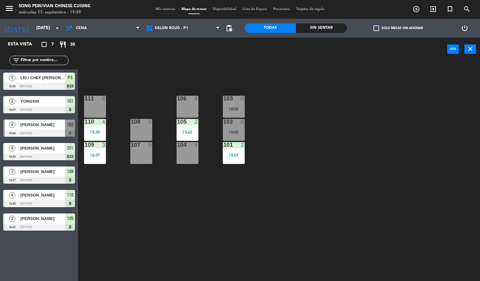
drag, startPoint x: 185, startPoint y: 155, endPoint x: 185, endPoint y: 142, distance: 13.1
click at [185, 149] on div "104 4" at bounding box center [188, 153] width 22 height 22
click at [185, 131] on div "19:45" at bounding box center [188, 132] width 22 height 4
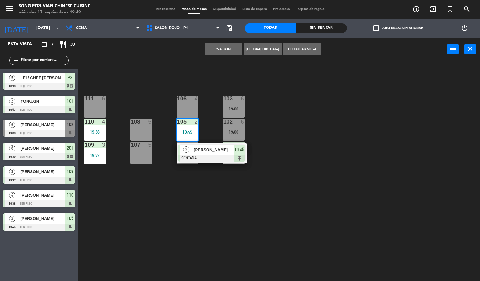
click at [196, 109] on div "106 4" at bounding box center [188, 107] width 22 height 22
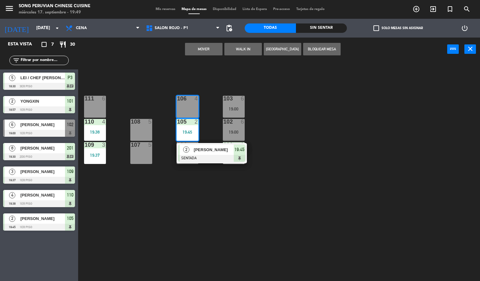
drag, startPoint x: 205, startPoint y: 104, endPoint x: 248, endPoint y: 114, distance: 44.0
click at [212, 103] on div "103 6 19:00 106 4 111 6 102 6 19:00 105 2 19:45 2 [PERSON_NAME] SENTADA 19:45 1…" at bounding box center [281, 171] width 397 height 220
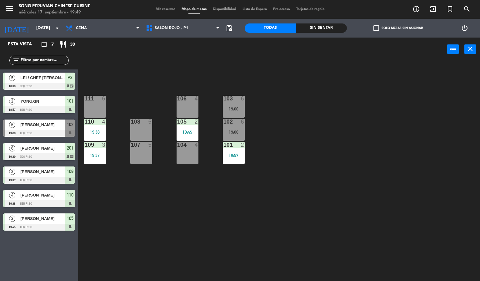
click at [237, 145] on div at bounding box center [233, 145] width 10 height 6
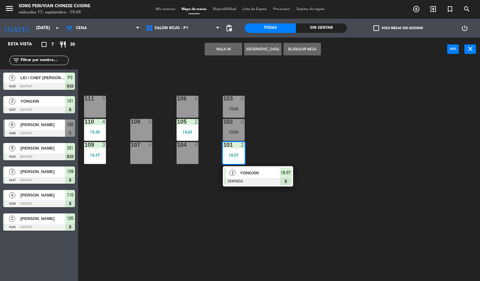
click at [232, 133] on div "19:00" at bounding box center [234, 132] width 22 height 4
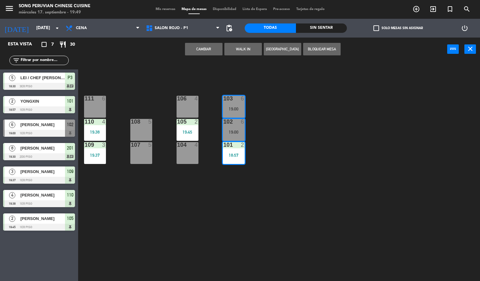
click at [234, 108] on div "19:00" at bounding box center [234, 109] width 22 height 4
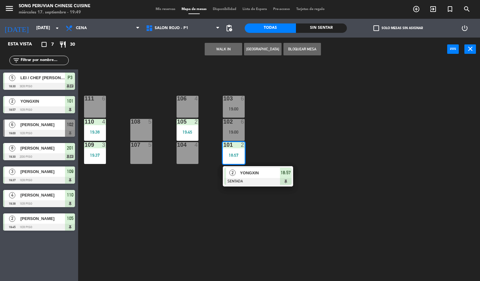
click at [185, 158] on div "104 4" at bounding box center [188, 153] width 22 height 22
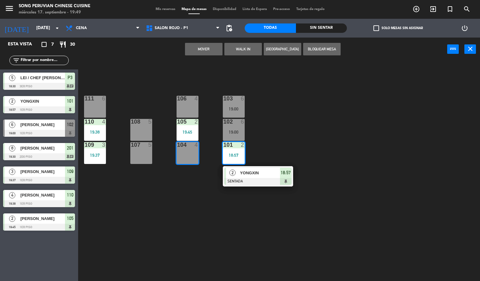
click at [183, 132] on div "19:45" at bounding box center [188, 132] width 22 height 4
click at [189, 114] on div "106 4" at bounding box center [188, 107] width 22 height 22
click at [204, 109] on div "103 6 19:00 106 4 111 6 102 6 19:00 105 2 19:45 108 5 110 4 19:38 101 2 18:57 2…" at bounding box center [281, 171] width 397 height 220
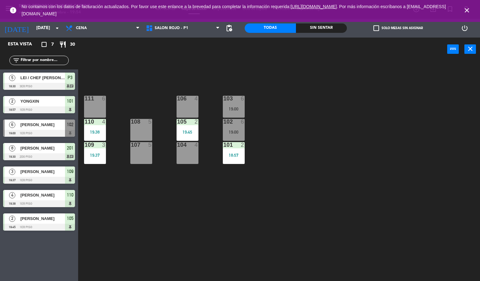
click at [468, 13] on icon "close" at bounding box center [467, 11] width 8 height 8
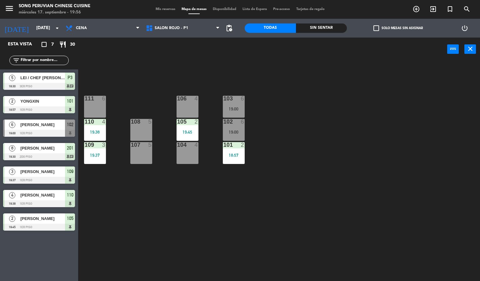
click at [156, 197] on div "103 6 19:00 106 4 111 6 102 6 19:00 105 2 19:45 108 5 110 4 19:38 101 2 18:57 1…" at bounding box center [281, 171] width 397 height 220
click at [233, 121] on div at bounding box center [233, 122] width 10 height 6
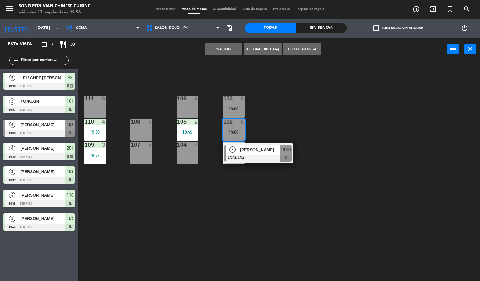
click at [257, 151] on span "[PERSON_NAME]" at bounding box center [260, 149] width 40 height 7
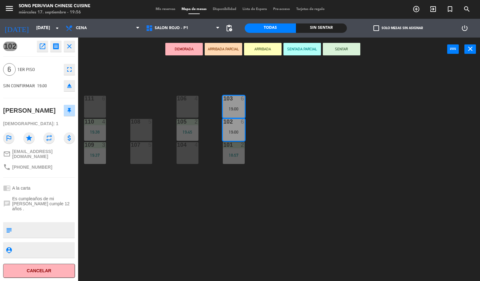
click at [38, 270] on button "Cancelar" at bounding box center [39, 270] width 72 height 14
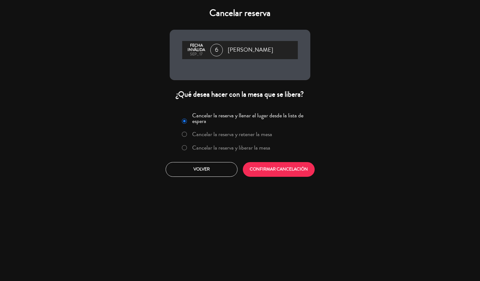
click at [195, 145] on label "Cancelar la reserva y liberar la mesa" at bounding box center [231, 148] width 78 height 6
click at [283, 169] on button "CONFIRMAR CANCELACIÓN" at bounding box center [279, 169] width 72 height 15
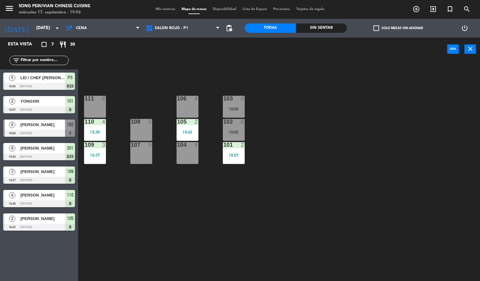
click at [341, 223] on div "103 6 19:00 106 4 111 6 102 6 19:00 105 2 19:45 108 5 110 4 19:38 101 2 18:57 1…" at bounding box center [281, 171] width 397 height 220
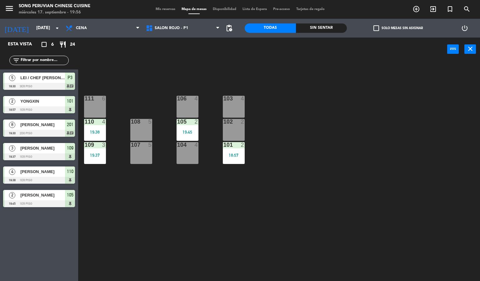
click at [332, 226] on div "103 4 106 4 111 6 102 2 105 2 19:45 108 5 110 4 19:38 101 2 18:57 104 4 107 5 1…" at bounding box center [281, 171] width 397 height 220
click at [308, 231] on div "103 4 106 4 111 6 102 2 105 2 19:45 108 5 110 4 19:38 101 2 18:57 104 4 107 5 1…" at bounding box center [281, 171] width 397 height 220
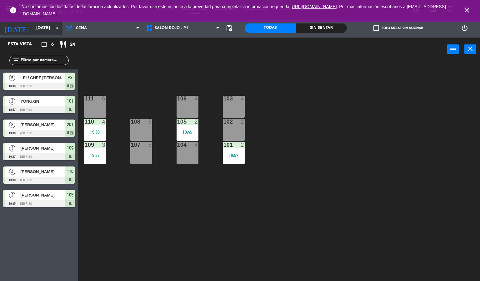
click at [33, 28] on input "[DATE]" at bounding box center [62, 28] width 59 height 11
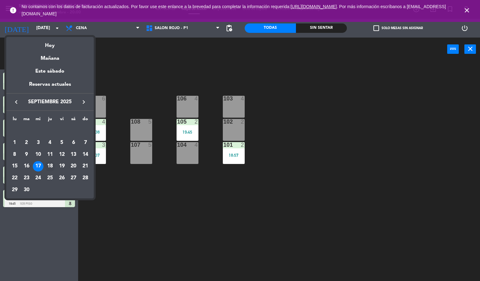
click at [50, 165] on div "18" at bounding box center [50, 166] width 11 height 11
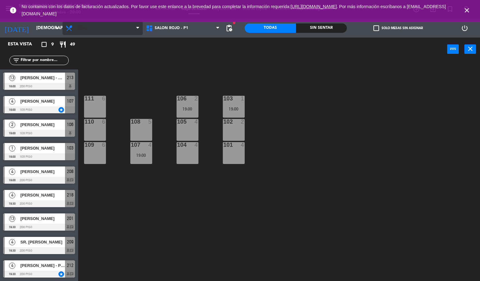
click at [99, 23] on span "Cena" at bounding box center [103, 28] width 80 height 14
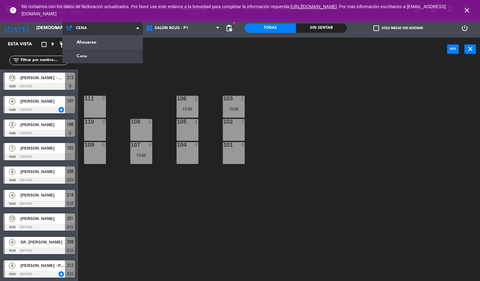
click at [102, 47] on ng-component "menu Song Peruvian Chinese Cuisine [DATE] 17. septiembre - 20:00 Mis reservas M…" at bounding box center [240, 140] width 480 height 281
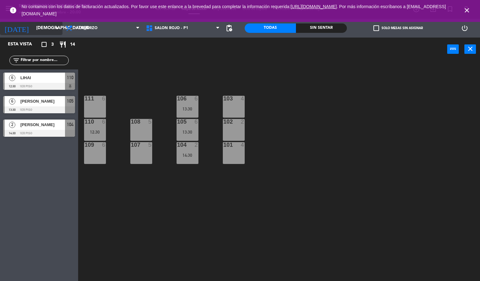
click at [33, 28] on input "[DEMOGRAPHIC_DATA][DATE]" at bounding box center [62, 28] width 59 height 11
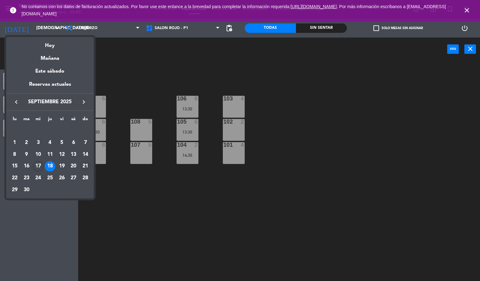
click at [88, 164] on div "21" at bounding box center [85, 166] width 11 height 11
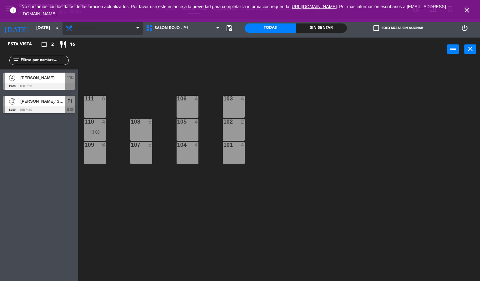
click at [90, 28] on span "Almuerzo" at bounding box center [87, 28] width 22 height 4
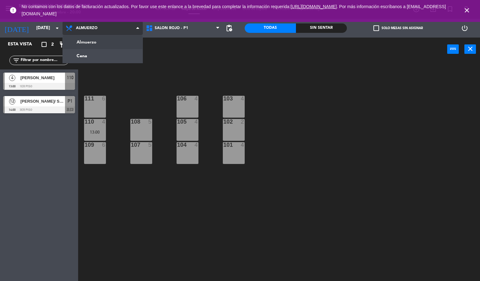
click at [98, 49] on ng-component "menu Song Peruvian Chinese Cuisine [DATE] 17. septiembre - 20:00 Mis reservas M…" at bounding box center [240, 140] width 480 height 281
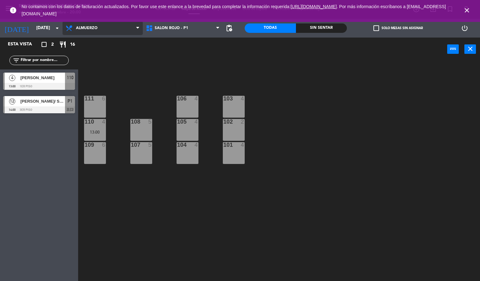
click at [88, 26] on span "Almuerzo" at bounding box center [87, 28] width 22 height 4
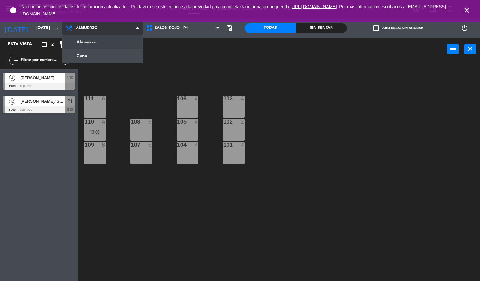
click at [97, 51] on ng-component "menu Song Peruvian Chinese Cuisine [DATE] 17. septiembre - 20:00 Mis reservas M…" at bounding box center [240, 140] width 480 height 281
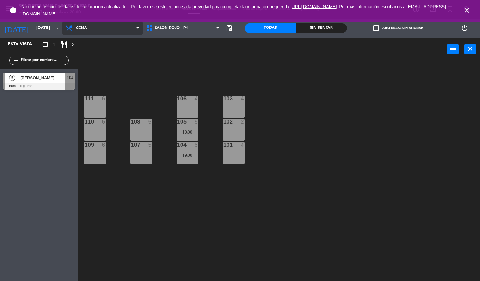
click at [97, 32] on span "Cena" at bounding box center [103, 28] width 80 height 14
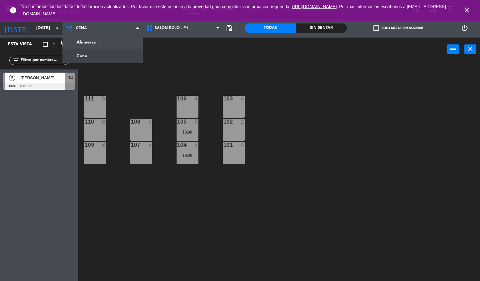
click at [49, 32] on input "[DATE]" at bounding box center [62, 28] width 59 height 11
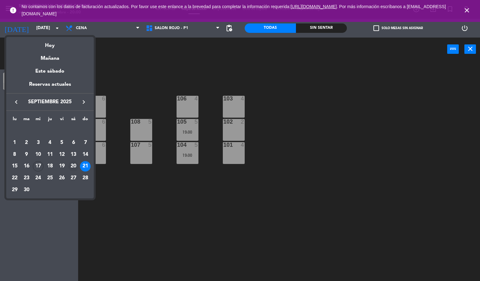
click at [74, 166] on div "20" at bounding box center [73, 166] width 11 height 11
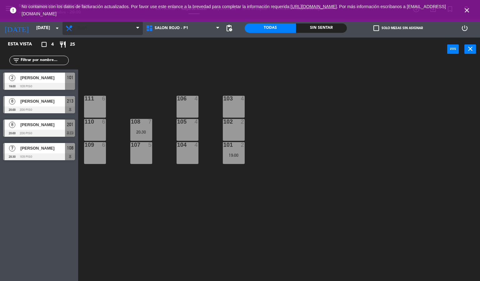
click at [88, 28] on span "Cena" at bounding box center [103, 28] width 80 height 14
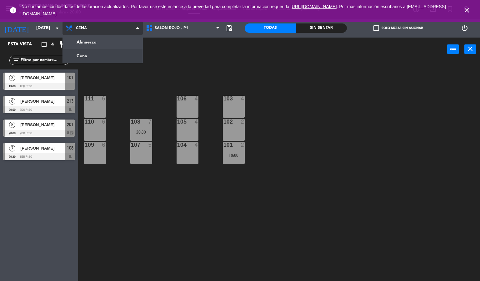
click at [89, 41] on ng-component "menu Song Peruvian Chinese Cuisine [DATE] 17. septiembre - 20:00 Mis reservas M…" at bounding box center [240, 140] width 480 height 281
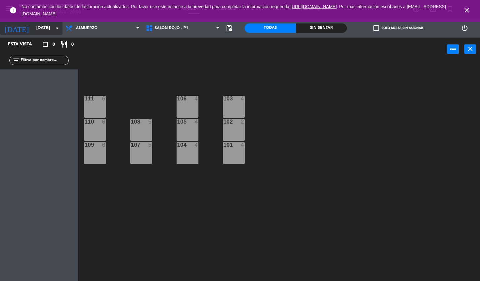
click at [37, 26] on input "[DATE]" at bounding box center [62, 28] width 59 height 11
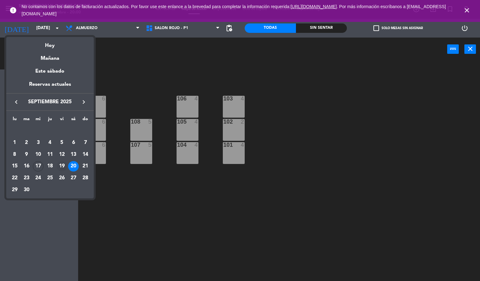
click at [62, 166] on div "19" at bounding box center [62, 166] width 11 height 11
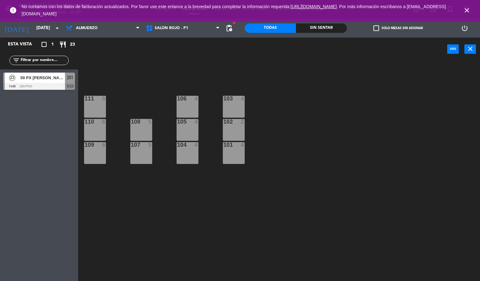
click at [48, 82] on div "50 PX [PERSON_NAME] - [PERSON_NAME] / SR. [PERSON_NAME] [PERSON_NAME]" at bounding box center [42, 78] width 45 height 10
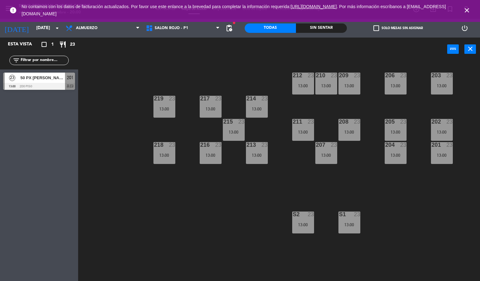
click at [155, 221] on div "203 23 13:00 206 23 13:00 210 23 13:00 212 23 13:00 209 23 13:00 214 23 13:00 2…" at bounding box center [281, 171] width 397 height 220
click at [110, 30] on span "Almuerzo" at bounding box center [103, 28] width 80 height 14
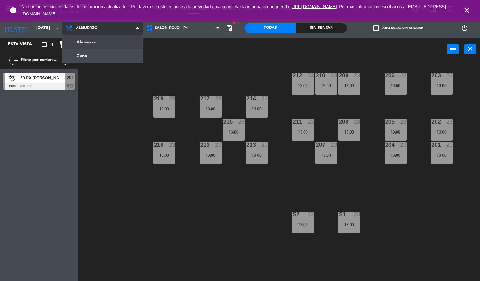
click at [104, 60] on ng-component "menu Song Peruvian Chinese Cuisine [DATE] 17. septiembre - 20:00 Mis reservas M…" at bounding box center [240, 140] width 480 height 281
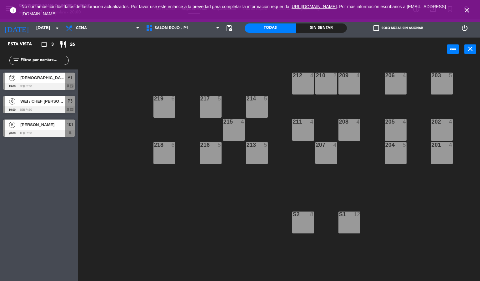
click at [108, 145] on div "203 5 206 4 210 2 212 4 209 4 214 5 217 5 219 6 202 4 205 4 208 4 211 4 215 4 2…" at bounding box center [281, 171] width 397 height 220
click at [54, 107] on div at bounding box center [39, 109] width 72 height 7
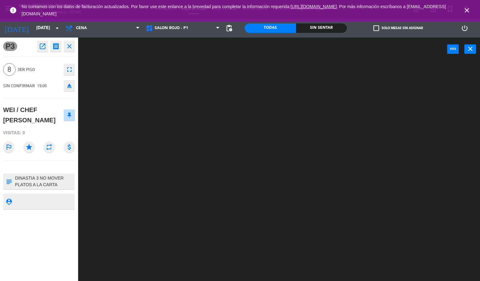
click at [131, 172] on div at bounding box center [281, 171] width 397 height 220
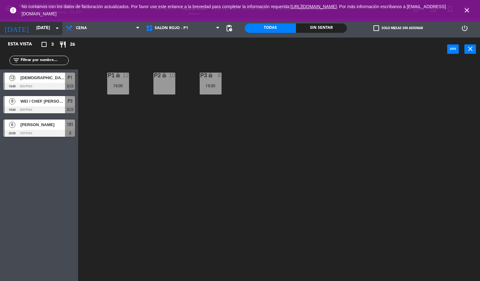
click at [54, 28] on icon "arrow_drop_down" at bounding box center [57, 28] width 8 height 8
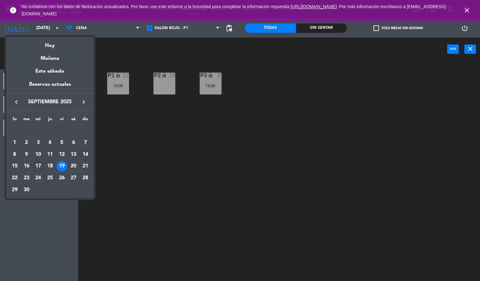
click at [88, 159] on div "14" at bounding box center [85, 154] width 11 height 11
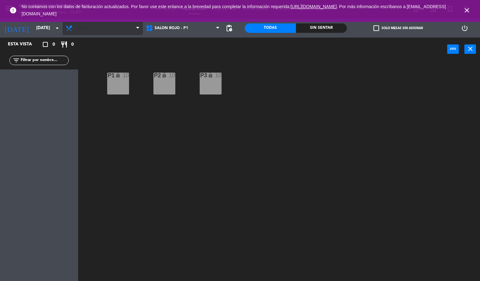
click at [92, 28] on span "Cena" at bounding box center [103, 28] width 80 height 14
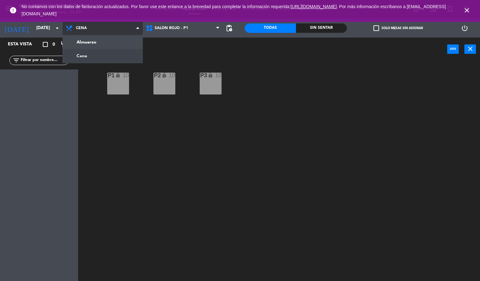
click at [105, 57] on ng-component "menu Song Peruvian Chinese Cuisine [DATE] 17. septiembre - 20:00 Mis reservas M…" at bounding box center [240, 140] width 480 height 281
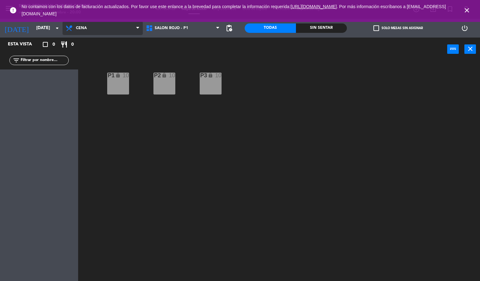
click at [97, 34] on span "Cena" at bounding box center [103, 28] width 80 height 14
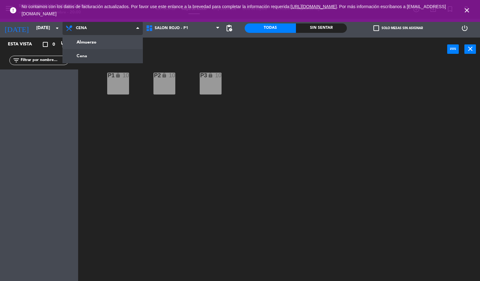
click at [99, 45] on ng-component "menu Song Peruvian Chinese Cuisine [DATE] 17. septiembre - 20:00 Mis reservas M…" at bounding box center [240, 140] width 480 height 281
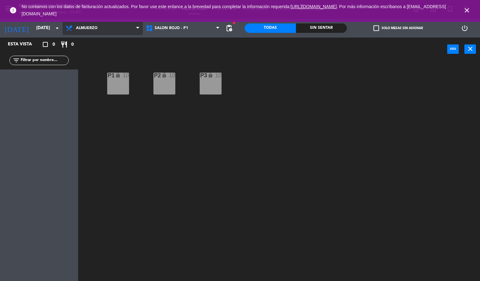
click at [88, 30] on span "Almuerzo" at bounding box center [87, 28] width 22 height 4
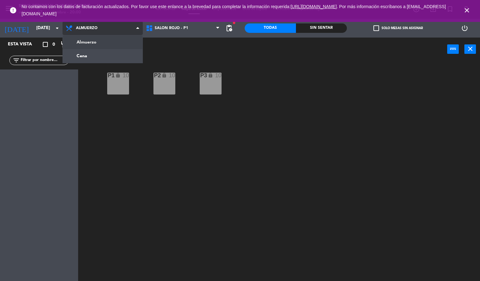
click at [97, 57] on ng-component "menu Song Peruvian Chinese Cuisine [DATE] 17. septiembre - 20:00 Mis reservas M…" at bounding box center [240, 140] width 480 height 281
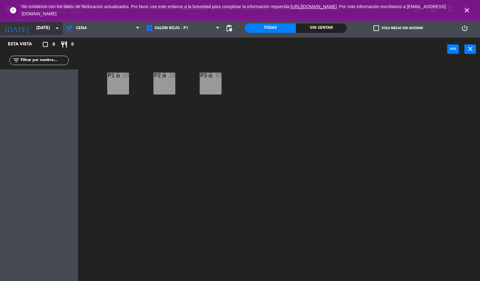
click at [39, 29] on input "[DATE]" at bounding box center [62, 28] width 59 height 11
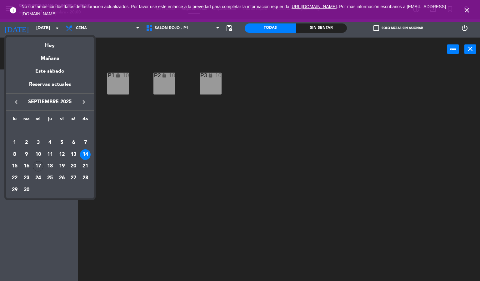
click at [85, 154] on div "14" at bounding box center [85, 154] width 11 height 11
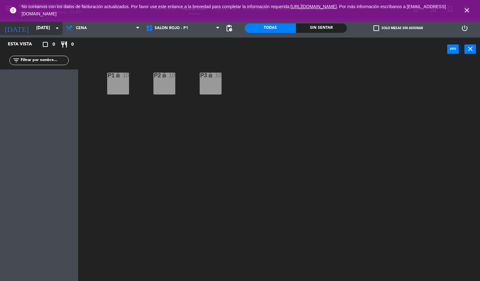
click at [42, 27] on input "[DATE]" at bounding box center [62, 28] width 59 height 11
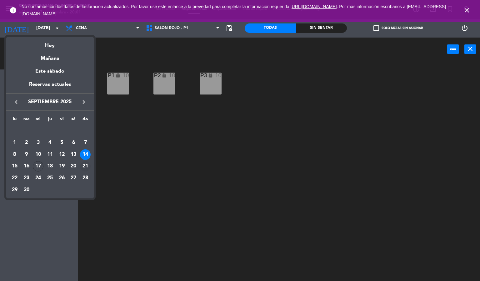
click at [86, 165] on div "21" at bounding box center [85, 166] width 11 height 11
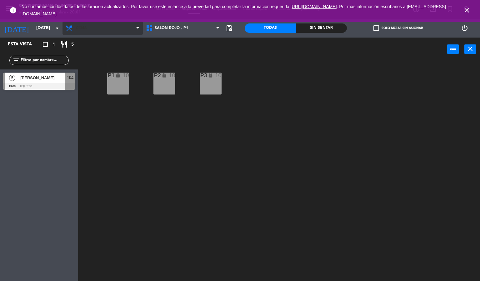
click at [93, 30] on span "Cena" at bounding box center [103, 28] width 80 height 14
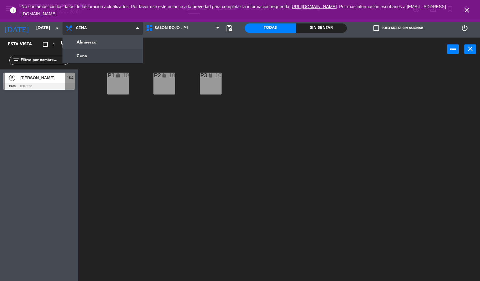
click at [98, 42] on ng-component "menu Song Peruvian Chinese Cuisine [DATE] 17. septiembre - 20:01 Mis reservas M…" at bounding box center [240, 140] width 480 height 281
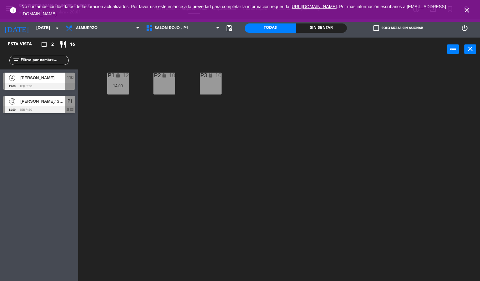
click at [56, 106] on div at bounding box center [39, 109] width 72 height 7
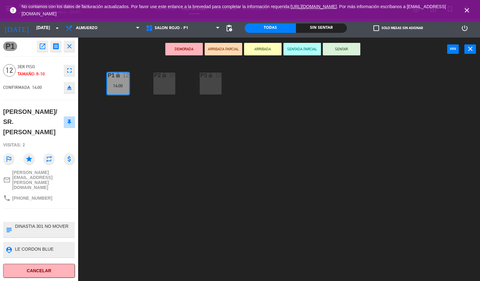
click at [158, 192] on div "P2 lock 10 P3 lock 10 P1 lock 12 14:00" at bounding box center [281, 171] width 397 height 220
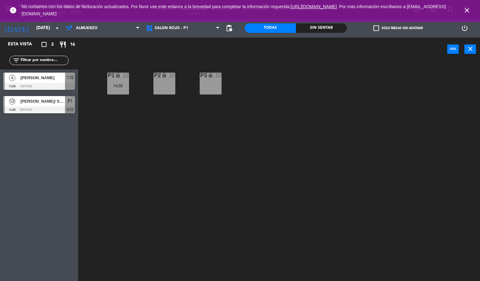
click at [466, 8] on icon "close" at bounding box center [467, 11] width 8 height 8
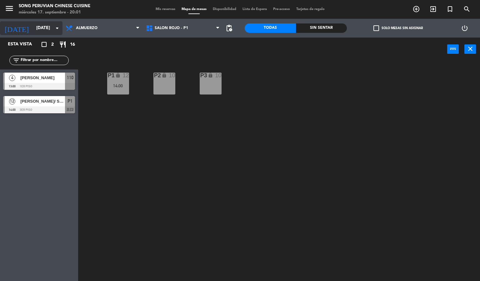
click at [44, 26] on input "[DATE]" at bounding box center [62, 28] width 59 height 11
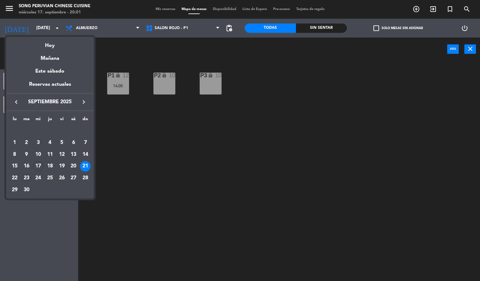
click at [27, 178] on div "23" at bounding box center [26, 178] width 11 height 11
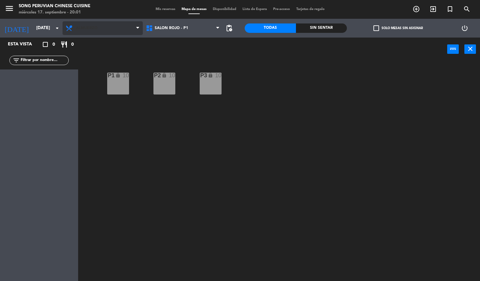
click at [119, 27] on span "Almuerzo" at bounding box center [103, 28] width 80 height 14
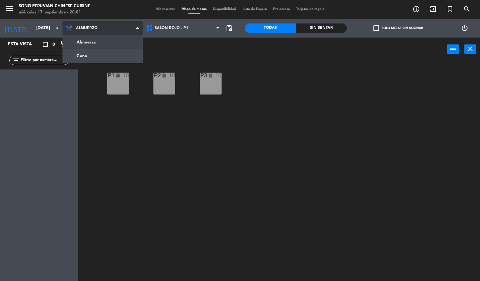
click at [109, 59] on ng-component "menu Song Peruvian Chinese Cuisine [DATE] 17. septiembre - 20:01 Mis reservas M…" at bounding box center [240, 140] width 480 height 281
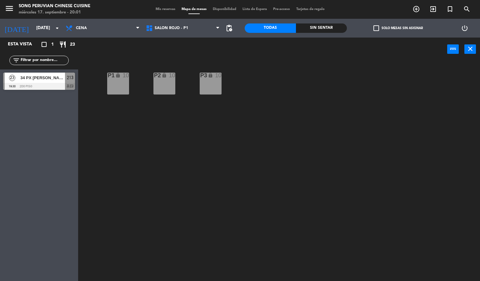
click at [58, 88] on div at bounding box center [39, 86] width 72 height 7
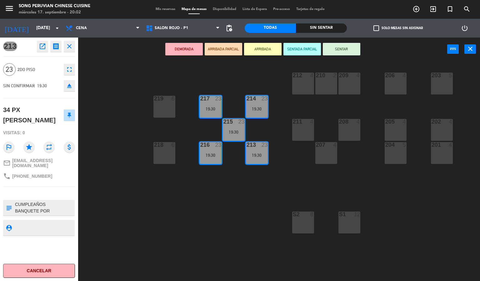
click at [121, 102] on div "203 5 206 4 210 2 212 4 209 4 214 23 19:30 217 23 19:30 219 6 202 4 205 4 208 4…" at bounding box center [281, 171] width 397 height 220
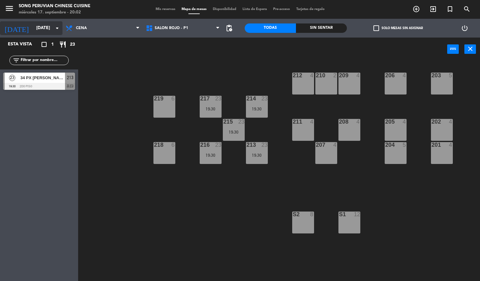
click at [44, 30] on input "[DATE]" at bounding box center [62, 28] width 59 height 11
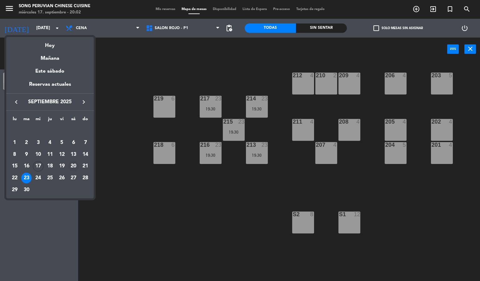
click at [73, 166] on div "20" at bounding box center [73, 166] width 11 height 11
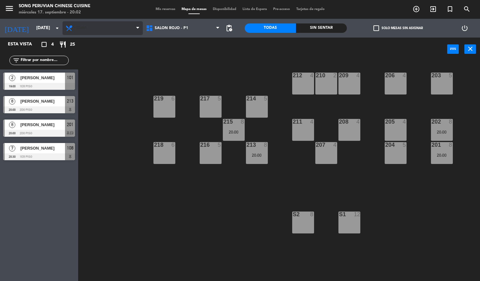
click at [110, 30] on span "Cena" at bounding box center [103, 28] width 80 height 14
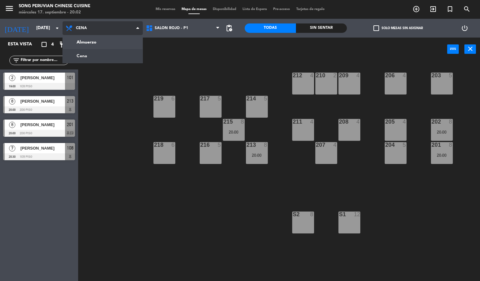
click at [105, 52] on ng-component "menu Song Peruvian Chinese Cuisine [DATE] 17. septiembre - 20:02 Mis reservas M…" at bounding box center [240, 140] width 480 height 281
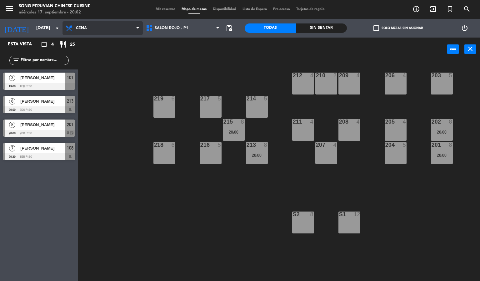
click at [107, 33] on span "Cena" at bounding box center [103, 28] width 80 height 14
click at [110, 30] on span "Cena" at bounding box center [103, 28] width 80 height 14
click at [99, 35] on span "Cena" at bounding box center [103, 28] width 80 height 14
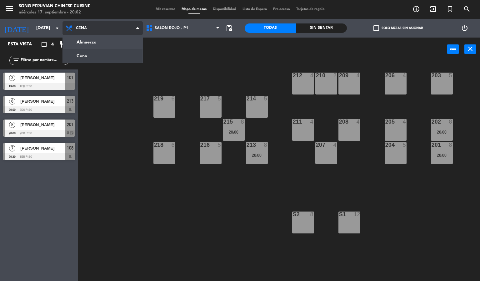
click at [108, 28] on span "Cena" at bounding box center [103, 28] width 80 height 14
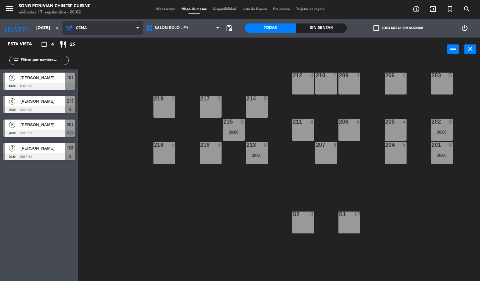
click at [108, 30] on span "Cena" at bounding box center [103, 28] width 80 height 14
click at [98, 40] on ng-component "menu Song Peruvian Chinese Cuisine [DATE] 17. septiembre - 20:02 Mis reservas M…" at bounding box center [240, 140] width 480 height 281
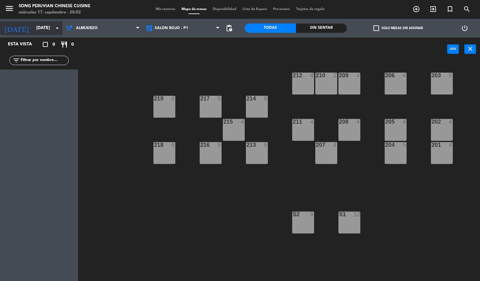
click at [48, 25] on input "[DATE]" at bounding box center [62, 28] width 59 height 11
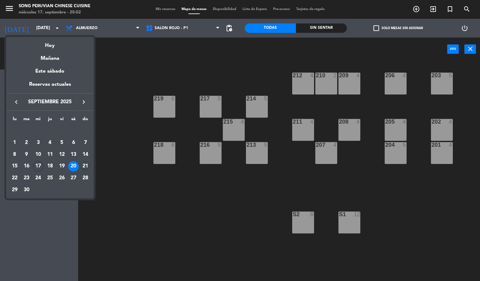
click at [83, 169] on div "21" at bounding box center [85, 166] width 11 height 11
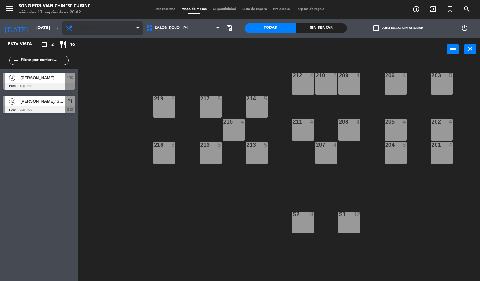
click at [112, 26] on span "Almuerzo" at bounding box center [103, 28] width 80 height 14
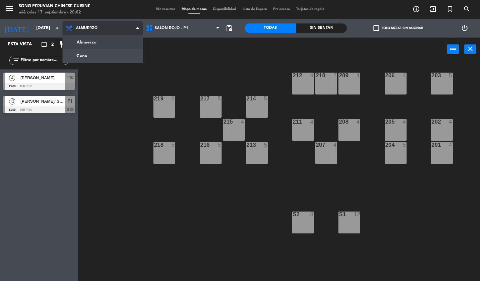
click at [103, 42] on ng-component "menu Song Peruvian Chinese Cuisine [DATE] 17. septiembre - 20:02 Mis reservas M…" at bounding box center [240, 140] width 480 height 281
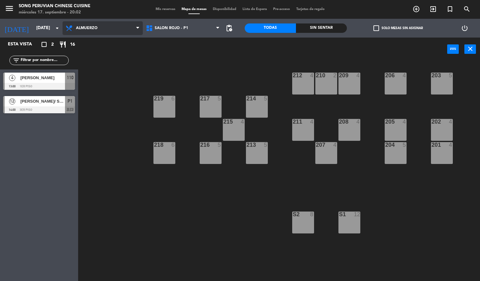
click at [116, 29] on span "Almuerzo" at bounding box center [103, 28] width 80 height 14
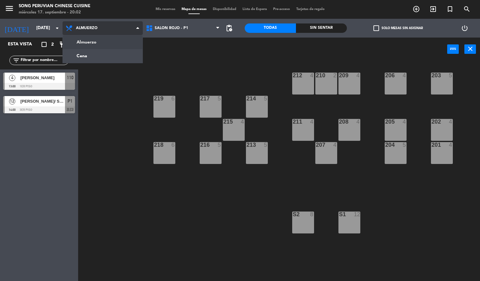
click at [118, 58] on ng-component "menu Song Peruvian Chinese Cuisine [DATE] 17. septiembre - 20:02 Mis reservas M…" at bounding box center [240, 140] width 480 height 281
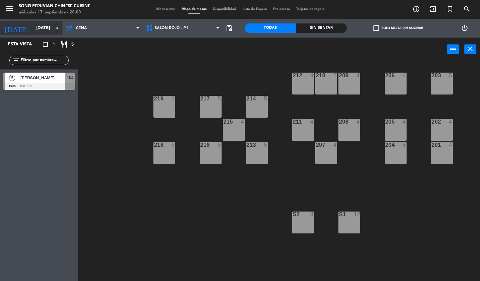
click at [43, 25] on input "[DATE]" at bounding box center [62, 28] width 59 height 11
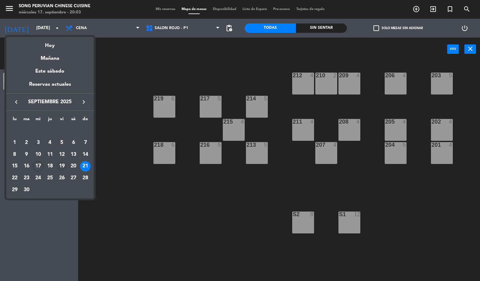
click at [60, 168] on div "19" at bounding box center [62, 166] width 11 height 11
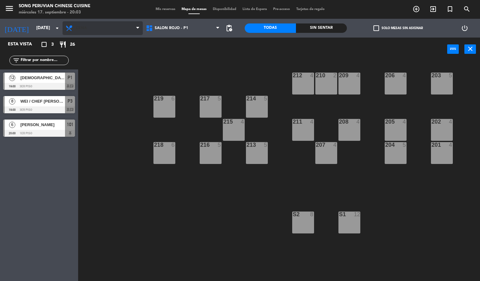
click at [111, 31] on span "Cena" at bounding box center [103, 28] width 80 height 14
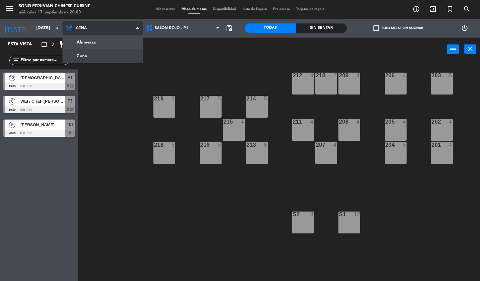
click at [113, 60] on ng-component "menu Song Peruvian Chinese Cuisine [DATE] 17. septiembre - 20:03 Mis reservas M…" at bounding box center [240, 140] width 480 height 281
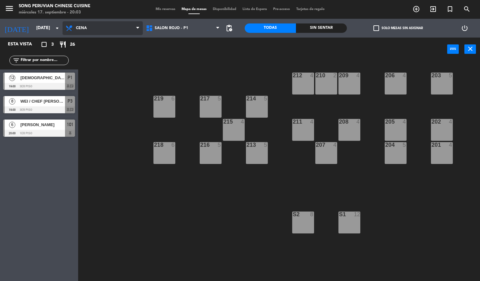
click at [112, 34] on span "Cena" at bounding box center [103, 28] width 80 height 14
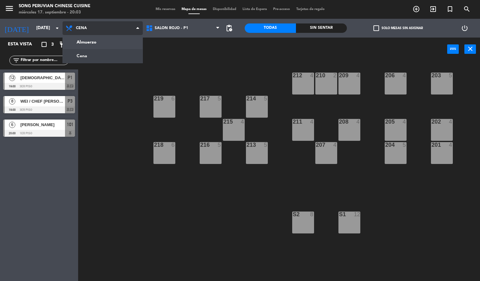
click at [104, 41] on ng-component "menu Song Peruvian Chinese Cuisine [DATE] 17. septiembre - 20:03 Mis reservas M…" at bounding box center [240, 140] width 480 height 281
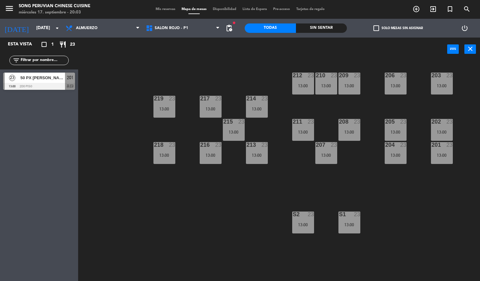
click at [53, 78] on span "50 PX [PERSON_NAME] - [PERSON_NAME] / SR. [PERSON_NAME] [PERSON_NAME]" at bounding box center [42, 77] width 45 height 7
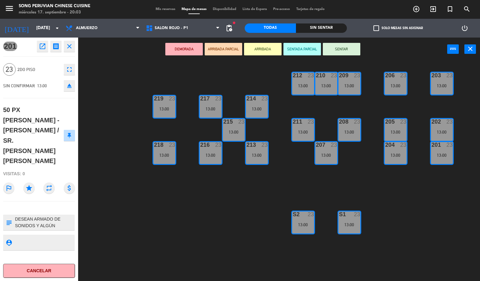
click at [119, 205] on div "203 23 13:00 206 23 13:00 210 23 13:00 212 23 13:00 209 23 13:00 214 23 13:00 2…" at bounding box center [281, 171] width 397 height 220
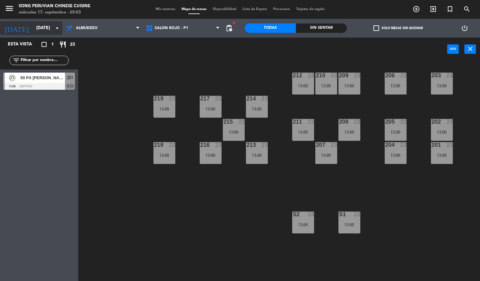
click at [43, 28] on input "[DATE]" at bounding box center [62, 28] width 59 height 11
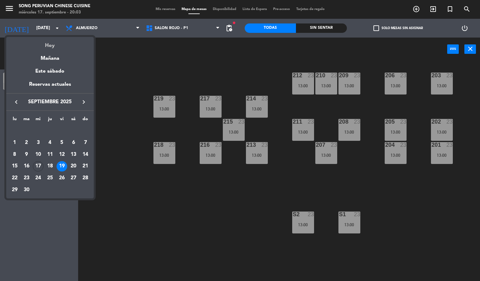
click at [50, 46] on div "Hoy" at bounding box center [50, 43] width 88 height 13
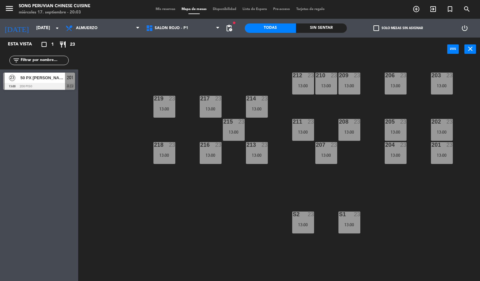
type input "[DATE]"
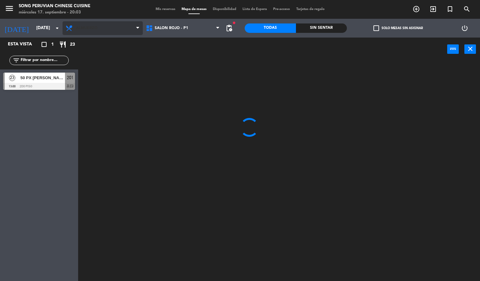
click at [106, 32] on span "Almuerzo" at bounding box center [103, 28] width 80 height 14
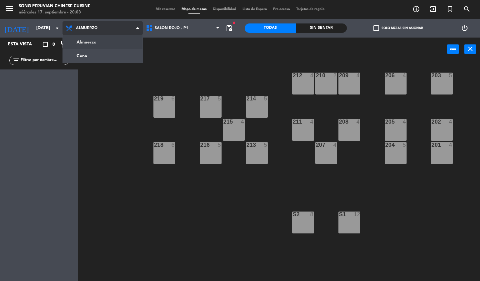
click at [103, 54] on ng-component "menu Song Peruvian Chinese Cuisine [DATE] 17. septiembre - 20:03 Mis reservas M…" at bounding box center [240, 140] width 480 height 281
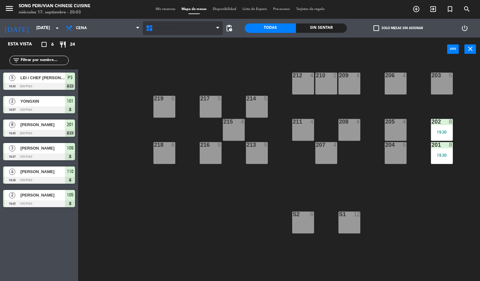
click at [201, 34] on span "SALON ROJO - P1" at bounding box center [183, 28] width 80 height 14
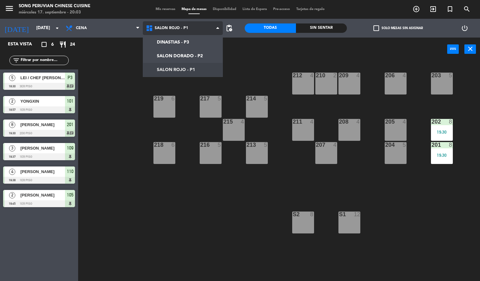
click at [197, 53] on ng-component "menu Song Peruvian Chinese Cuisine [DATE] 17. septiembre - 20:03 Mis reservas M…" at bounding box center [240, 140] width 480 height 281
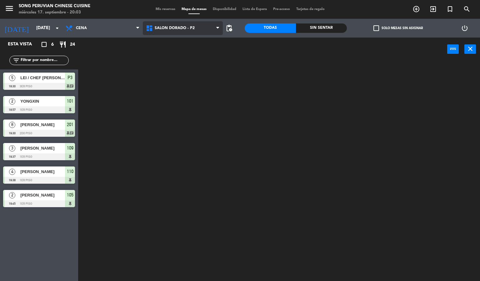
click at [198, 29] on span "SALON DORADO - P2" at bounding box center [183, 28] width 80 height 14
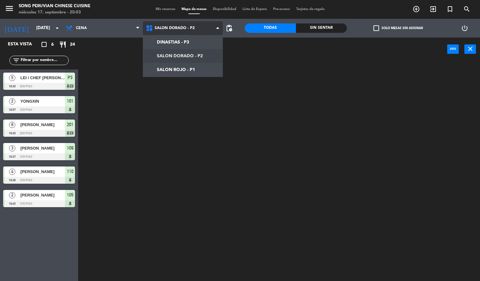
click at [198, 66] on ng-component "menu Song Peruvian Chinese Cuisine [DATE] 17. septiembre - 20:03 Mis reservas M…" at bounding box center [240, 140] width 480 height 281
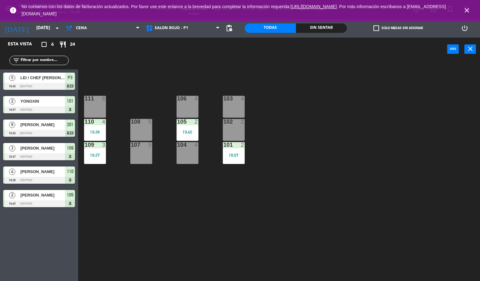
click at [467, 10] on icon "close" at bounding box center [467, 11] width 8 height 8
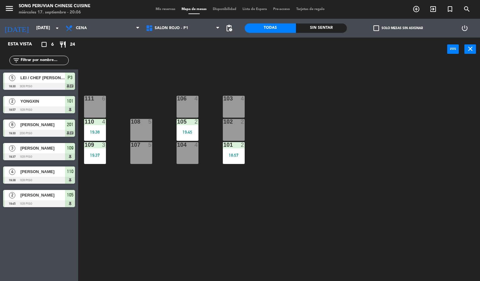
click at [364, 103] on div "103 4 106 4 111 6 102 2 105 2 19:45 108 5 110 4 19:38 101 2 18:57 104 4 107 5 1…" at bounding box center [281, 171] width 397 height 220
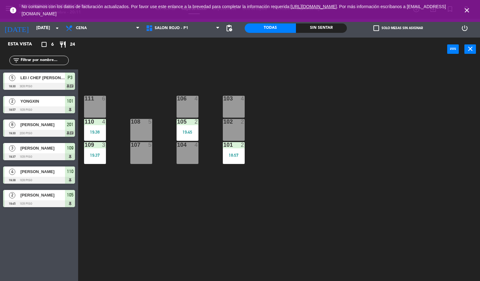
click at [466, 10] on icon "close" at bounding box center [467, 11] width 8 height 8
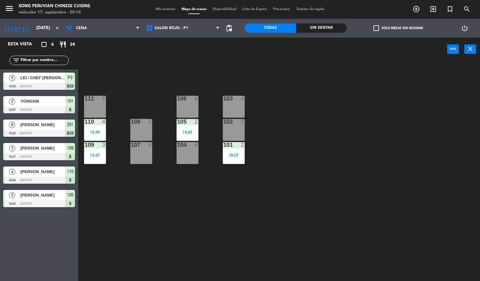
click at [114, 80] on div "103 4 106 4 111 6 102 2 105 2 19:45 108 5 110 4 19:38 101 2 18:57 104 4 107 5 1…" at bounding box center [281, 171] width 397 height 220
click at [116, 73] on div "103 4 106 4 111 6 102 2 105 2 19:45 108 5 110 4 19:38 101 2 18:57 104 4 107 5 1…" at bounding box center [281, 171] width 397 height 220
click at [124, 93] on div "103 4 106 4 111 6 102 2 105 2 19:45 108 5 110 4 19:38 101 2 18:57 104 4 107 5 1…" at bounding box center [281, 171] width 397 height 220
click at [167, 8] on span "Mis reservas" at bounding box center [166, 9] width 26 height 3
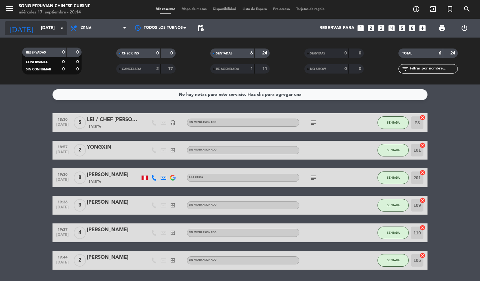
click at [48, 24] on input "[DATE]" at bounding box center [67, 28] width 59 height 11
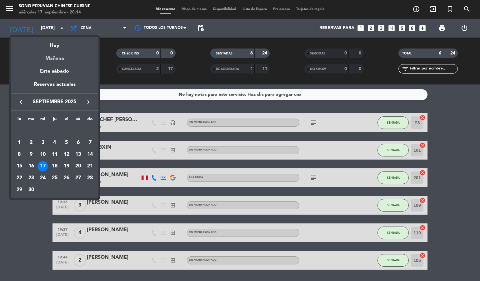
click at [53, 59] on div "Mañana" at bounding box center [55, 56] width 88 height 13
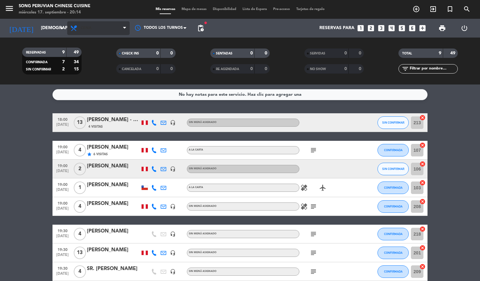
click at [94, 33] on span "Cena" at bounding box center [98, 28] width 63 height 14
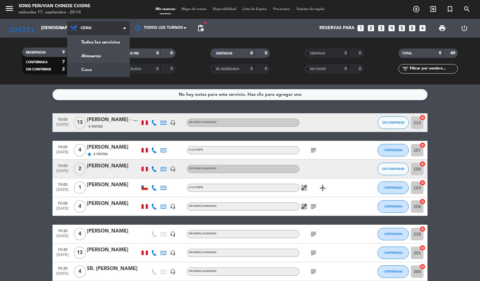
click at [89, 58] on div "menu Song Peruvian Chinese Cuisine [DATE] 17. septiembre - 20:14 Mis reservas M…" at bounding box center [240, 42] width 480 height 84
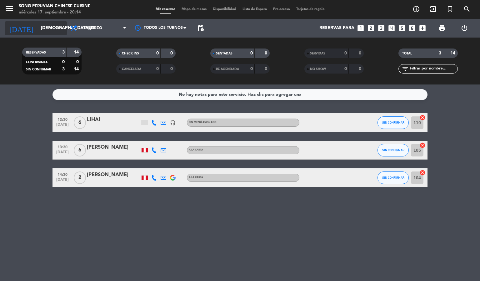
click at [56, 29] on input "[DEMOGRAPHIC_DATA][DATE]" at bounding box center [67, 28] width 59 height 11
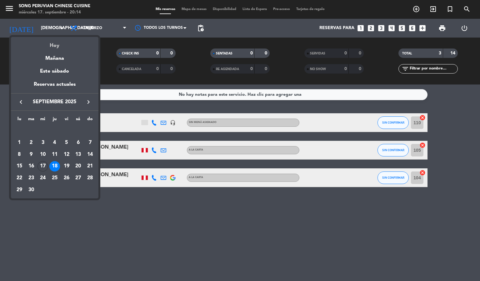
click at [56, 45] on div "Hoy" at bounding box center [55, 43] width 88 height 13
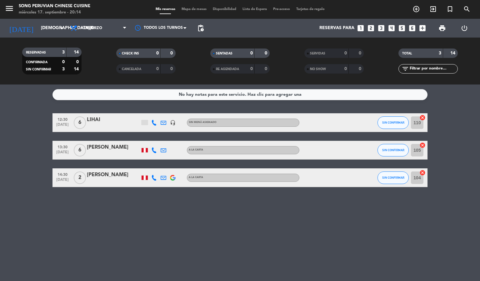
type input "[DATE]"
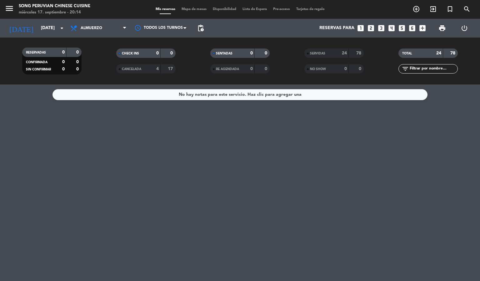
click at [77, 49] on div "0" at bounding box center [74, 52] width 12 height 7
click at [190, 8] on span "Mapa de mesas" at bounding box center [193, 9] width 31 height 3
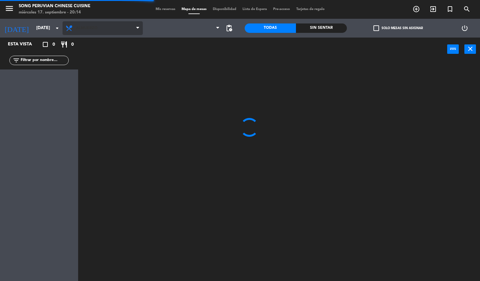
click at [109, 32] on span "Almuerzo" at bounding box center [103, 28] width 80 height 14
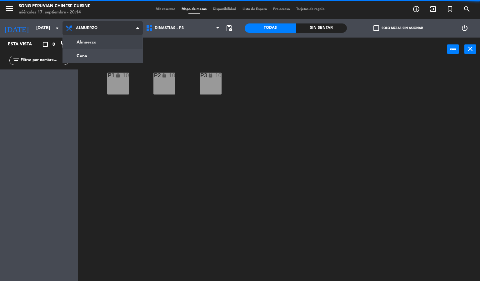
click at [98, 52] on ng-component "menu Song Peruvian Chinese Cuisine [DATE] 17. septiembre - 20:14 Mis reservas M…" at bounding box center [240, 140] width 480 height 281
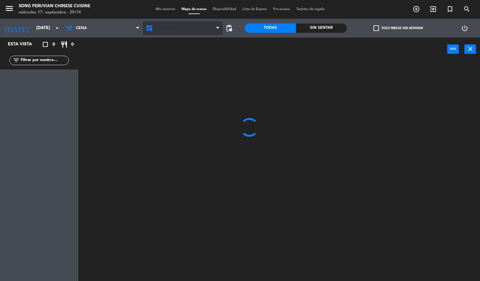
click at [149, 26] on icon at bounding box center [150, 28] width 9 height 8
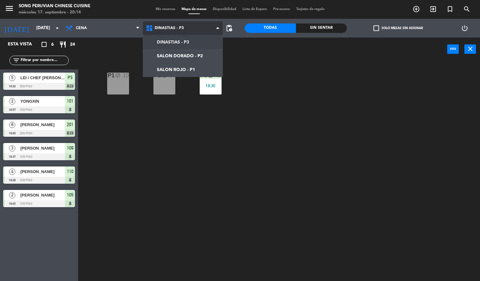
click at [165, 68] on ng-component "menu Song Peruvian Chinese Cuisine [DATE] 17. septiembre - 20:14 Mis reservas M…" at bounding box center [240, 140] width 480 height 281
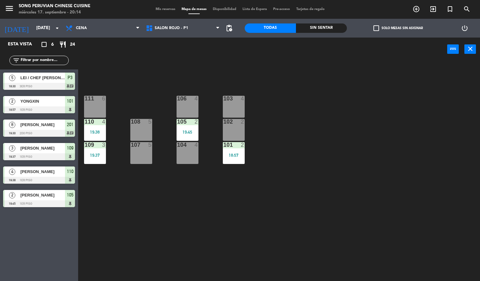
click at [200, 198] on div "103 4 106 4 111 6 102 2 105 2 19:45 108 5 110 4 19:38 101 2 18:57 104 4 107 5 1…" at bounding box center [281, 171] width 397 height 220
click at [47, 28] on input "[DATE]" at bounding box center [62, 28] width 59 height 11
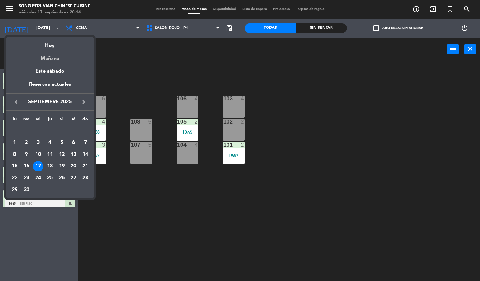
click at [46, 60] on div "Mañana" at bounding box center [50, 56] width 88 height 13
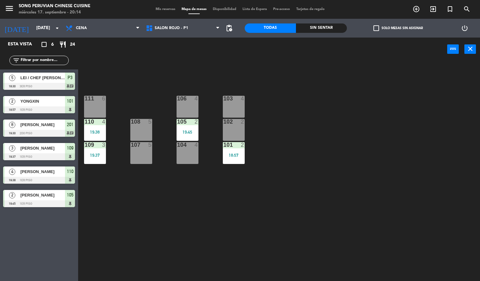
type input "[DEMOGRAPHIC_DATA][DATE]"
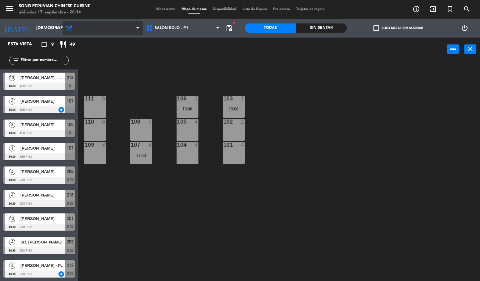
click at [82, 28] on span "Cena" at bounding box center [81, 28] width 11 height 4
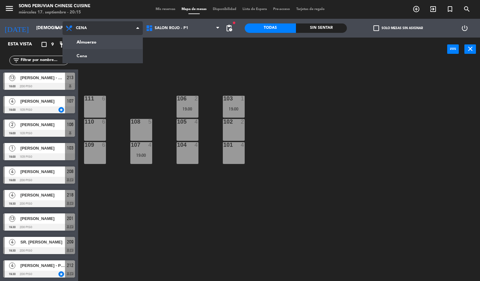
click at [90, 41] on ng-component "menu Song Peruvian Chinese Cuisine [DATE] 17. septiembre - 20:15 Mis reservas M…" at bounding box center [240, 140] width 480 height 281
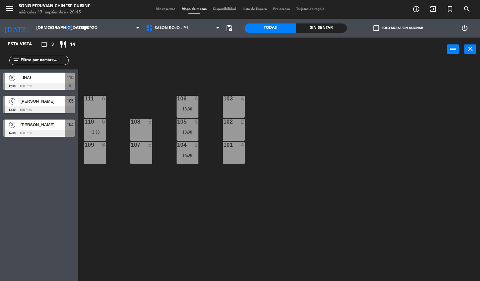
click at [313, 30] on div "Sin sentar" at bounding box center [321, 27] width 51 height 9
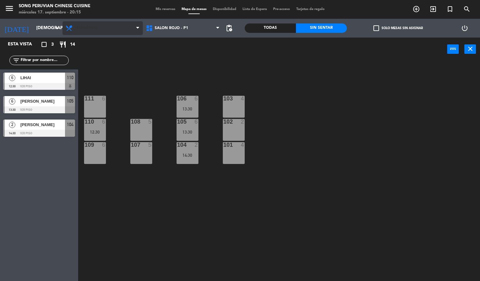
click at [93, 28] on span "Almuerzo" at bounding box center [87, 28] width 22 height 4
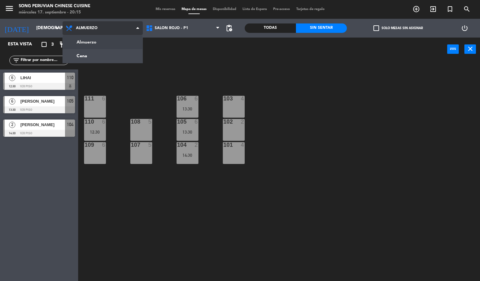
click at [98, 55] on ng-component "menu Song Peruvian Chinese Cuisine [DATE] 17. septiembre - 20:15 Mis reservas M…" at bounding box center [240, 140] width 480 height 281
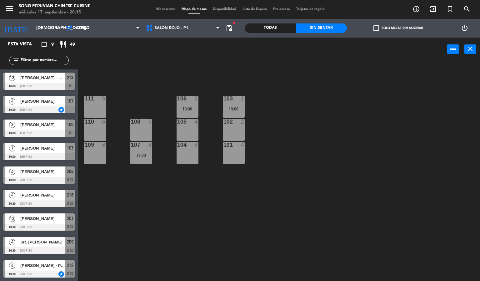
click at [14, 74] on div "13" at bounding box center [12, 78] width 15 height 10
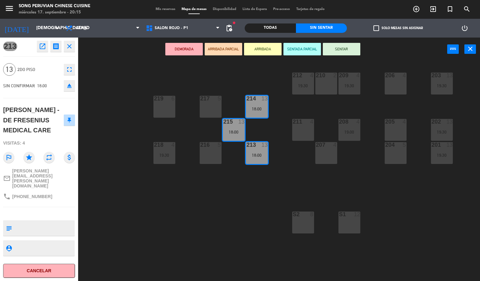
click at [123, 120] on div "203 13 19:30 206 4 210 2 212 4 19:30 209 4 19:30 214 13 18:00 217 5 219 6 202 1…" at bounding box center [281, 171] width 397 height 220
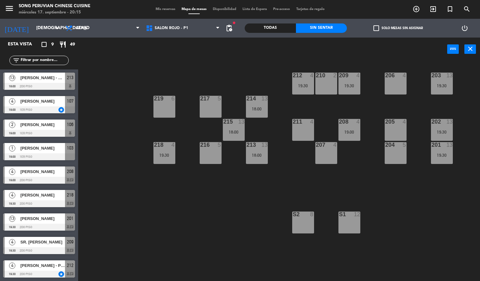
scroll to position [0, 0]
click at [23, 199] on div "[PERSON_NAME]" at bounding box center [42, 194] width 45 height 10
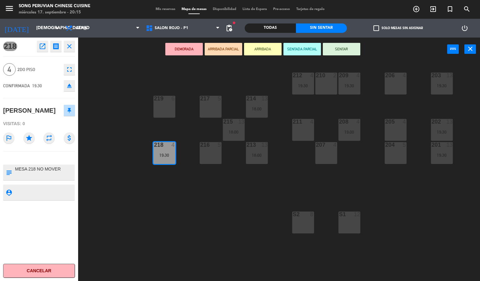
click at [98, 97] on div "203 13 19:30 206 4 210 2 212 4 19:30 209 4 19:30 214 13 18:00 217 5 219 6 202 1…" at bounding box center [281, 171] width 397 height 220
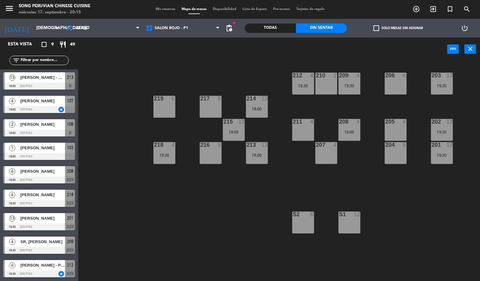
click at [28, 264] on span "[PERSON_NAME] - PERIODISTA/ SR. [PERSON_NAME]" at bounding box center [42, 265] width 45 height 7
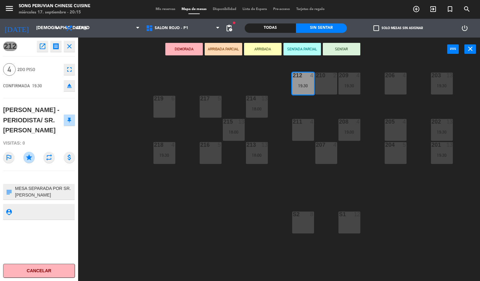
click at [109, 76] on div "203 13 19:30 206 4 210 2 212 4 19:30 209 4 19:30 214 13 18:00 217 5 219 6 202 1…" at bounding box center [281, 171] width 397 height 220
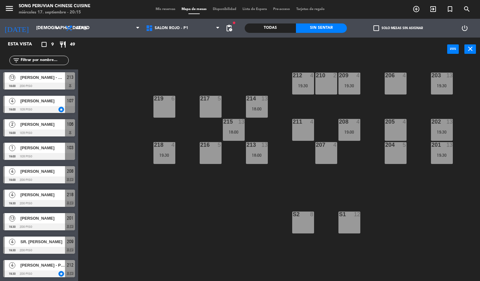
click at [12, 273] on div at bounding box center [39, 273] width 72 height 7
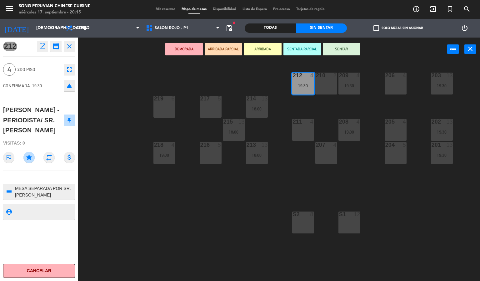
click at [160, 9] on span "Mis reservas" at bounding box center [166, 9] width 26 height 3
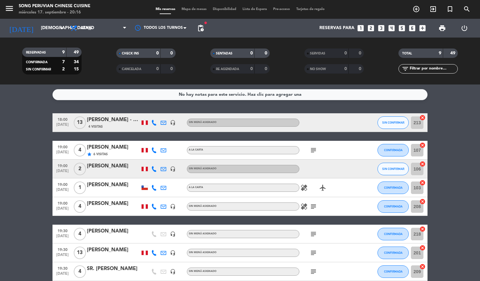
click at [193, 9] on span "Mapa de mesas" at bounding box center [193, 9] width 31 height 3
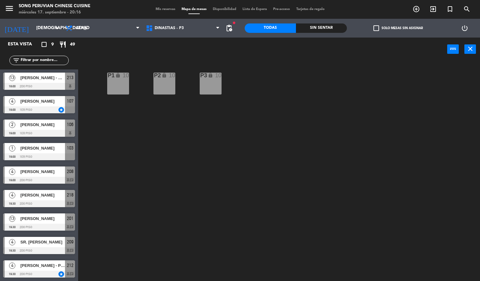
click at [163, 9] on span "Mis reservas" at bounding box center [166, 9] width 26 height 3
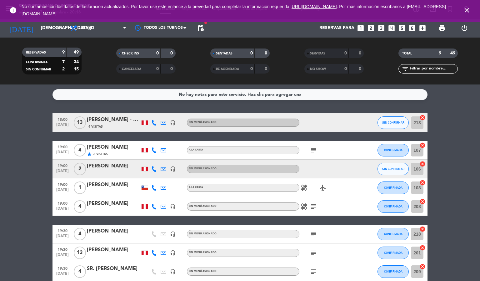
click at [469, 11] on icon "close" at bounding box center [467, 11] width 8 height 8
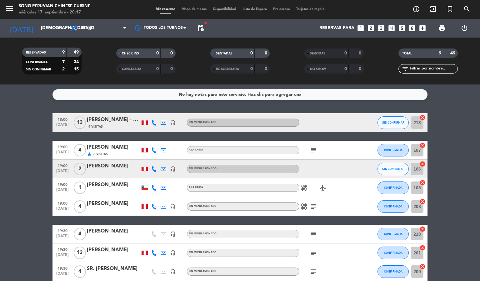
click at [195, 8] on span "Mapa de mesas" at bounding box center [193, 9] width 31 height 3
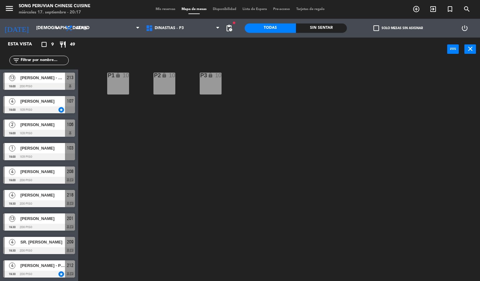
click at [194, 143] on div "P2 lock 10 P3 lock 10 P1 lock 10" at bounding box center [281, 171] width 397 height 220
click at [144, 188] on div "P2 lock 10 P3 lock 10 P1 lock 10" at bounding box center [281, 171] width 397 height 220
click at [176, 176] on div "P2 lock 10 P3 lock 10 P1 lock 10" at bounding box center [281, 171] width 397 height 220
click at [234, 27] on span "pending_actions" at bounding box center [229, 28] width 13 height 13
click at [232, 28] on span "pending_actions" at bounding box center [229, 28] width 8 height 8
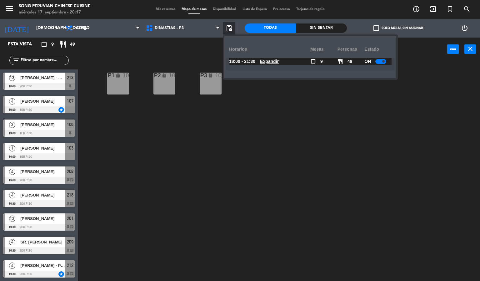
click at [273, 59] on u "Expandir" at bounding box center [269, 61] width 19 height 5
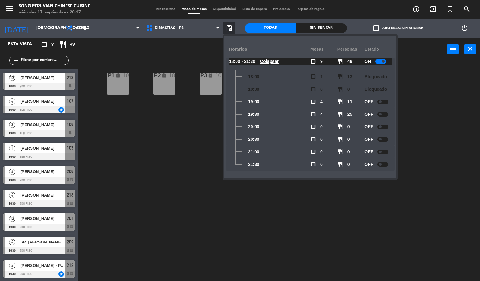
click at [382, 102] on span at bounding box center [380, 101] width 3 height 3
click at [383, 100] on div at bounding box center [380, 101] width 11 height 5
click at [151, 133] on div "P2 lock 10 P3 lock 10 P1 lock 10" at bounding box center [281, 171] width 397 height 220
